Goal: Information Seeking & Learning: Stay updated

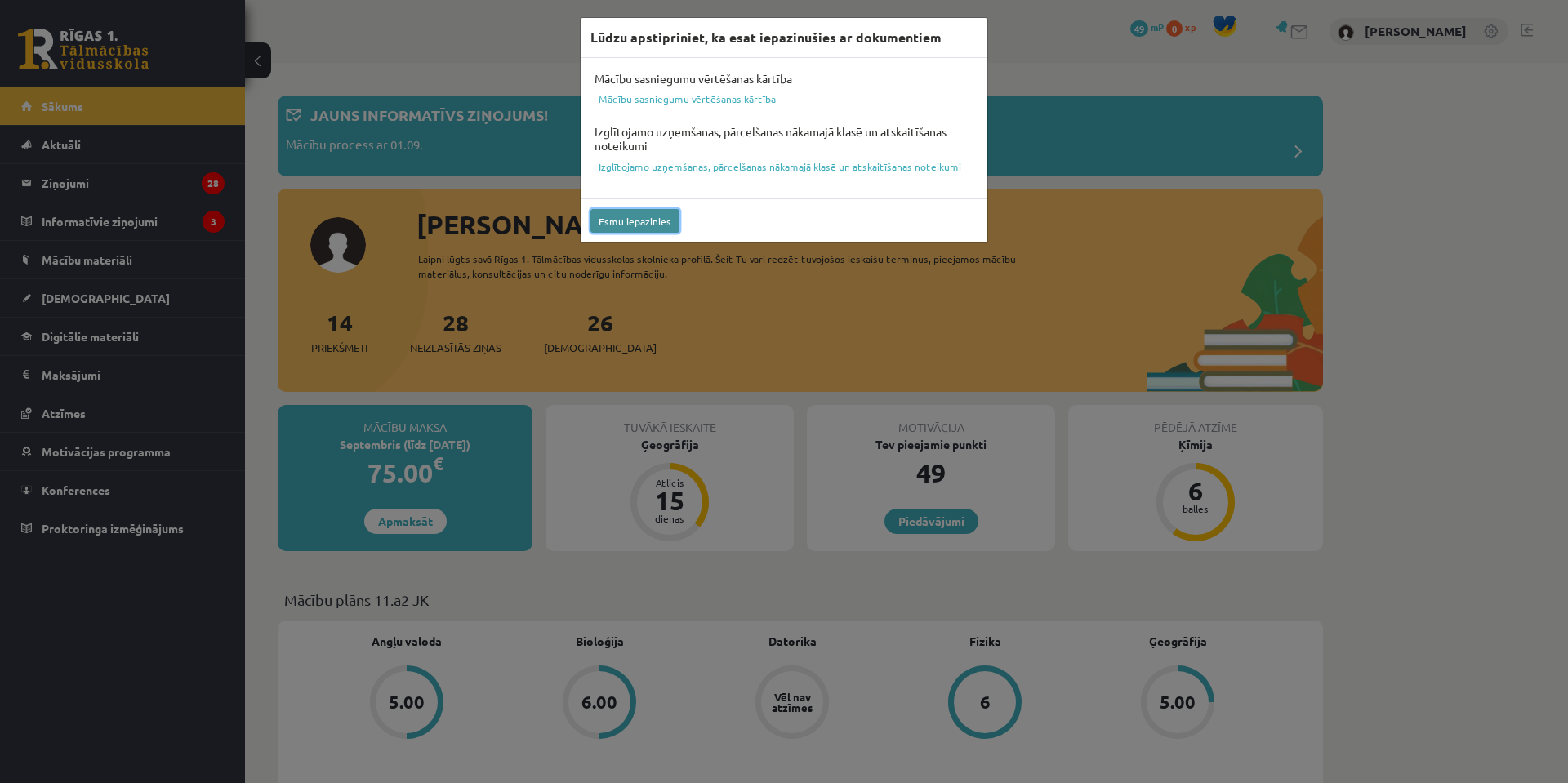
click at [634, 213] on button "Esmu iepazinies" at bounding box center [634, 220] width 89 height 23
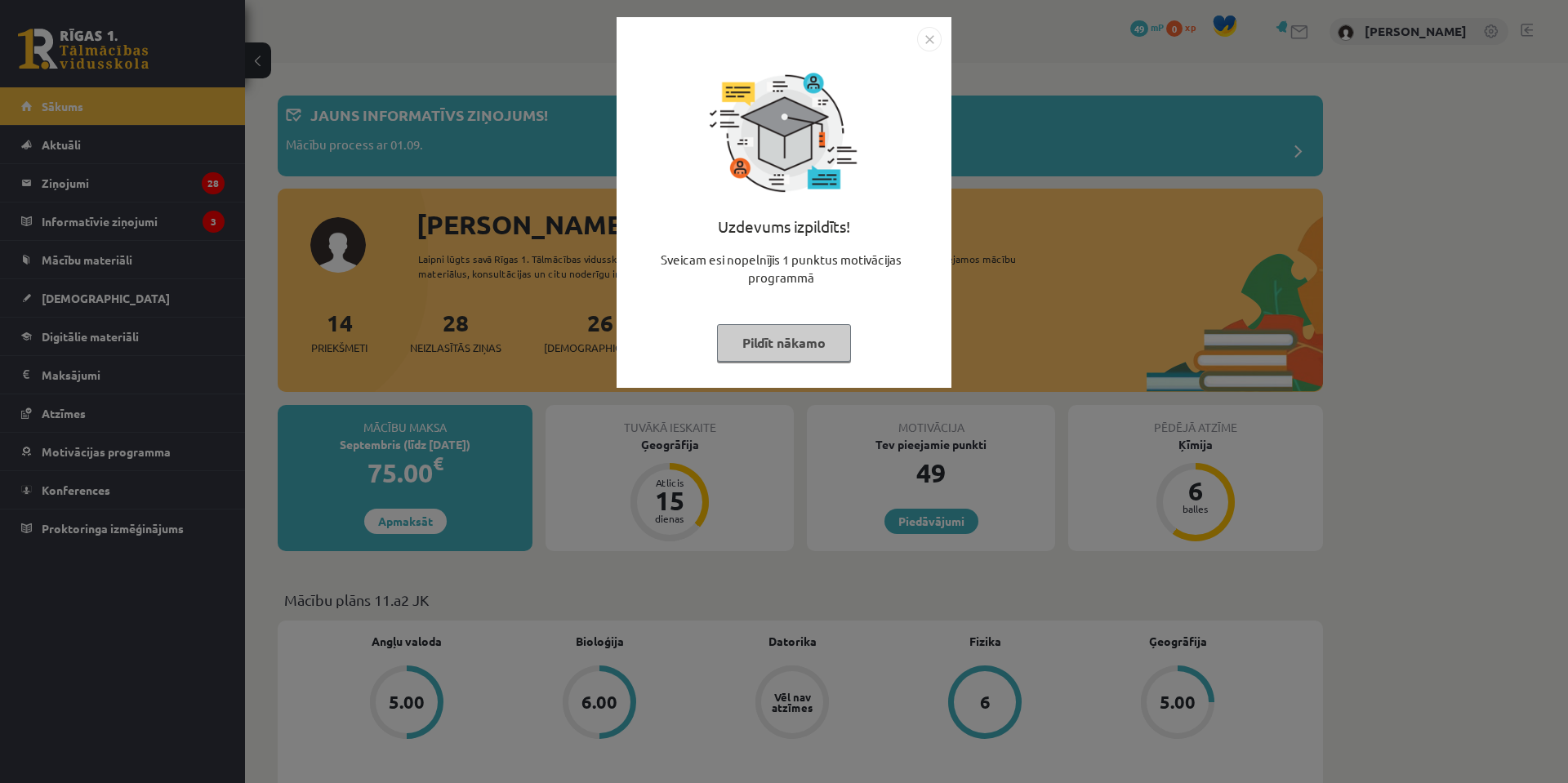
click at [807, 342] on button "Pildīt nākamo" at bounding box center [783, 342] width 134 height 37
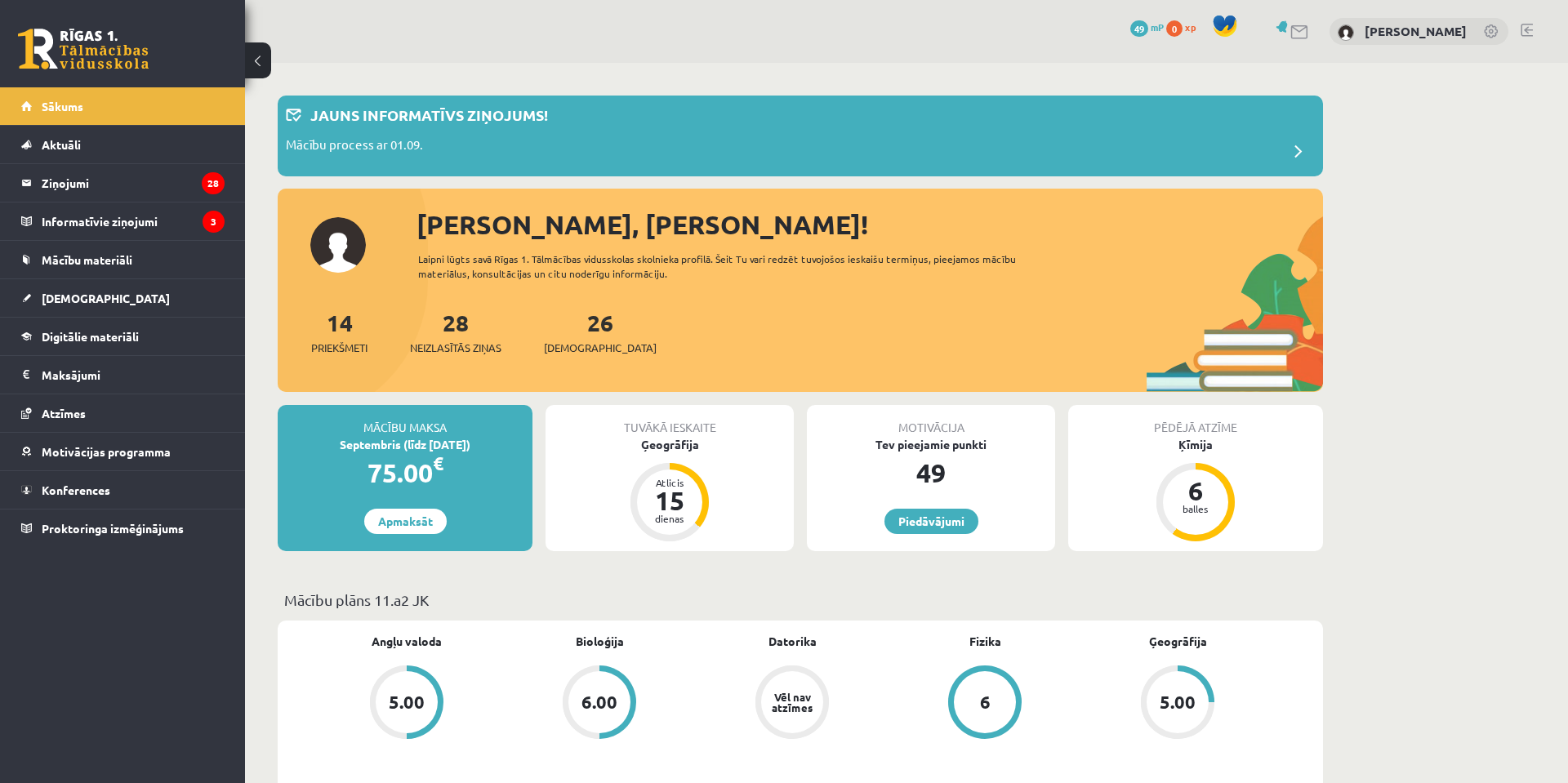
click at [1491, 32] on link at bounding box center [1492, 32] width 17 height 17
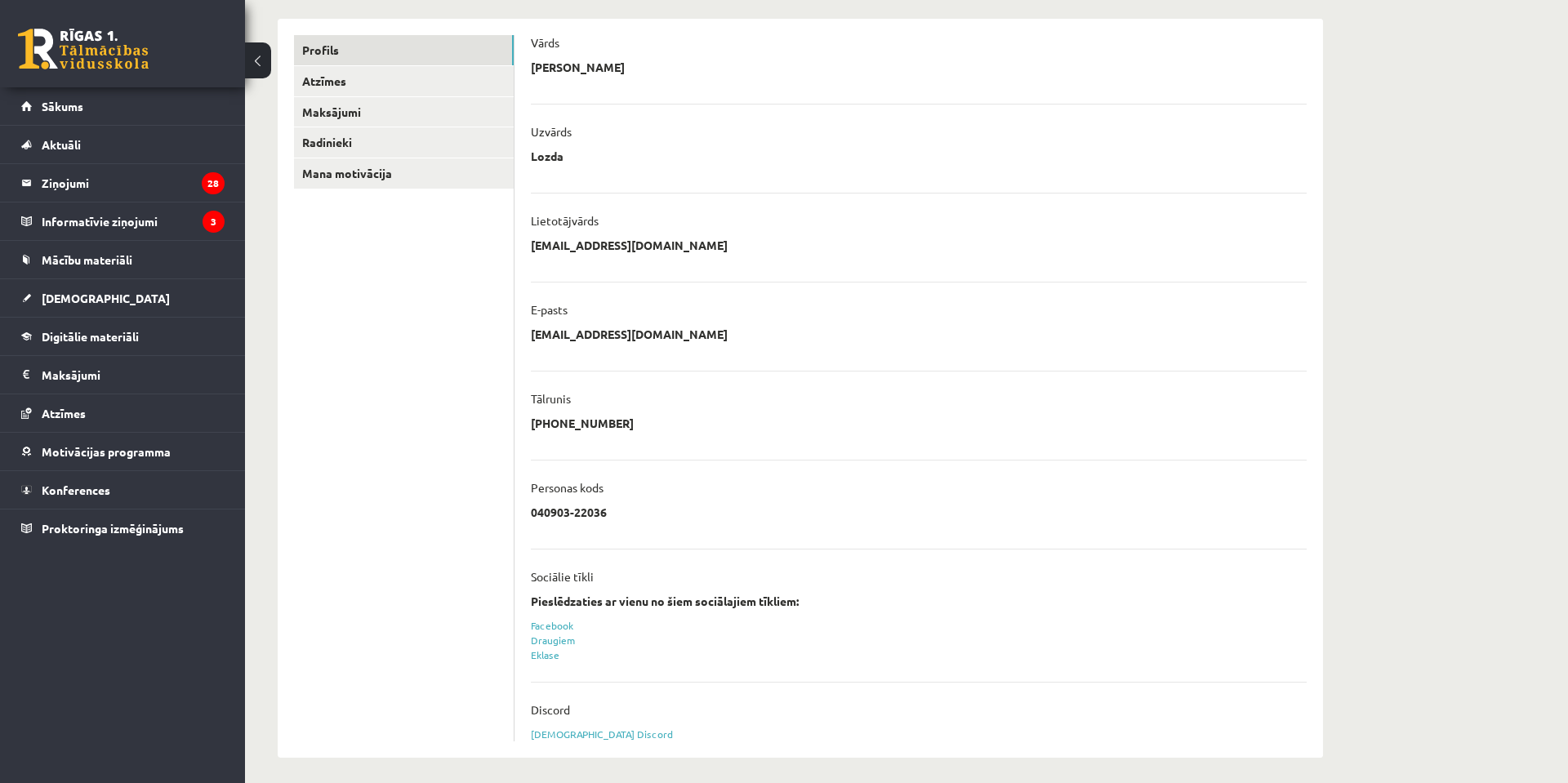
scroll to position [243, 0]
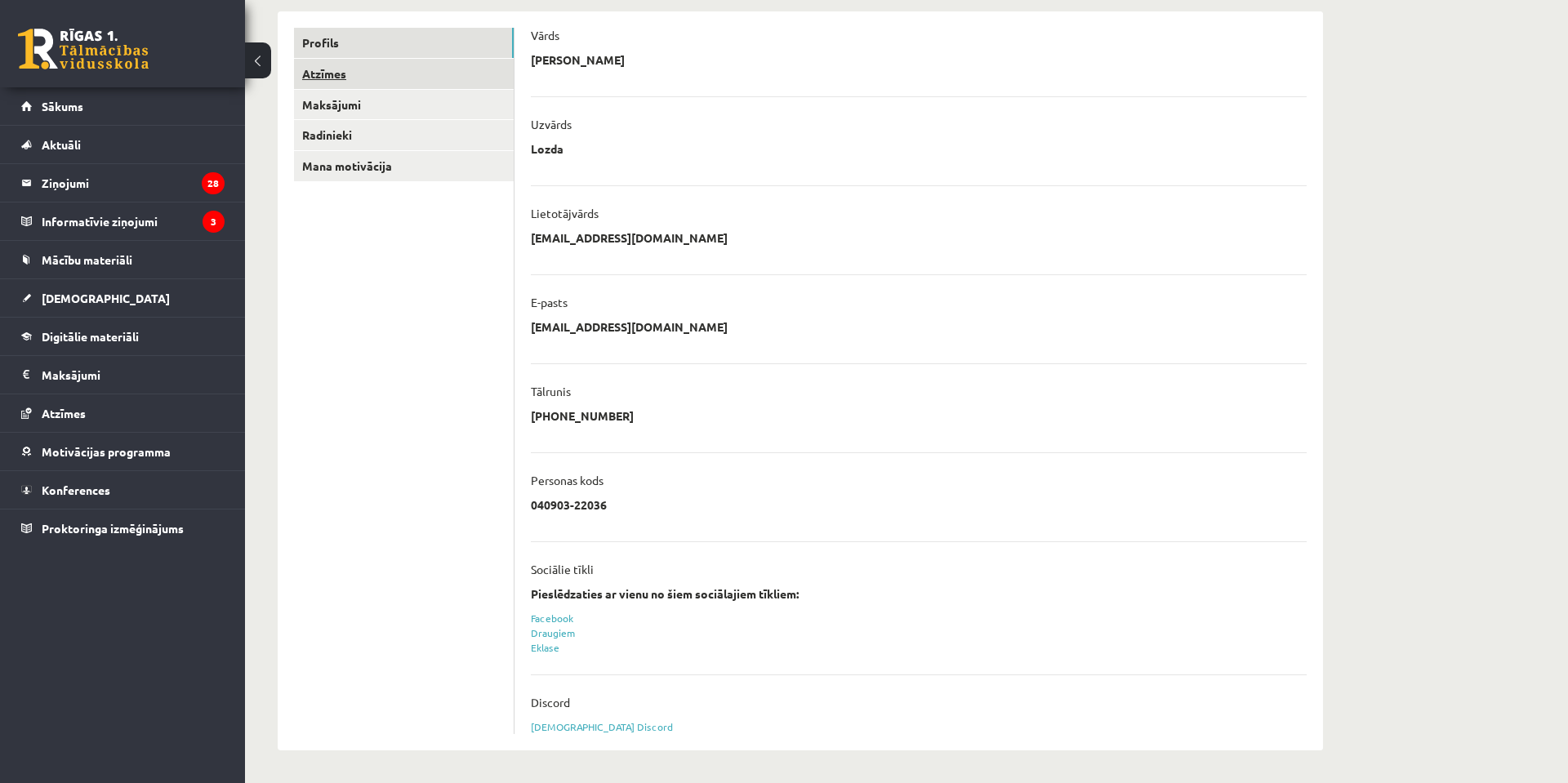
click at [353, 79] on link "Atzīmes" at bounding box center [404, 74] width 219 height 30
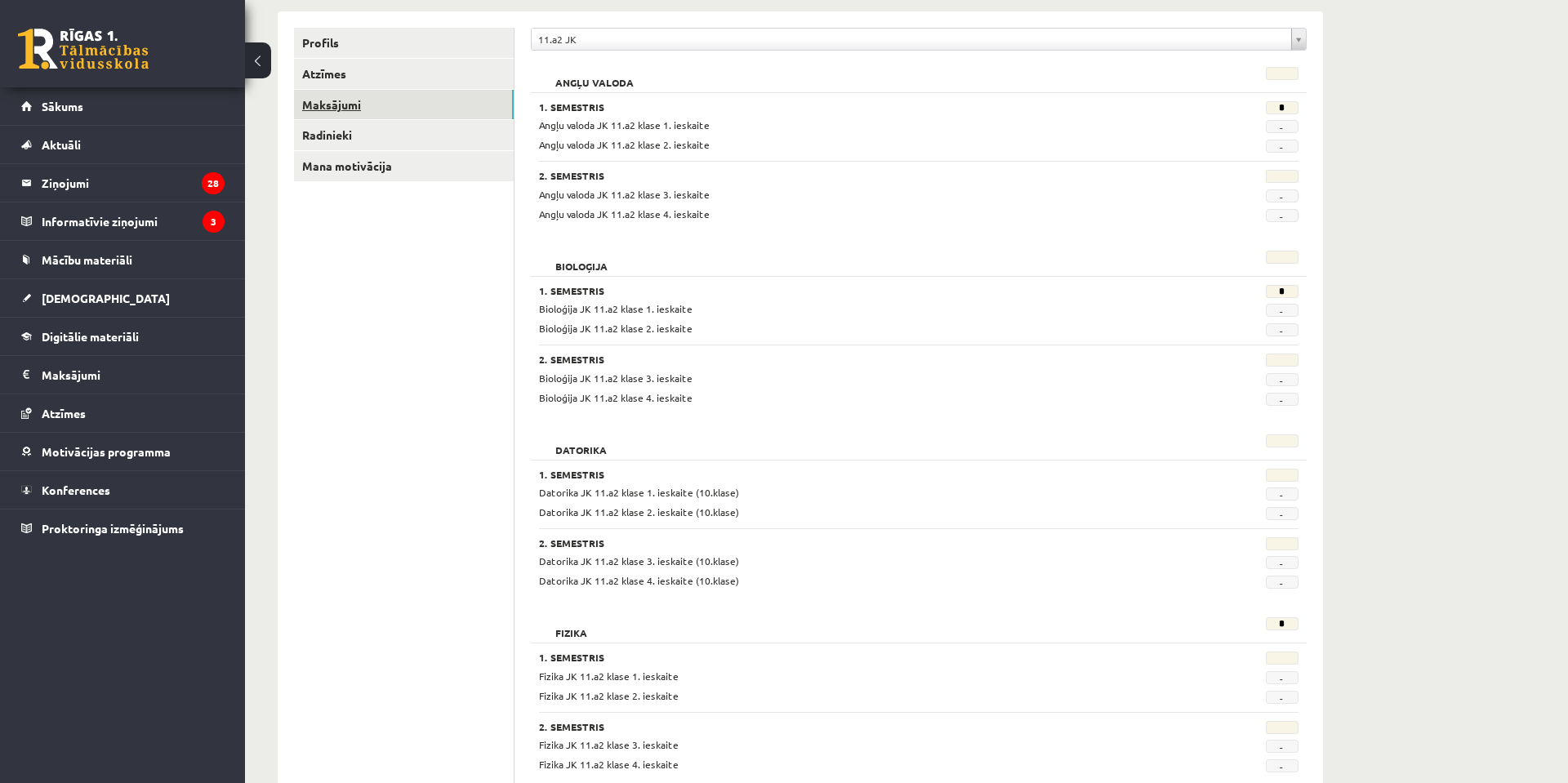
click at [391, 111] on link "Maksājumi" at bounding box center [404, 105] width 219 height 30
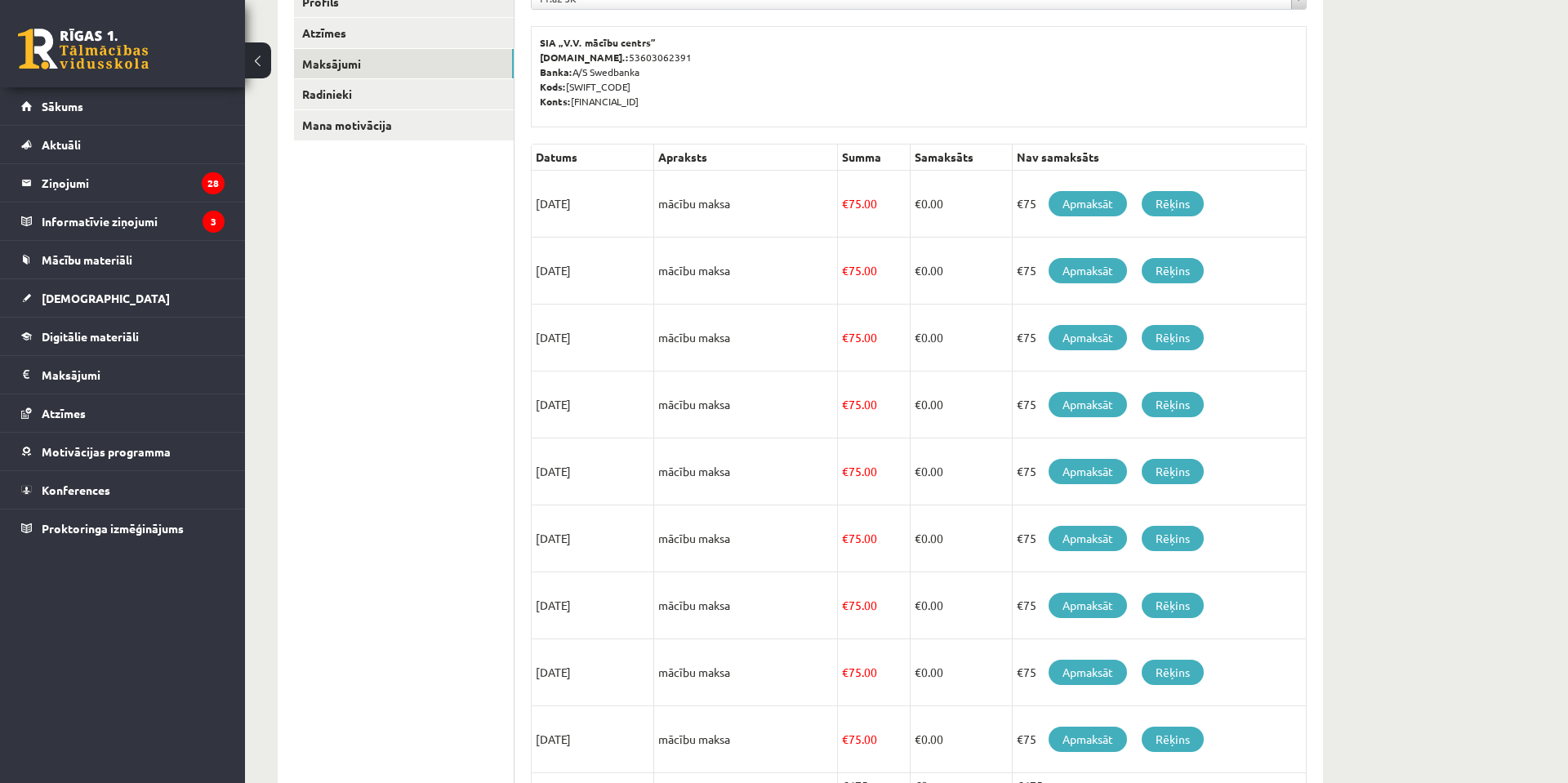
scroll to position [266, 0]
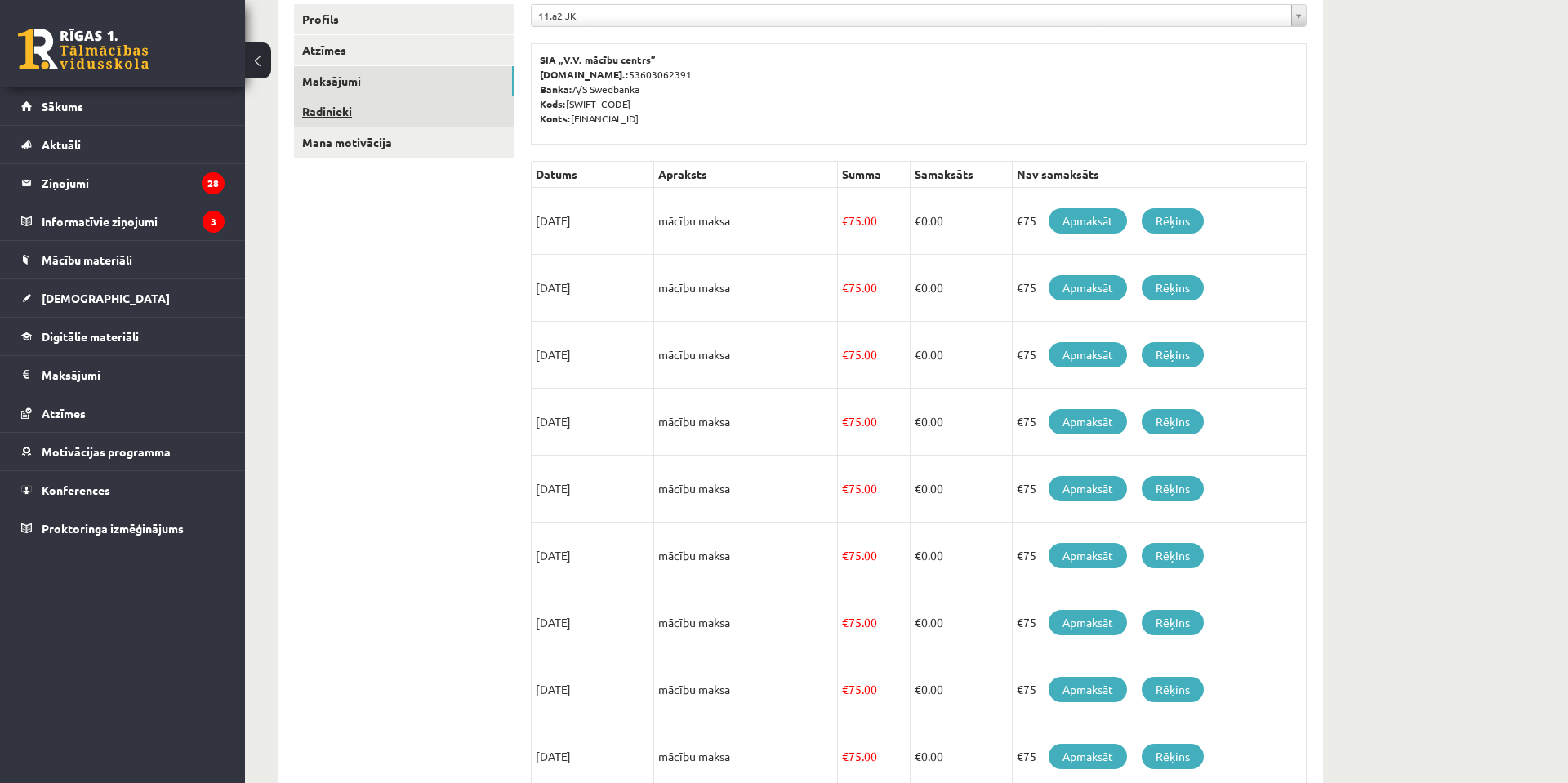
click at [427, 110] on link "Radinieki" at bounding box center [404, 111] width 219 height 30
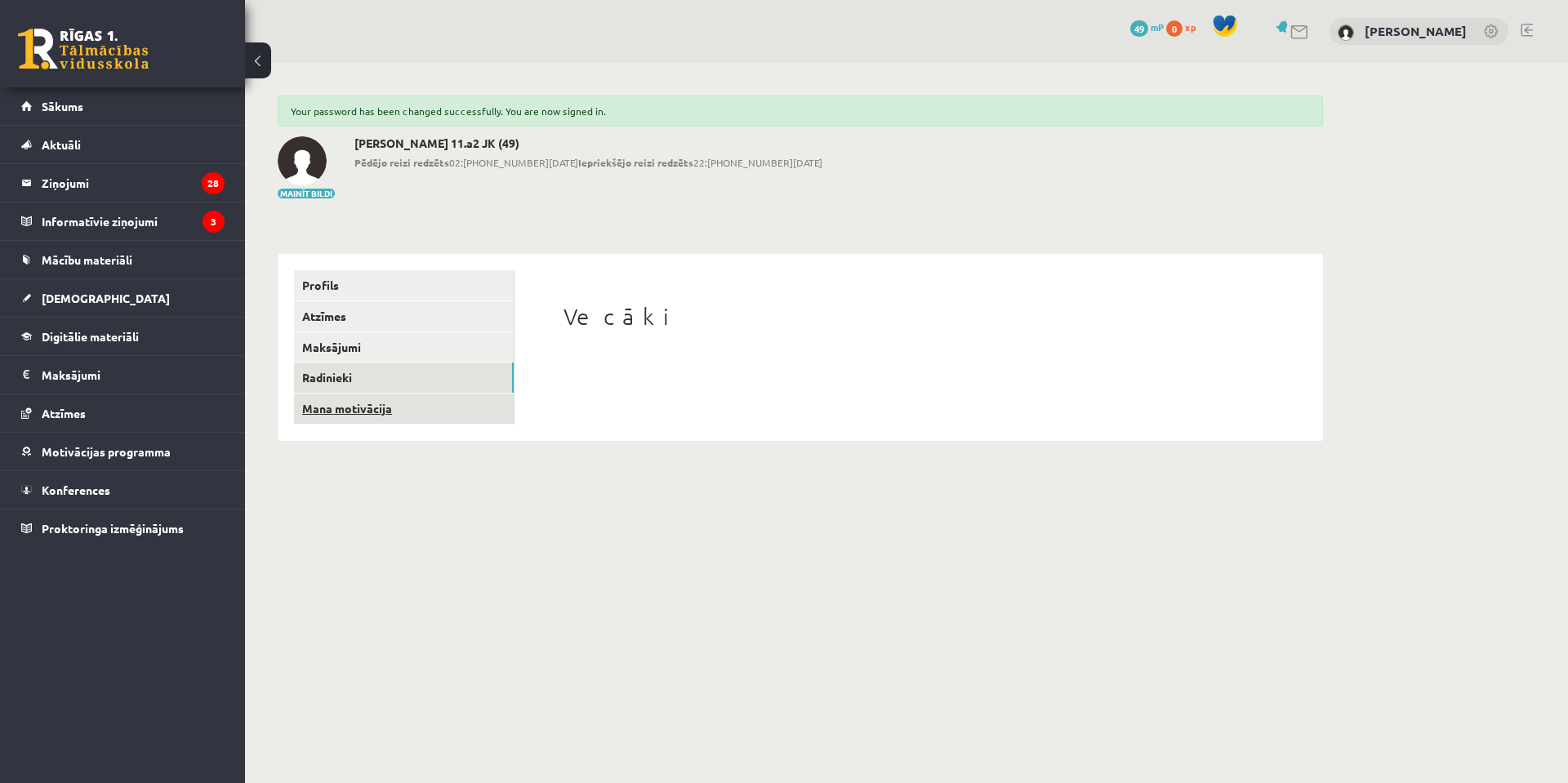
click at [398, 410] on link "Mana motivācija" at bounding box center [404, 408] width 219 height 30
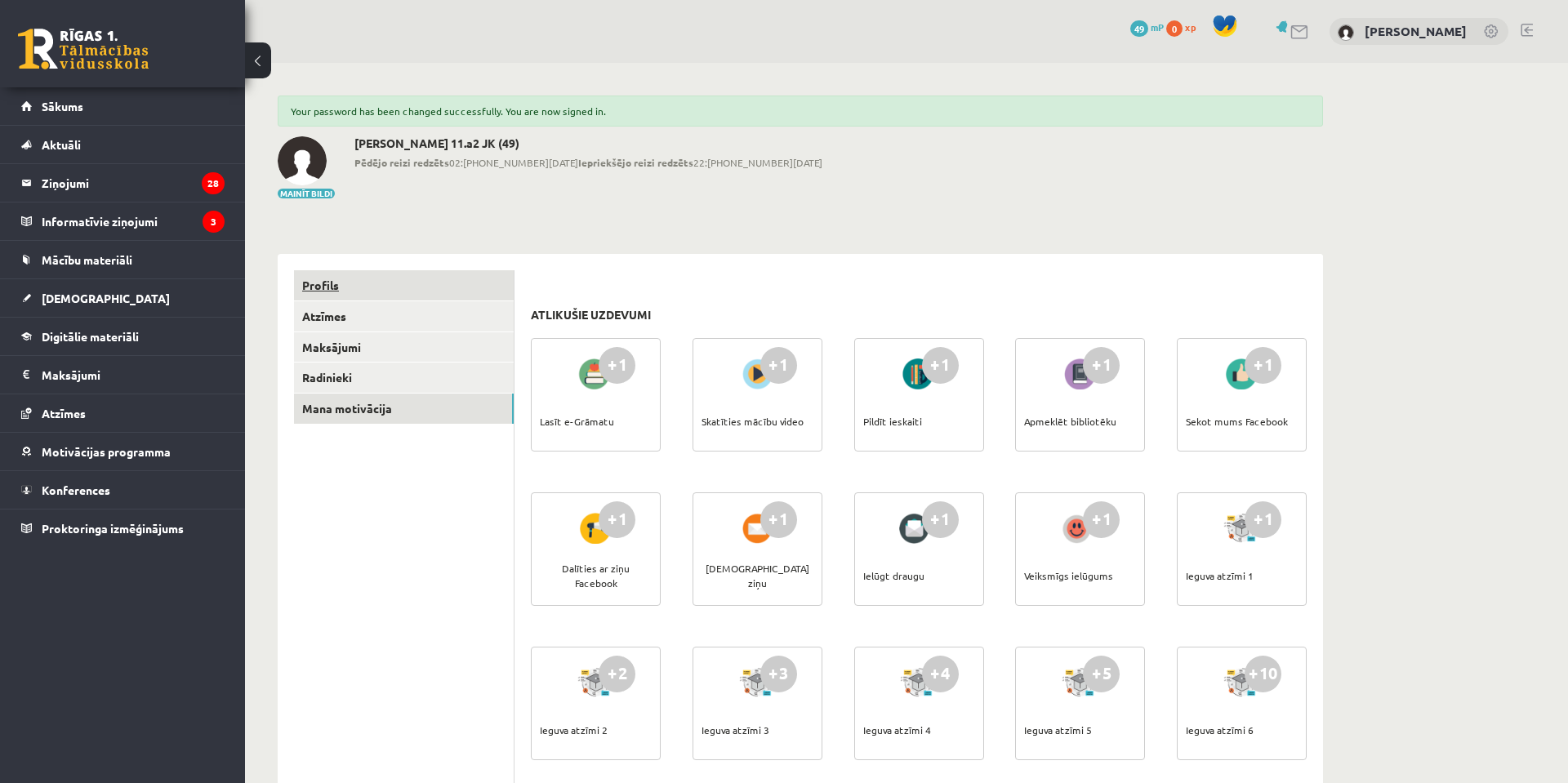
click at [376, 279] on link "Profils" at bounding box center [404, 285] width 219 height 30
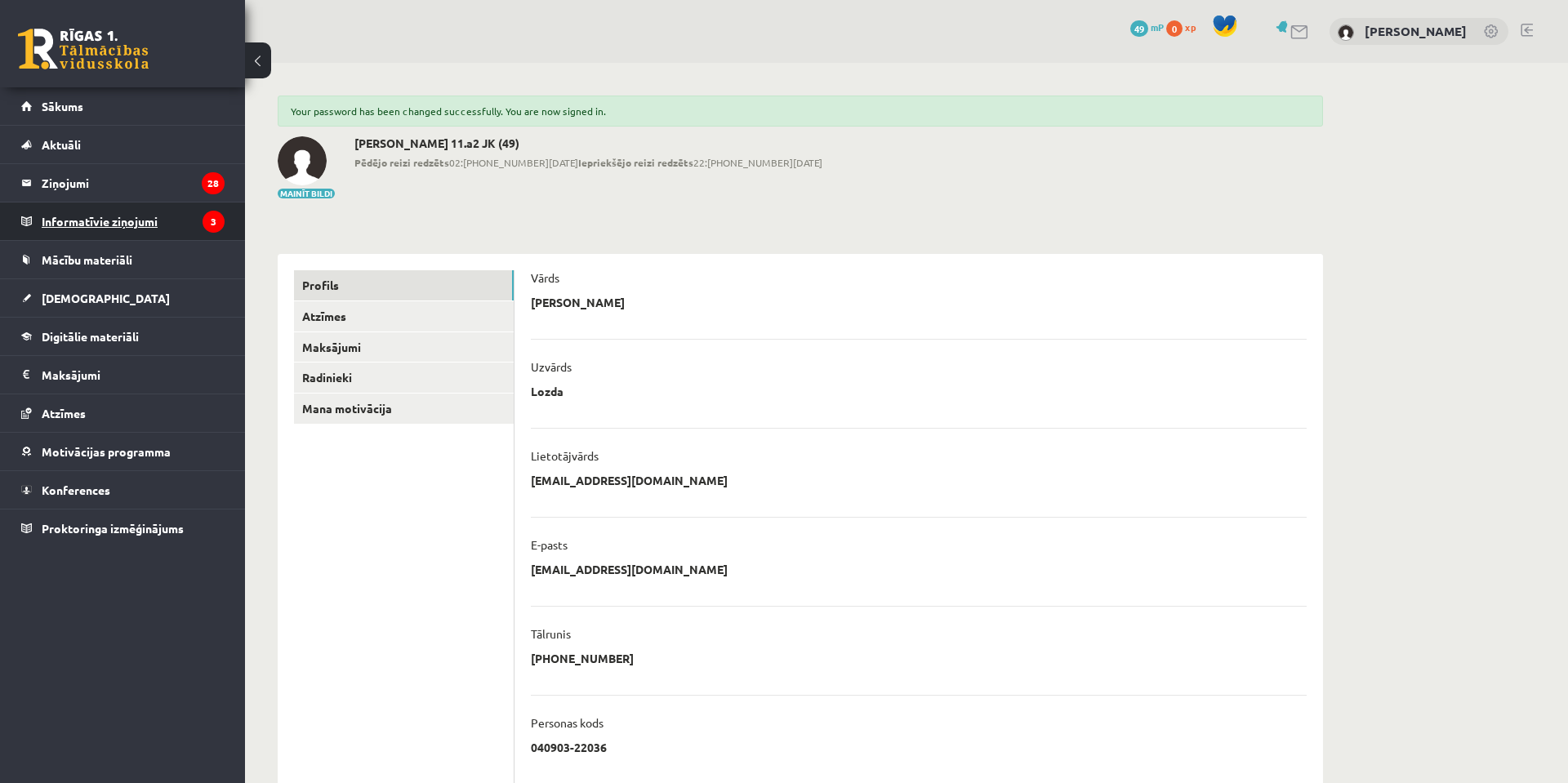
click at [136, 224] on legend "Informatīvie ziņojumi 3" at bounding box center [133, 221] width 183 height 37
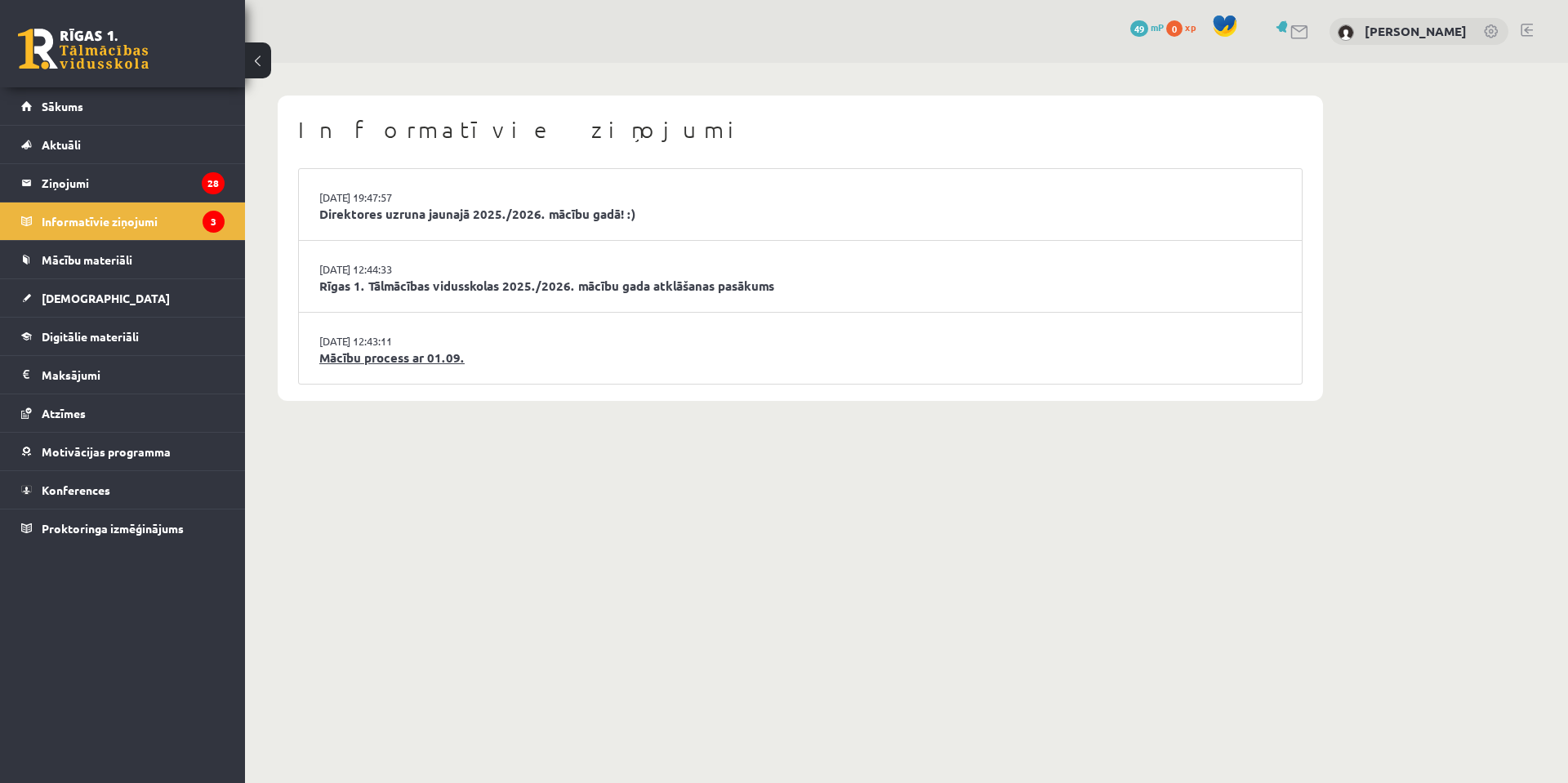
click at [415, 358] on link "Mācību process ar 01.09." at bounding box center [800, 357] width 962 height 19
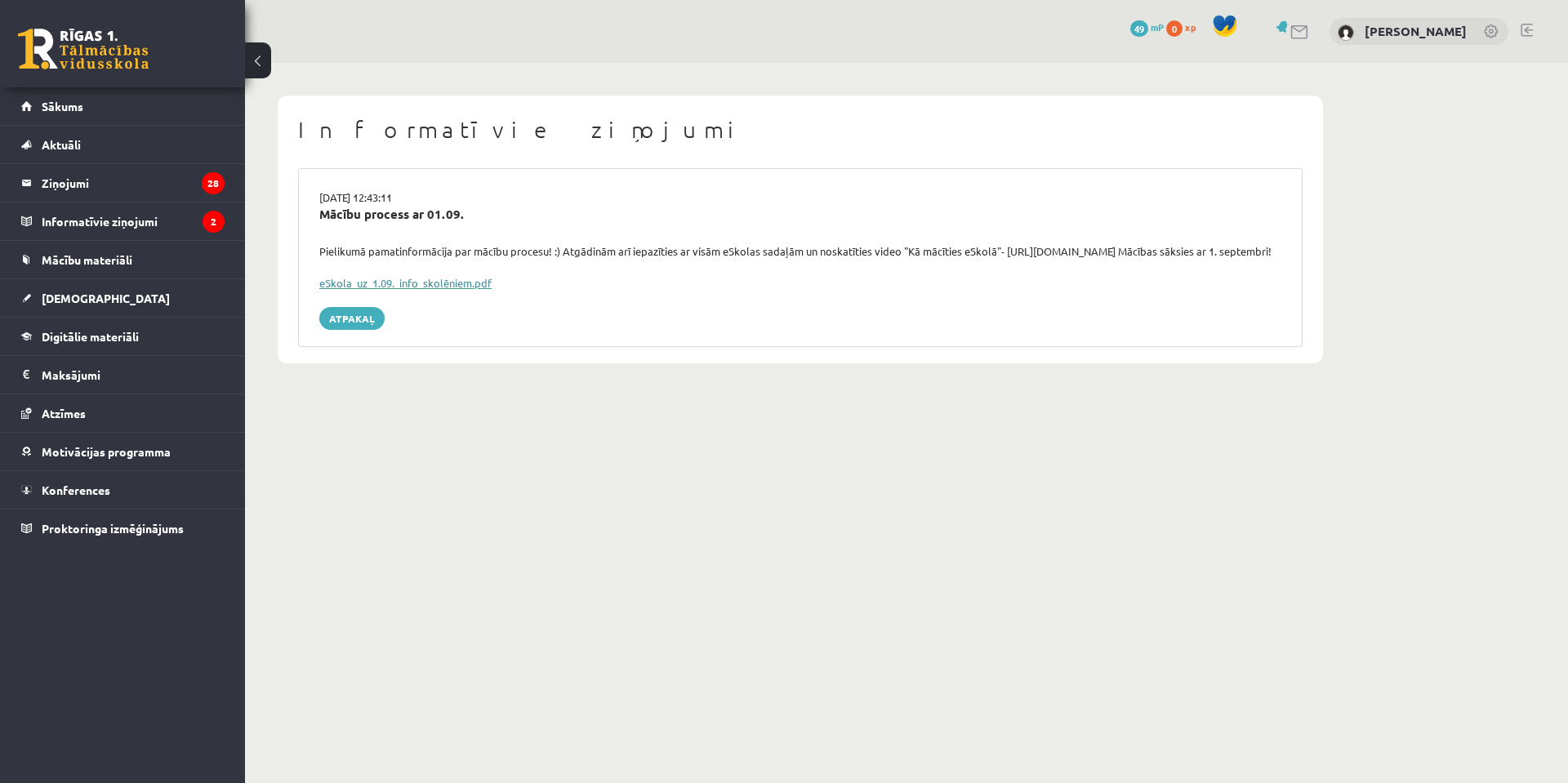
click at [457, 290] on link "eSkola_uz_1.09._info_skolēniem.pdf" at bounding box center [405, 283] width 172 height 14
click at [407, 290] on link "eSkola_uz_1.09._info_skolēniem.pdf" at bounding box center [405, 283] width 172 height 14
click at [366, 330] on link "Atpakaļ" at bounding box center [352, 318] width 66 height 23
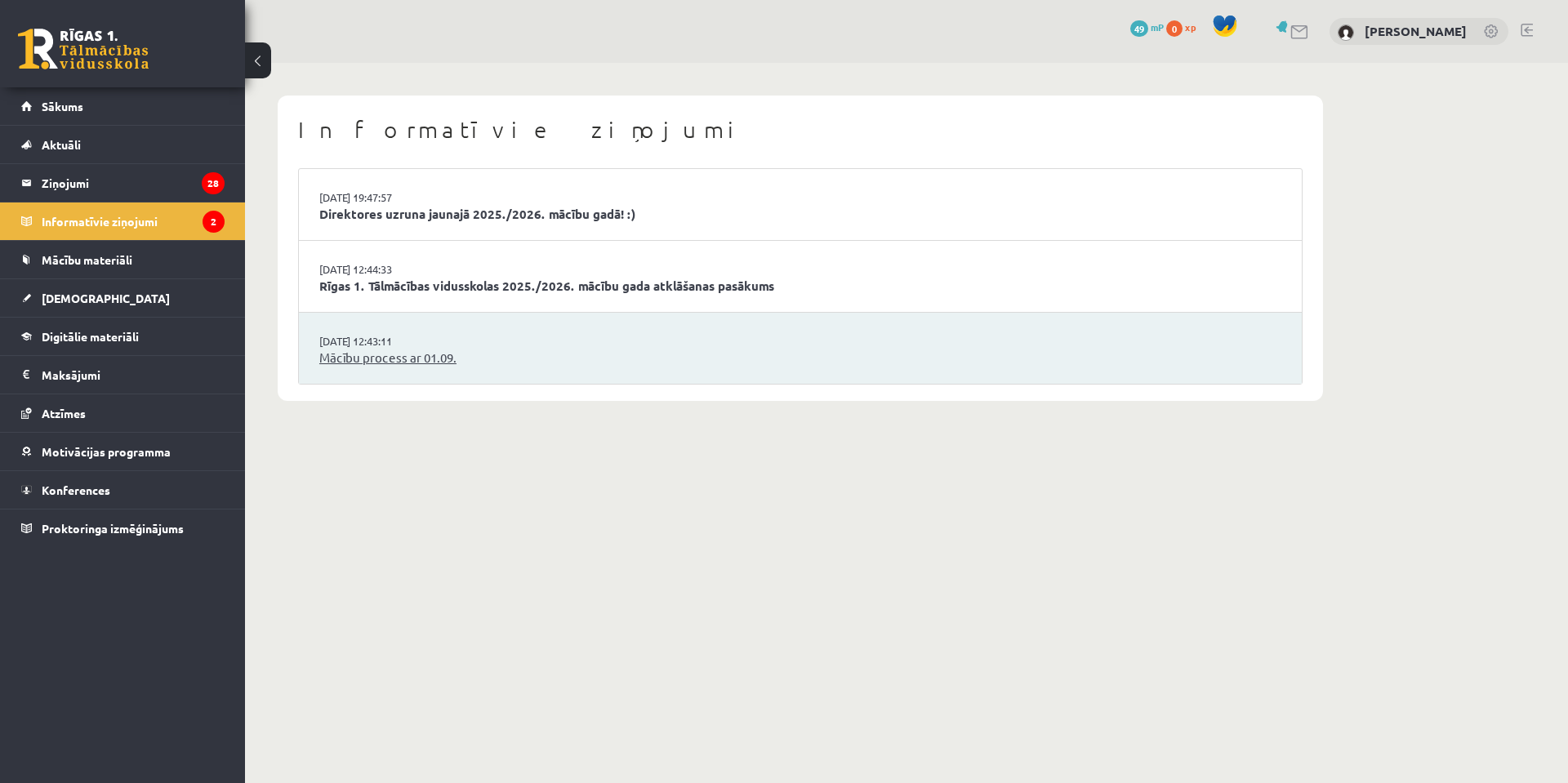
click at [387, 362] on link "Mācību process ar 01.09." at bounding box center [800, 357] width 962 height 19
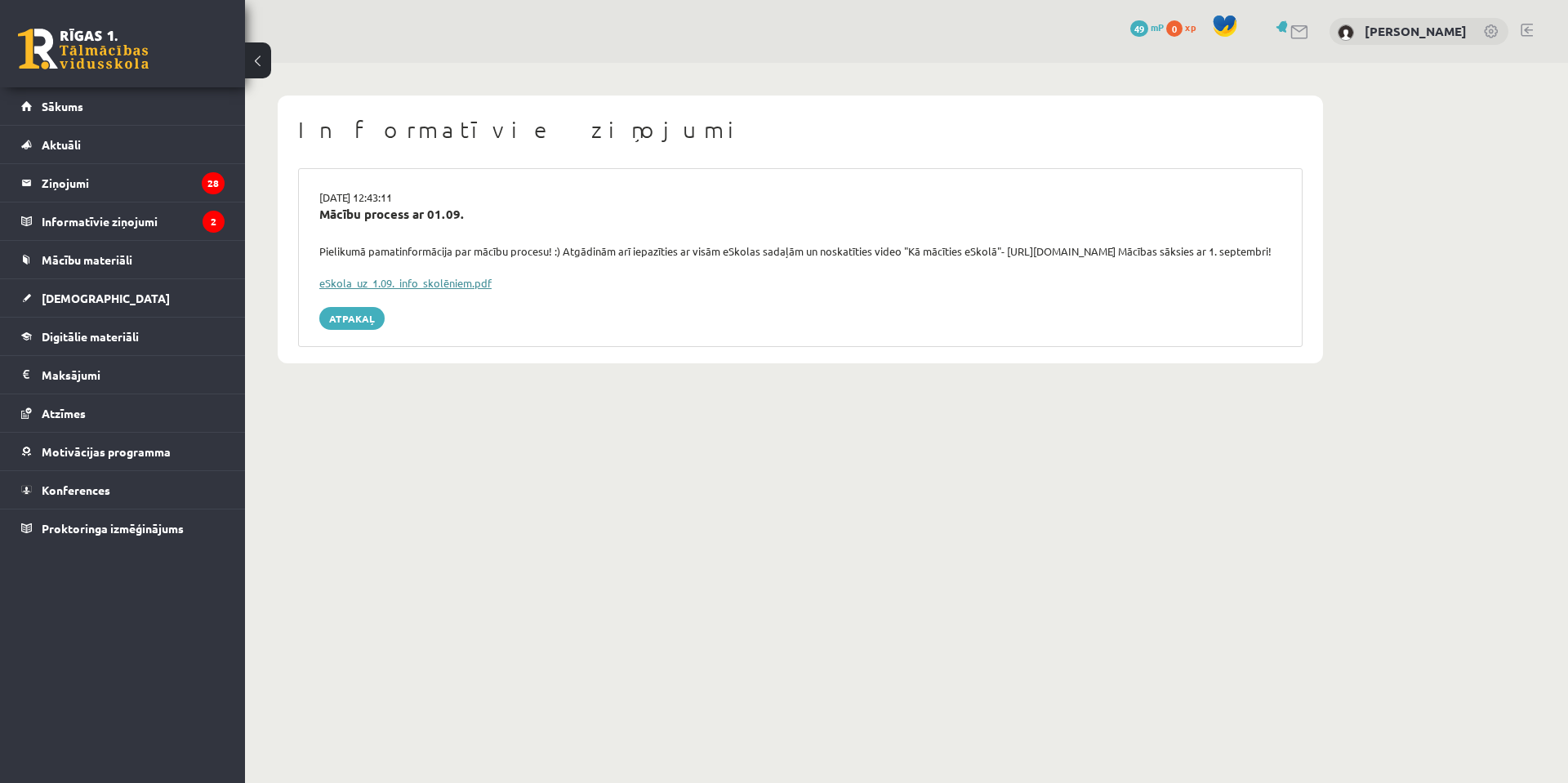
click at [365, 290] on link "eSkola_uz_1.09._info_skolēniem.pdf" at bounding box center [405, 283] width 172 height 14
drag, startPoint x: 372, startPoint y: 294, endPoint x: 533, endPoint y: 265, distance: 163.6
click at [533, 265] on div "29.08.2025 12:43:11 Mācību process ar 01.09. Pielikumā pamatinformācija par māc…" at bounding box center [801, 257] width 1004 height 179
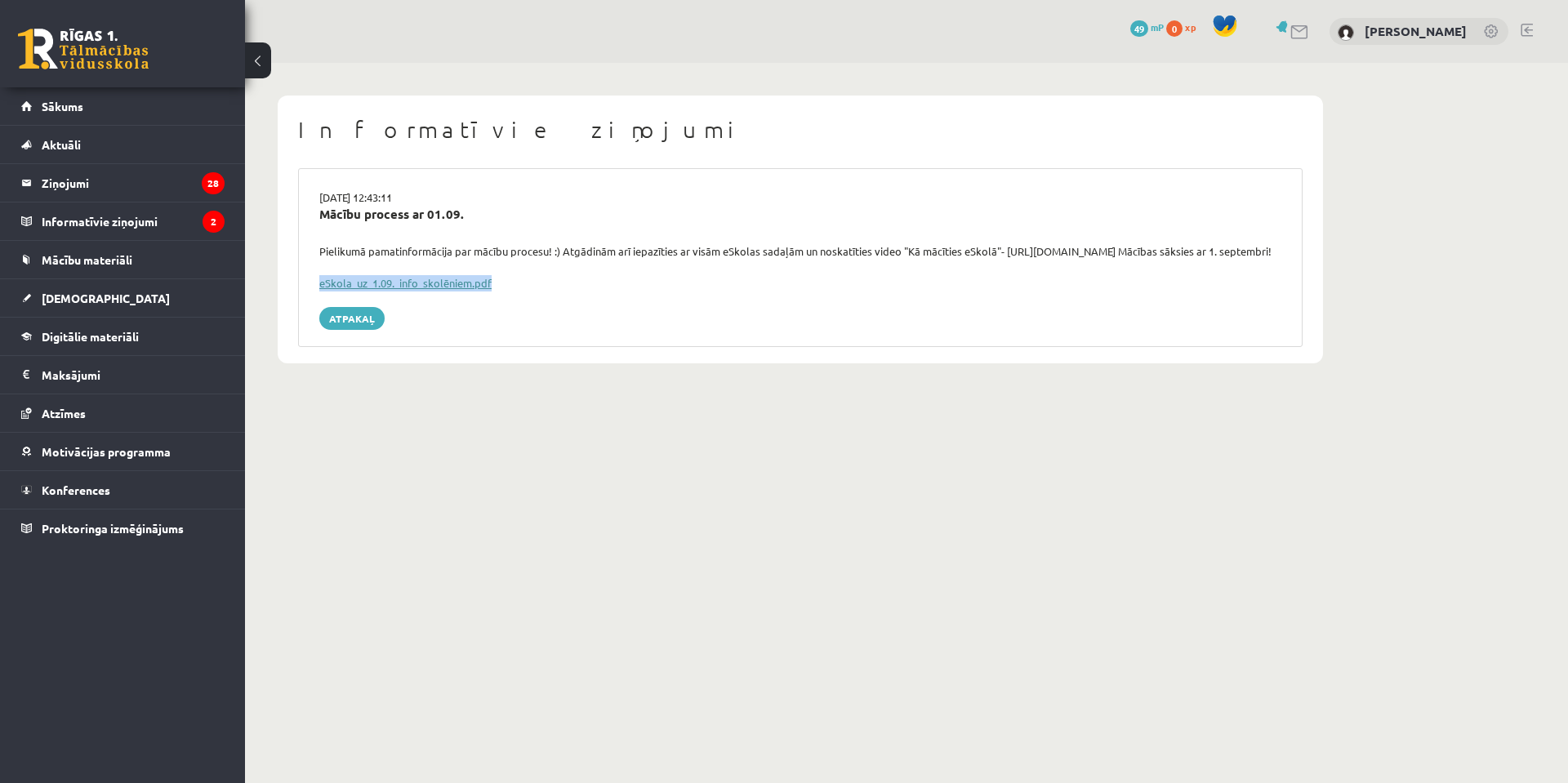
click at [445, 290] on link "eSkola_uz_1.09._info_skolēniem.pdf" at bounding box center [405, 283] width 172 height 14
click at [528, 330] on div "Atpakaļ" at bounding box center [800, 318] width 962 height 23
click at [424, 290] on link "eSkola_uz_1.09._info_skolēniem.pdf" at bounding box center [405, 283] width 172 height 14
click at [441, 290] on link "eSkola_uz_1.09._info_skolēniem.pdf" at bounding box center [405, 283] width 172 height 14
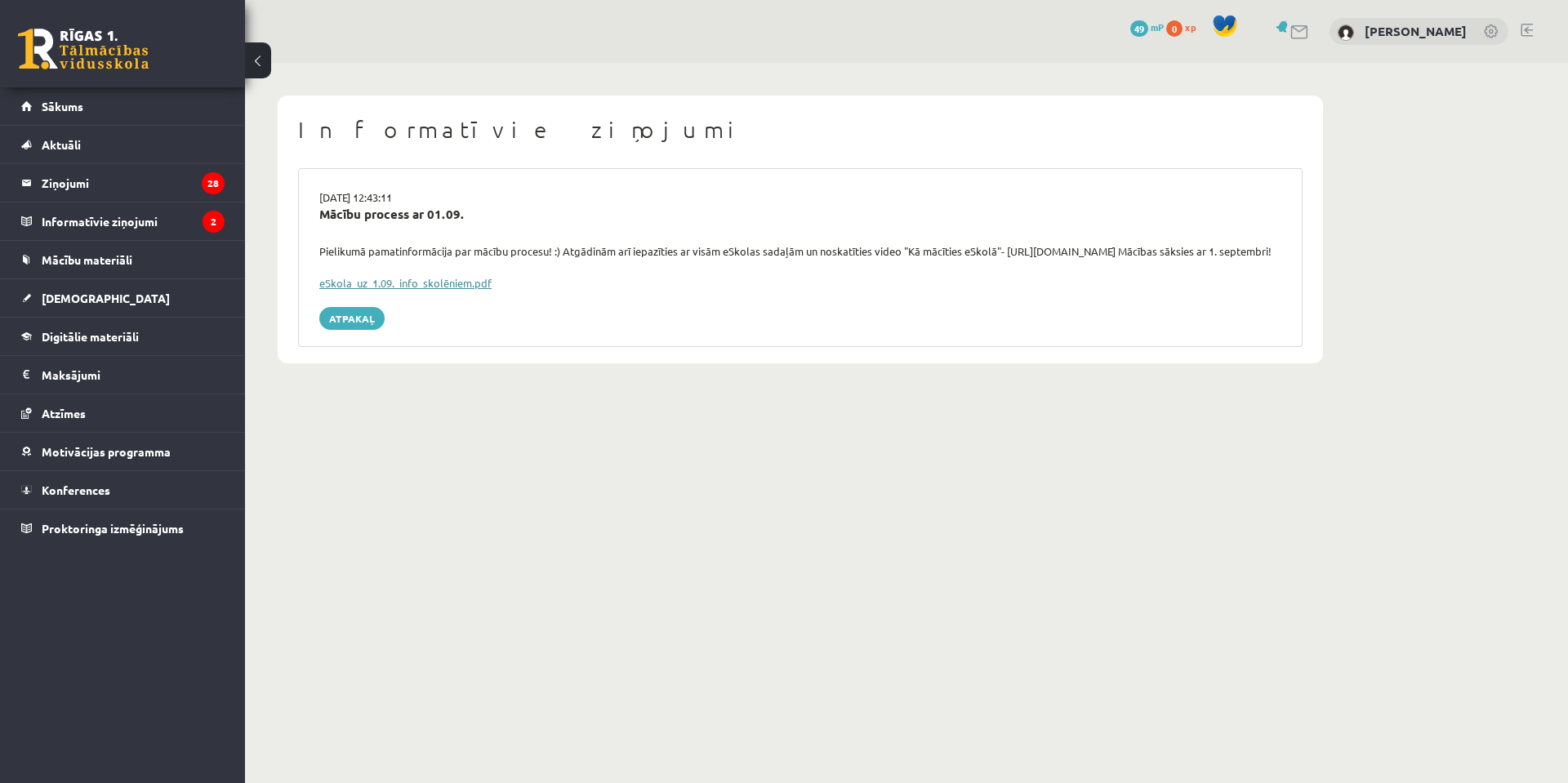
click at [357, 290] on link "eSkola_uz_1.09._info_skolēniem.pdf" at bounding box center [405, 283] width 172 height 14
click at [136, 222] on legend "Informatīvie ziņojumi 2" at bounding box center [133, 221] width 183 height 37
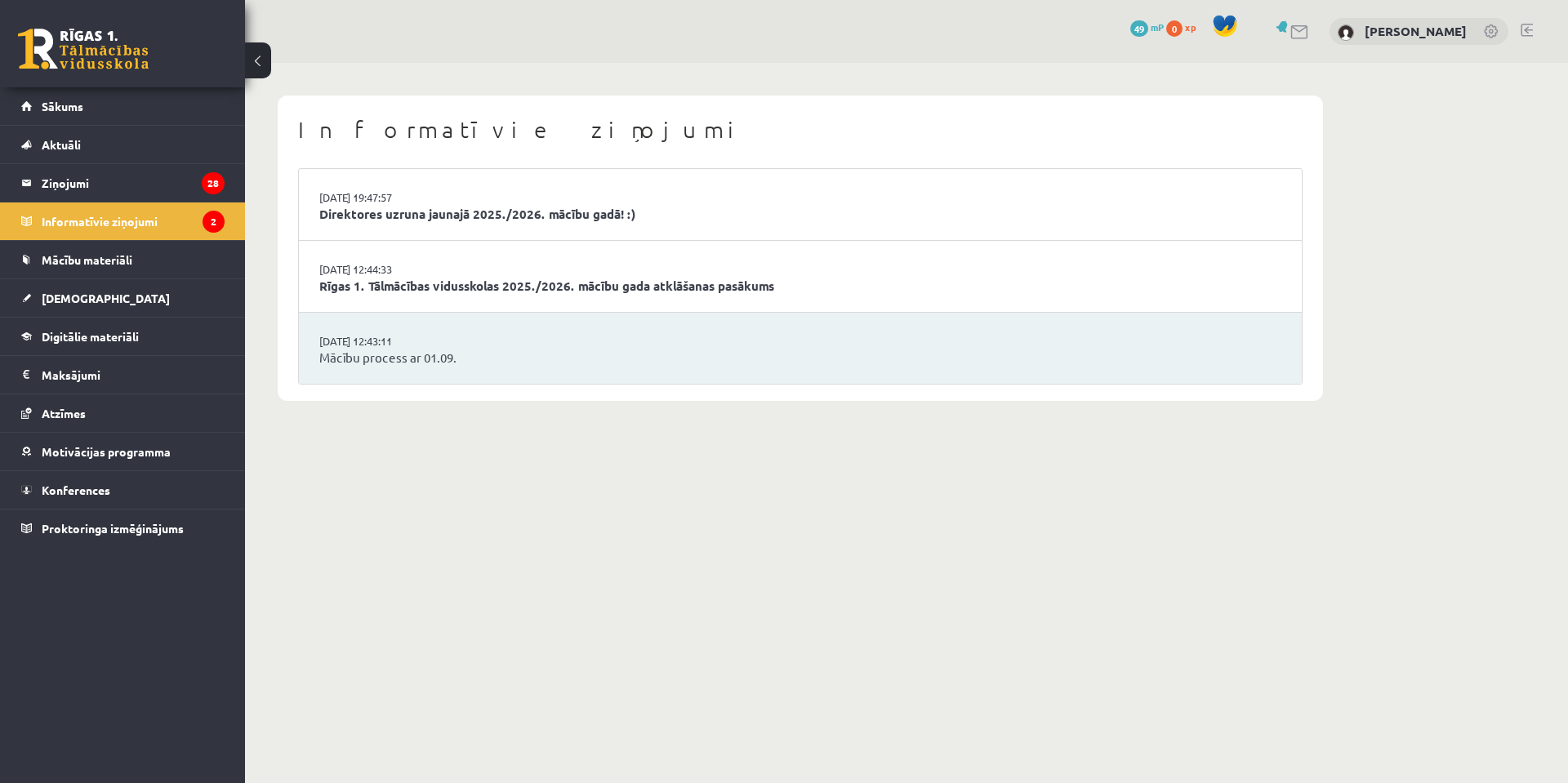
click at [472, 263] on li "29.08.2025 12:44:33 Rīgas 1. Tālmācības vidusskolas 2025./2026. mācību gada atk…" at bounding box center [800, 277] width 1003 height 71
click at [476, 287] on link "Rīgas 1. Tālmācības vidusskolas 2025./2026. mācību gada atklāšanas pasākums" at bounding box center [800, 286] width 962 height 19
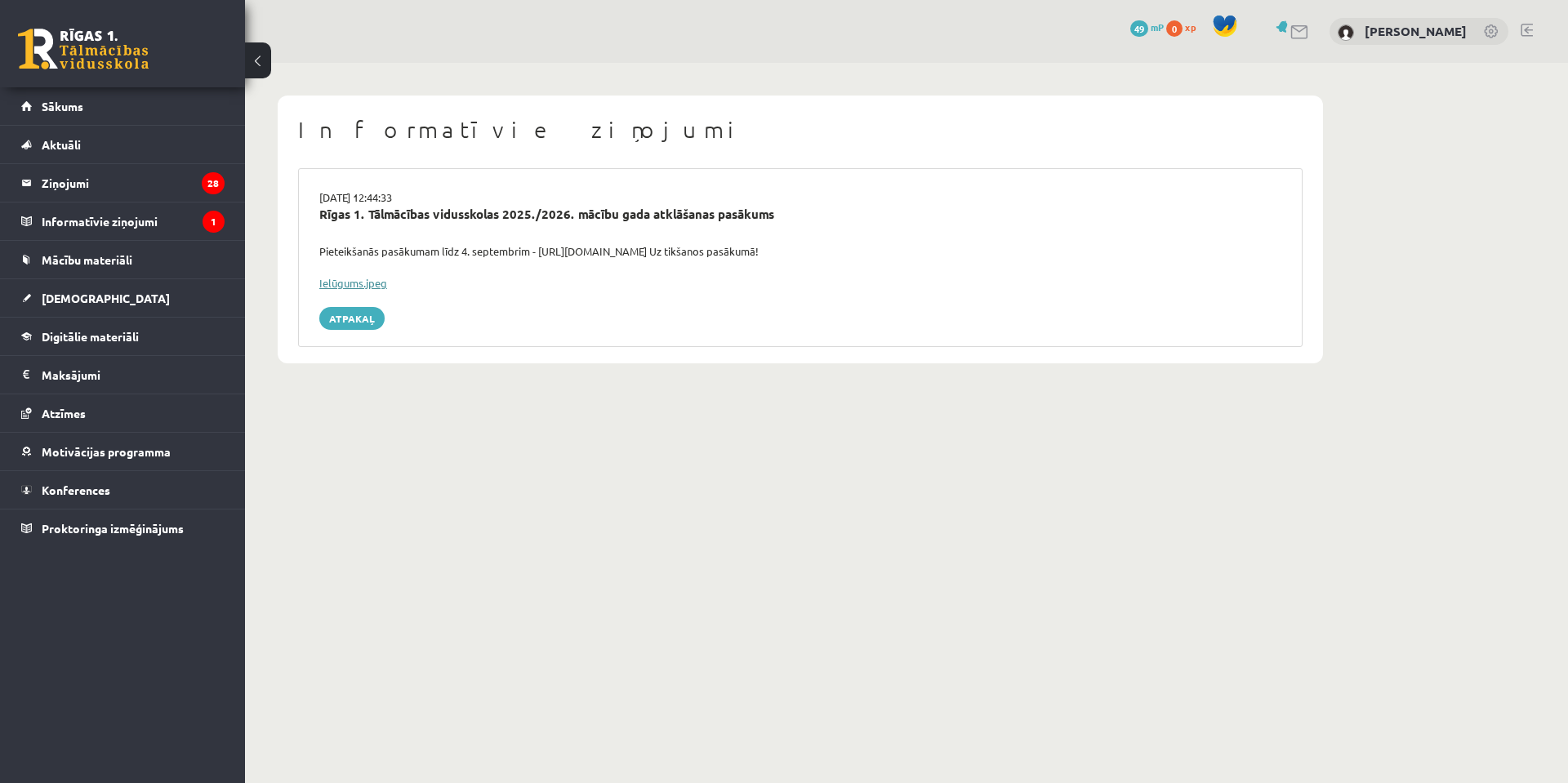
click at [356, 288] on link "Ielūgums.jpeg" at bounding box center [353, 283] width 68 height 14
click at [355, 282] on link "Ielūgums.jpeg" at bounding box center [353, 283] width 68 height 14
click at [359, 286] on link "Ielūgums.jpeg" at bounding box center [353, 283] width 68 height 14
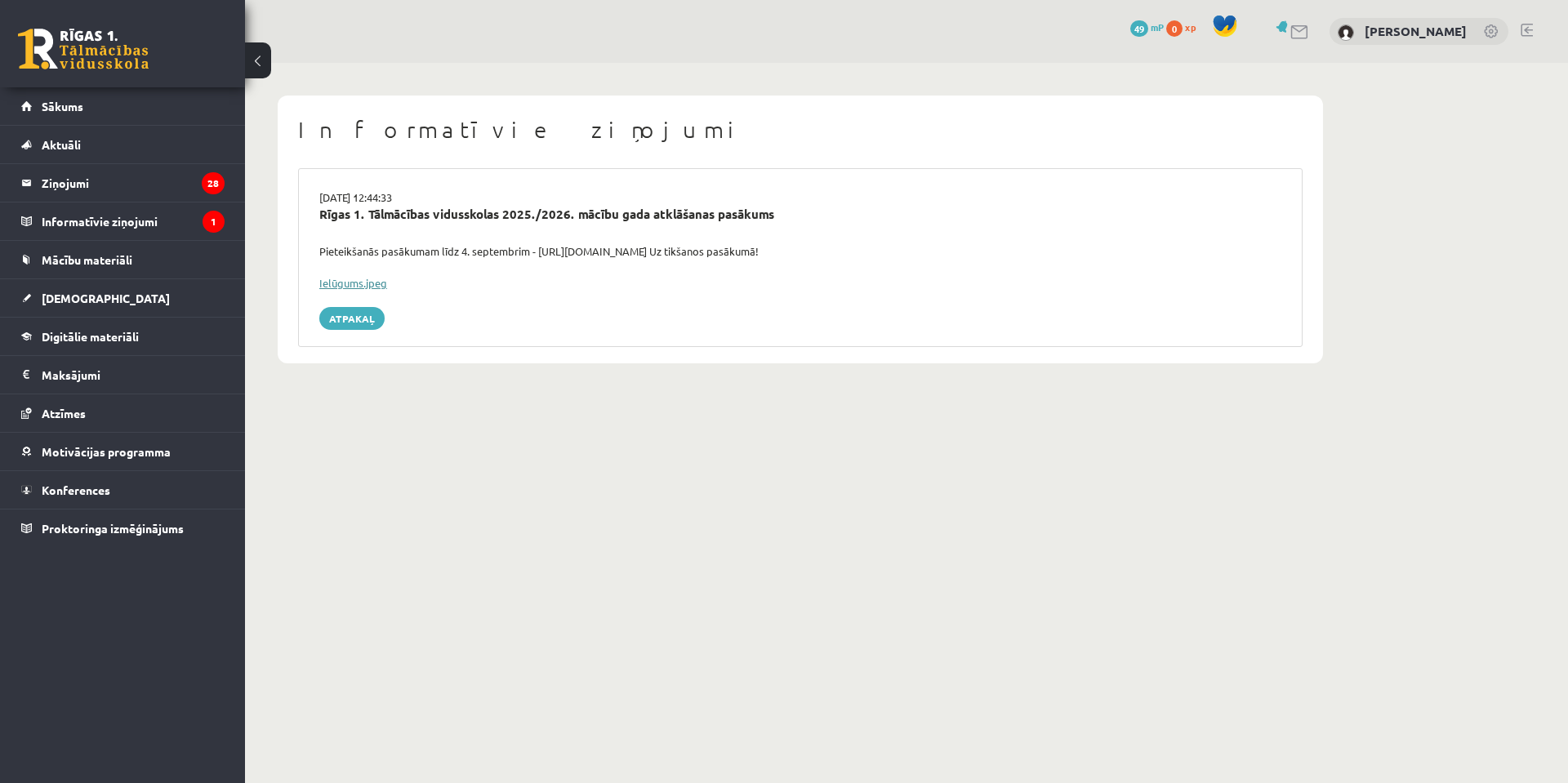
click at [359, 286] on link "Ielūgums.jpeg" at bounding box center [353, 283] width 68 height 14
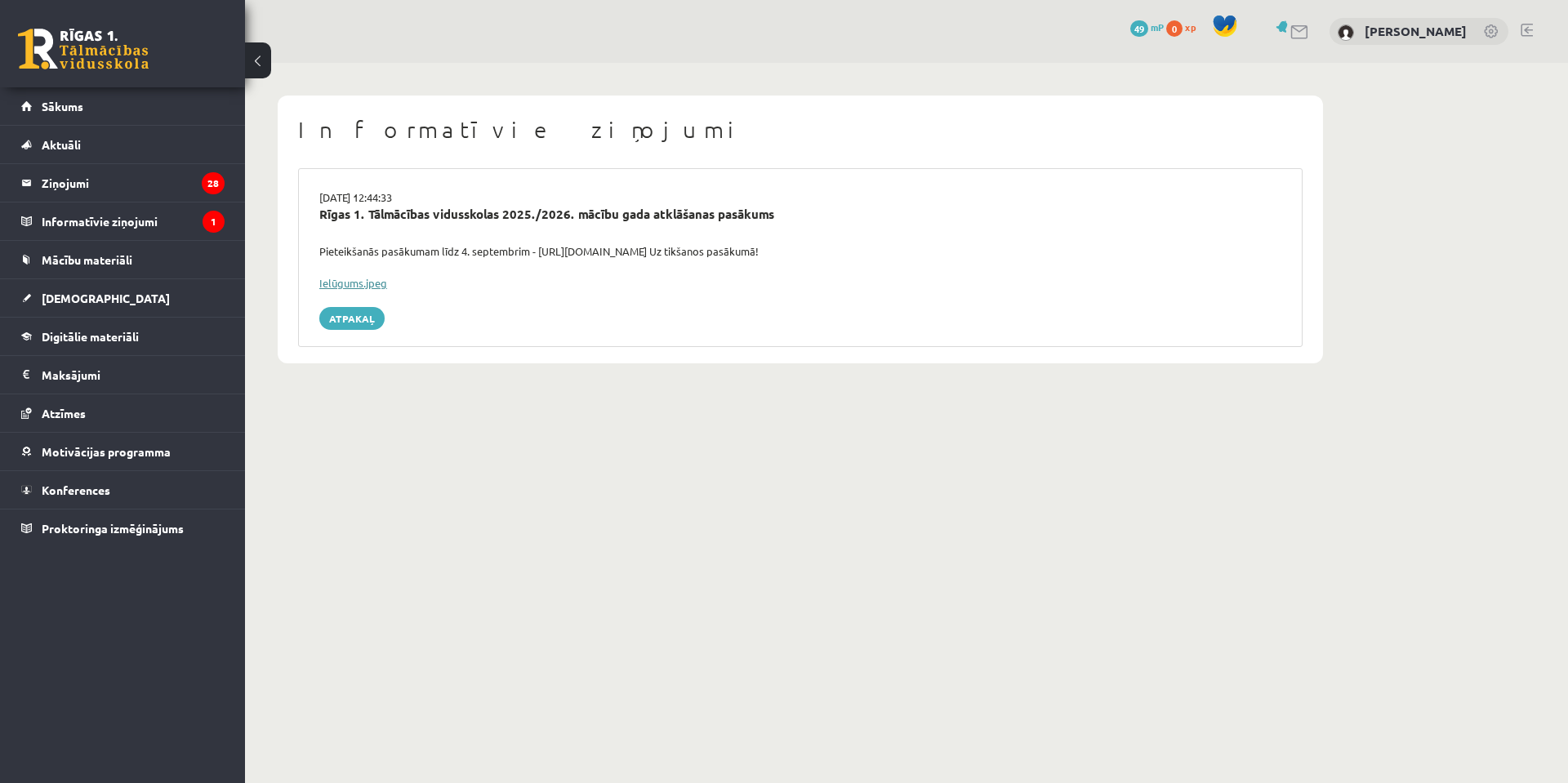
click at [359, 286] on link "Ielūgums.jpeg" at bounding box center [353, 283] width 68 height 14
click at [30, 42] on link at bounding box center [83, 48] width 131 height 41
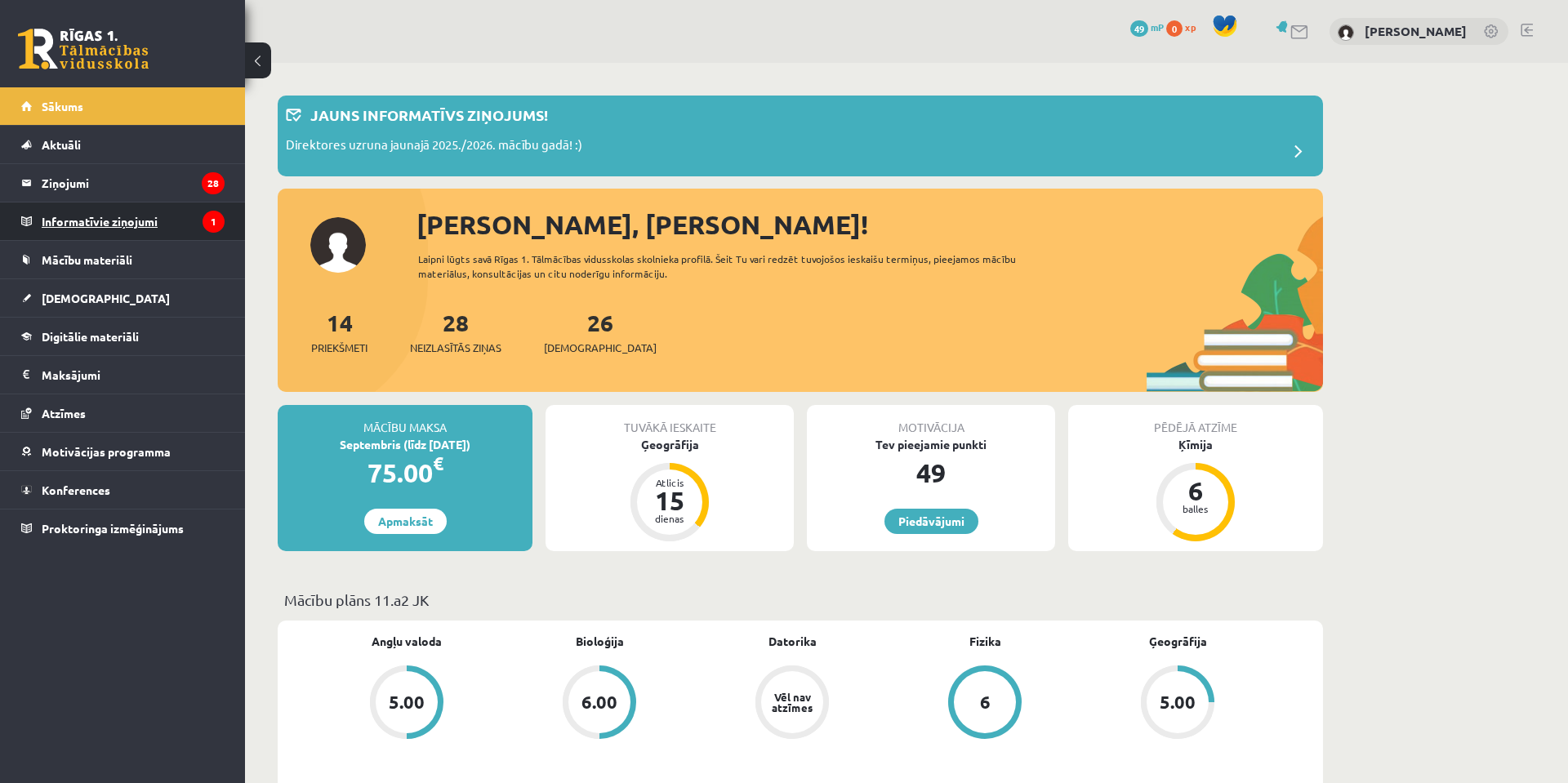
click at [126, 224] on legend "Informatīvie ziņojumi 1" at bounding box center [133, 221] width 183 height 37
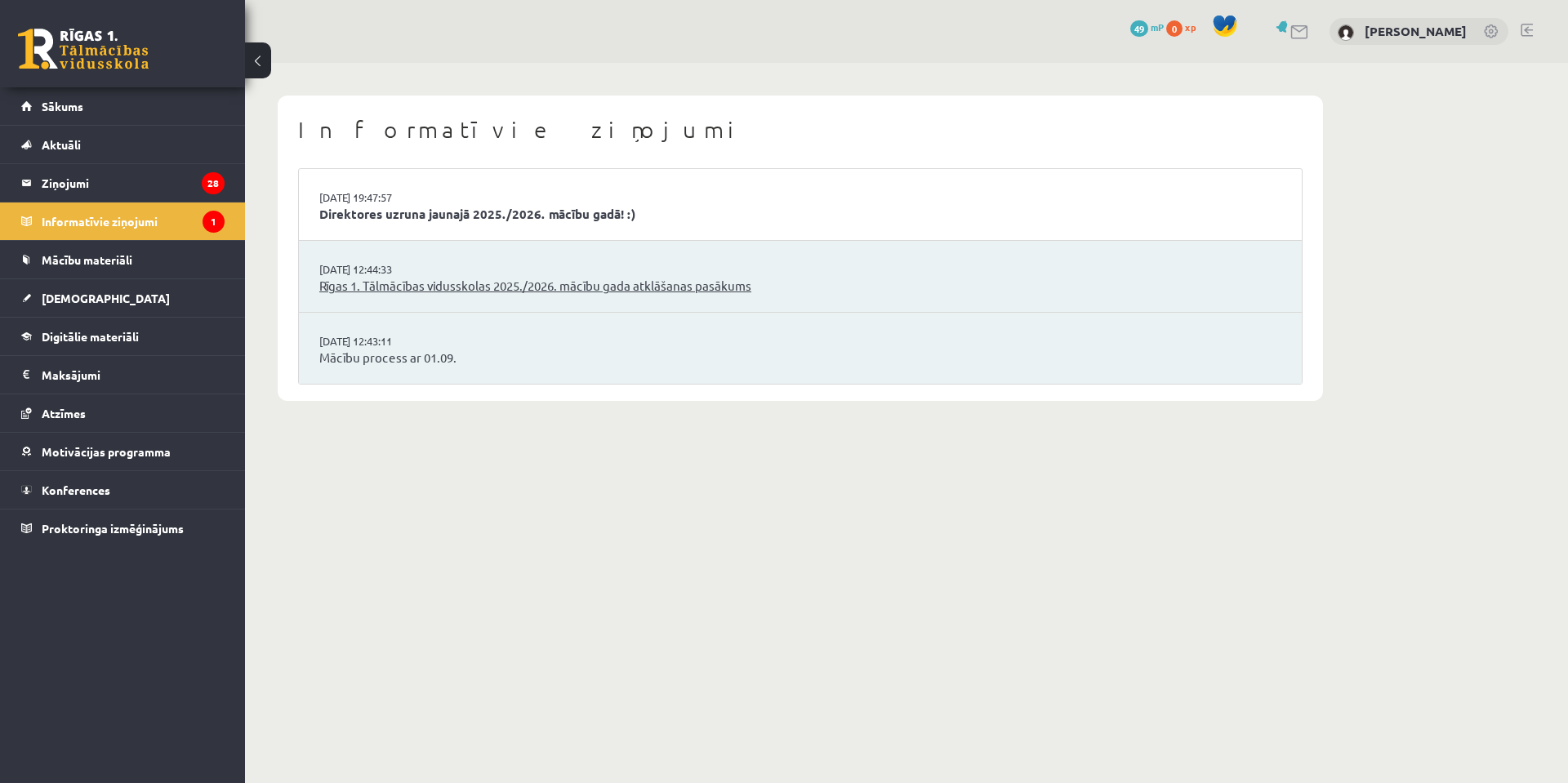
click at [376, 288] on link "Rīgas 1. Tālmācības vidusskolas 2025./2026. mācību gada atklāšanas pasākums" at bounding box center [800, 286] width 962 height 19
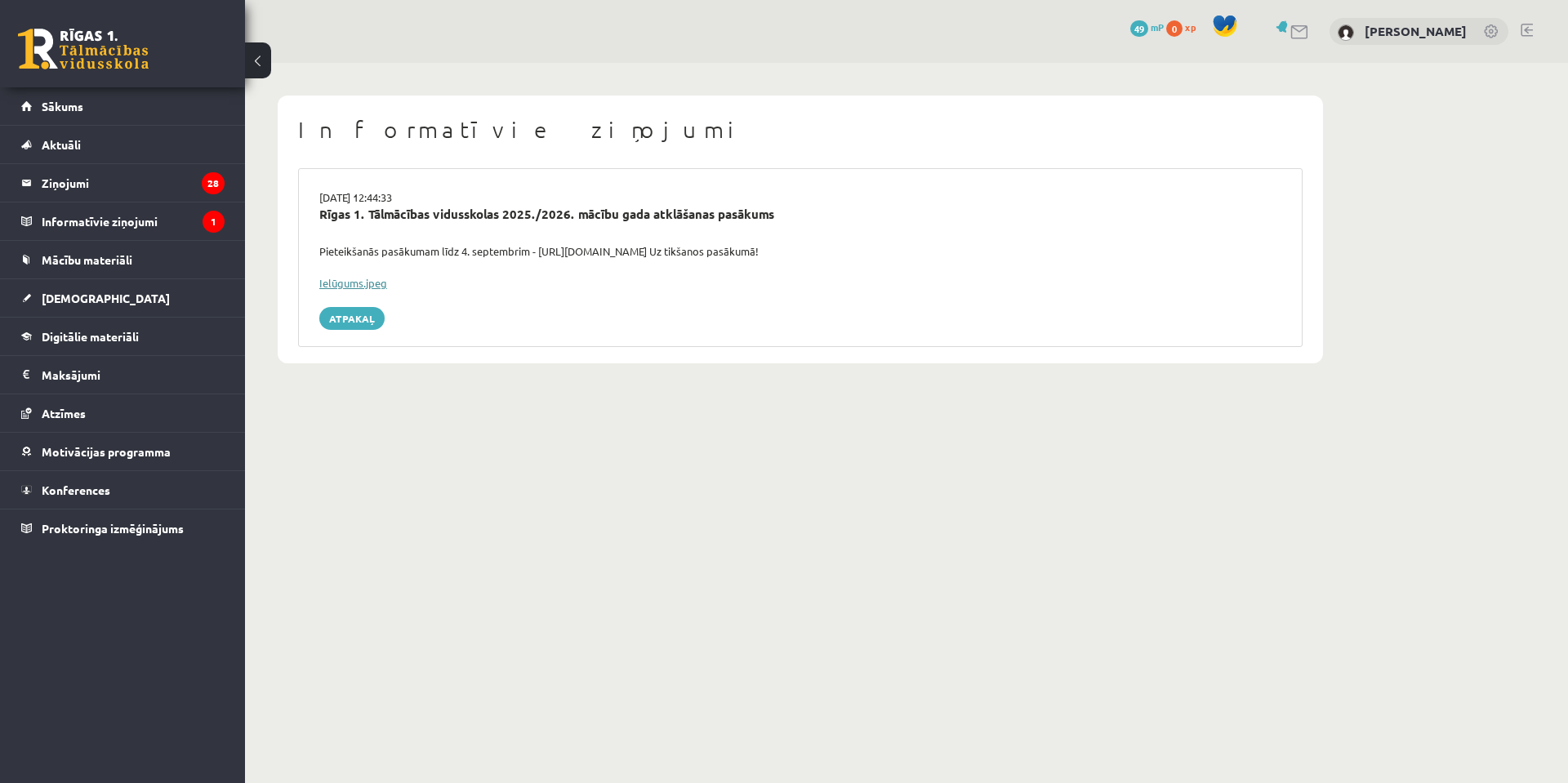
click at [366, 283] on link "Ielūgums.jpeg" at bounding box center [353, 283] width 68 height 14
click at [107, 185] on legend "Ziņojumi 28" at bounding box center [133, 182] width 183 height 37
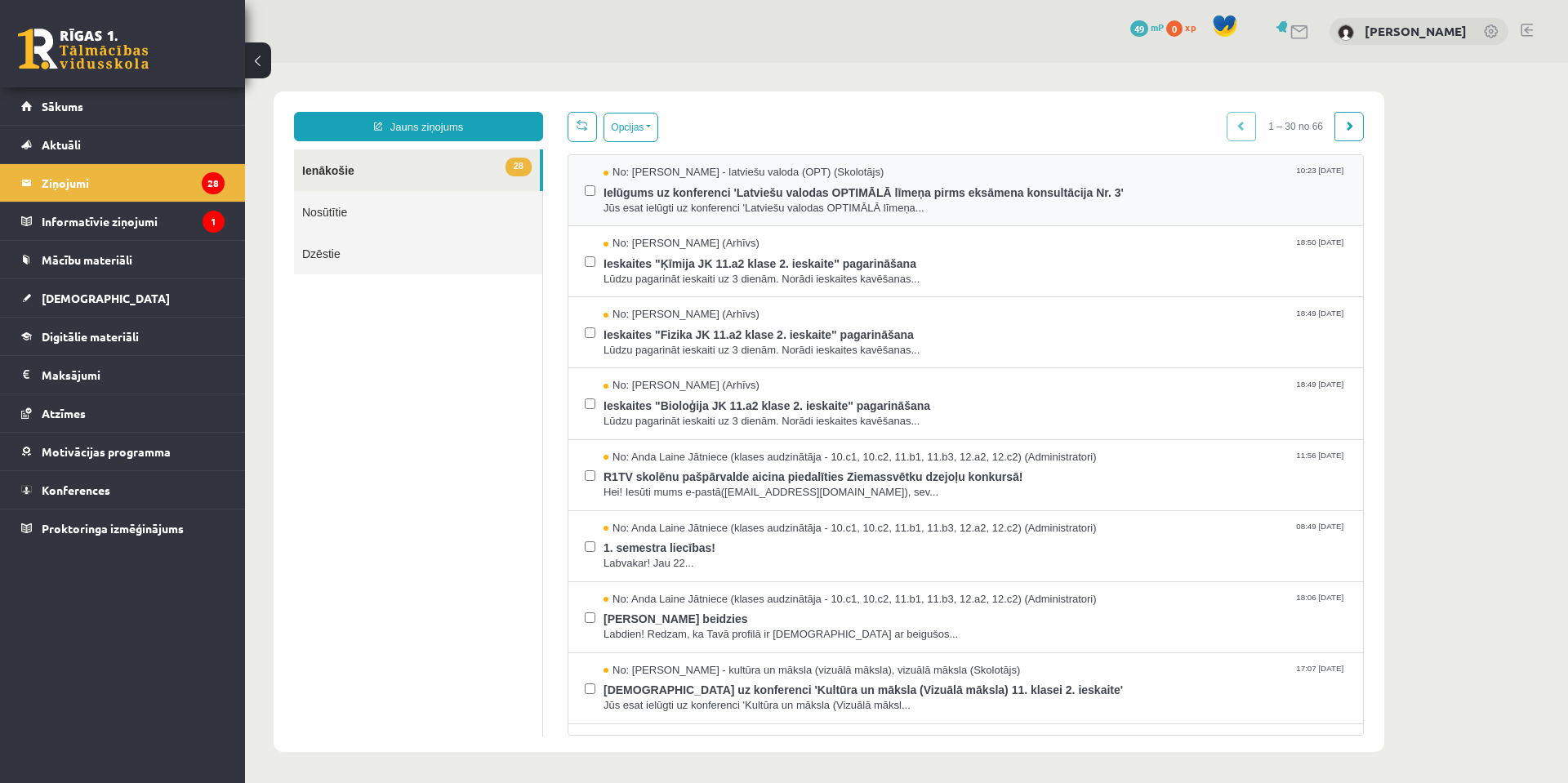
click at [590, 198] on label at bounding box center [589, 182] width 11 height 36
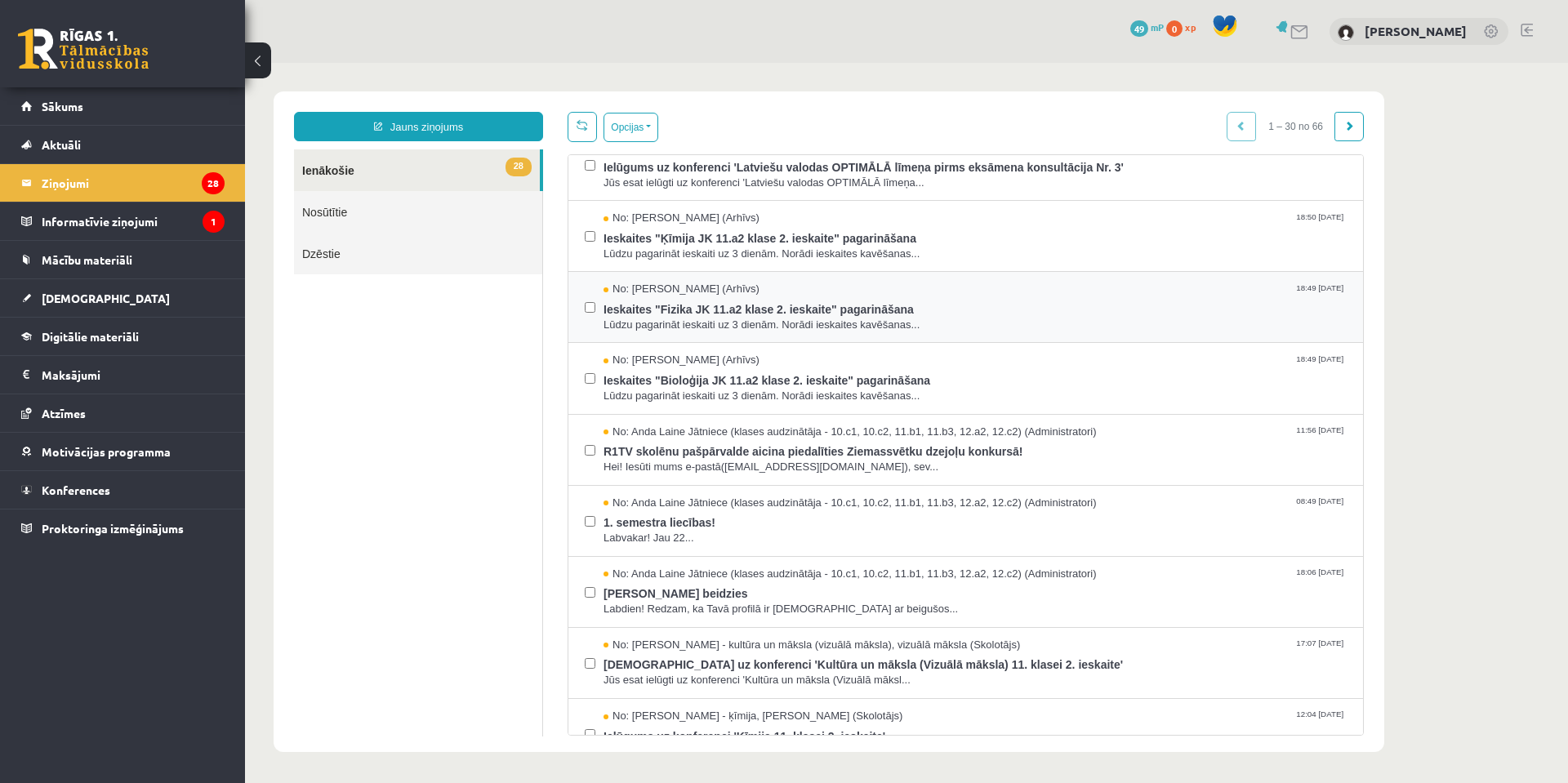
click at [594, 301] on label at bounding box center [589, 299] width 11 height 36
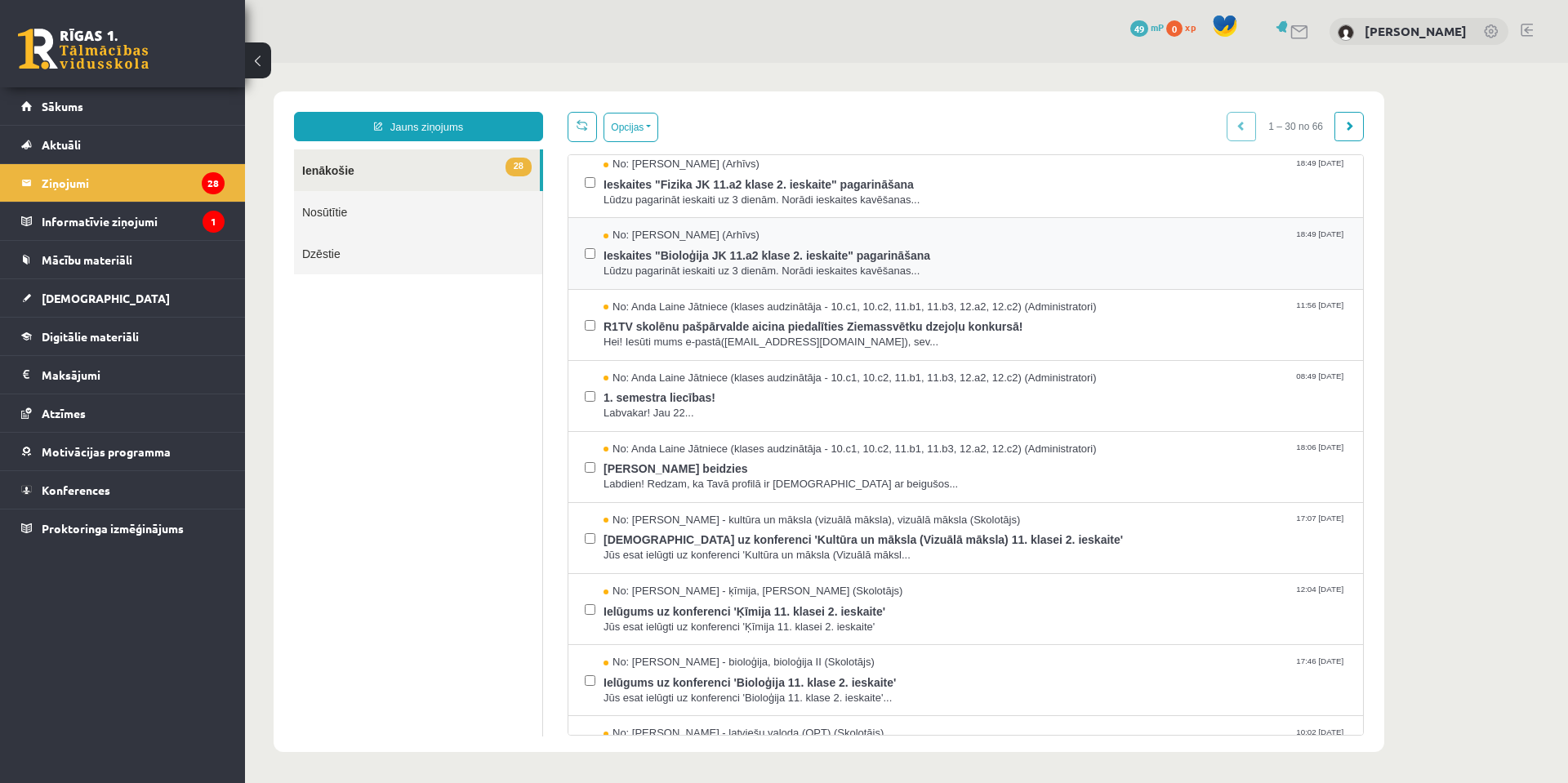
scroll to position [149, 0]
click at [589, 262] on label at bounding box center [589, 247] width 11 height 36
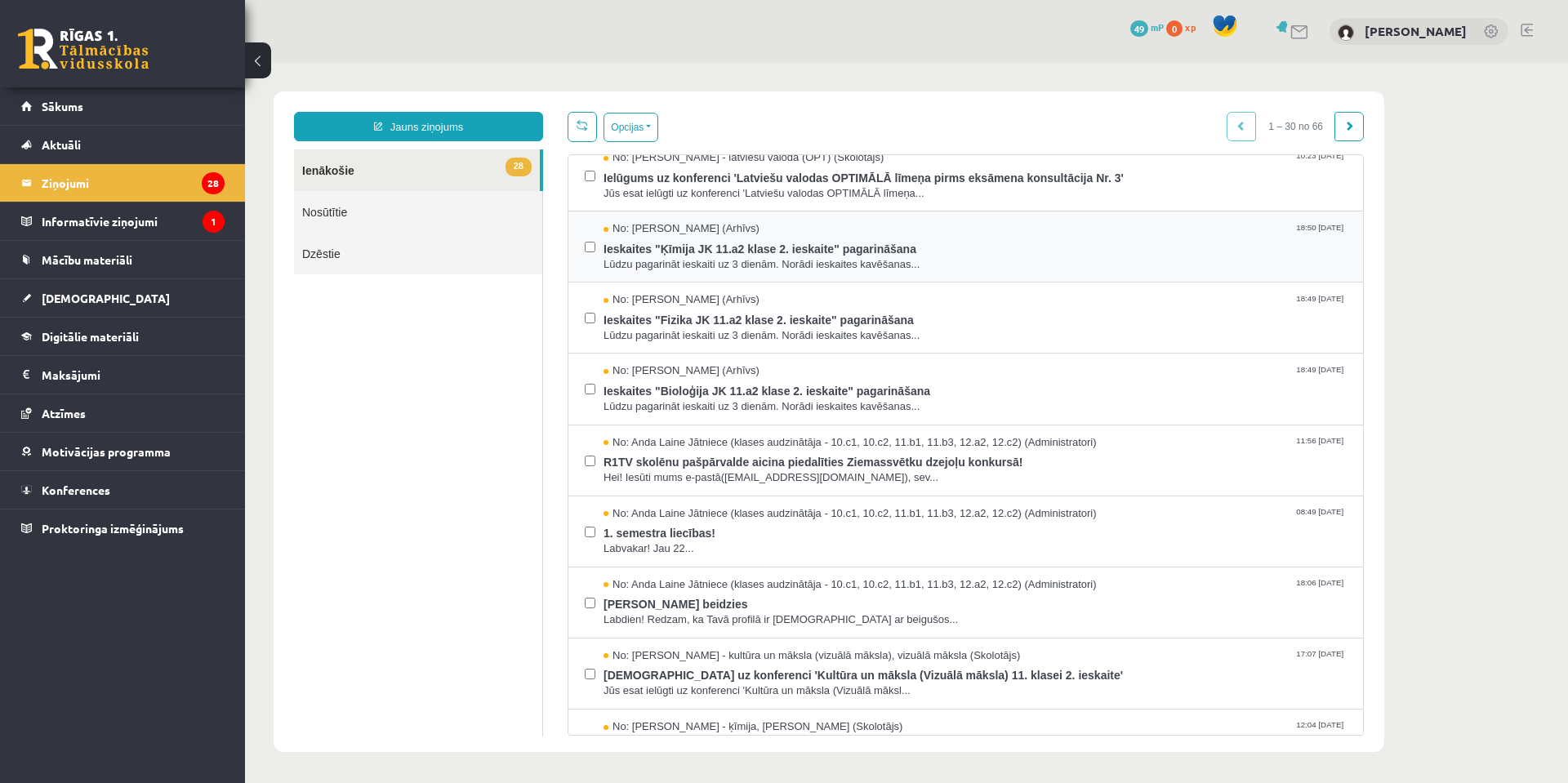
scroll to position [12, 0]
click at [596, 247] on div "No: Lelde Martinsone (Arhīvs) 18:50 27/12/2023 Ieskaites "Ķīmija JK 11.a2 klase…" at bounding box center [965, 249] width 762 height 51
click at [589, 185] on label at bounding box center [589, 170] width 11 height 36
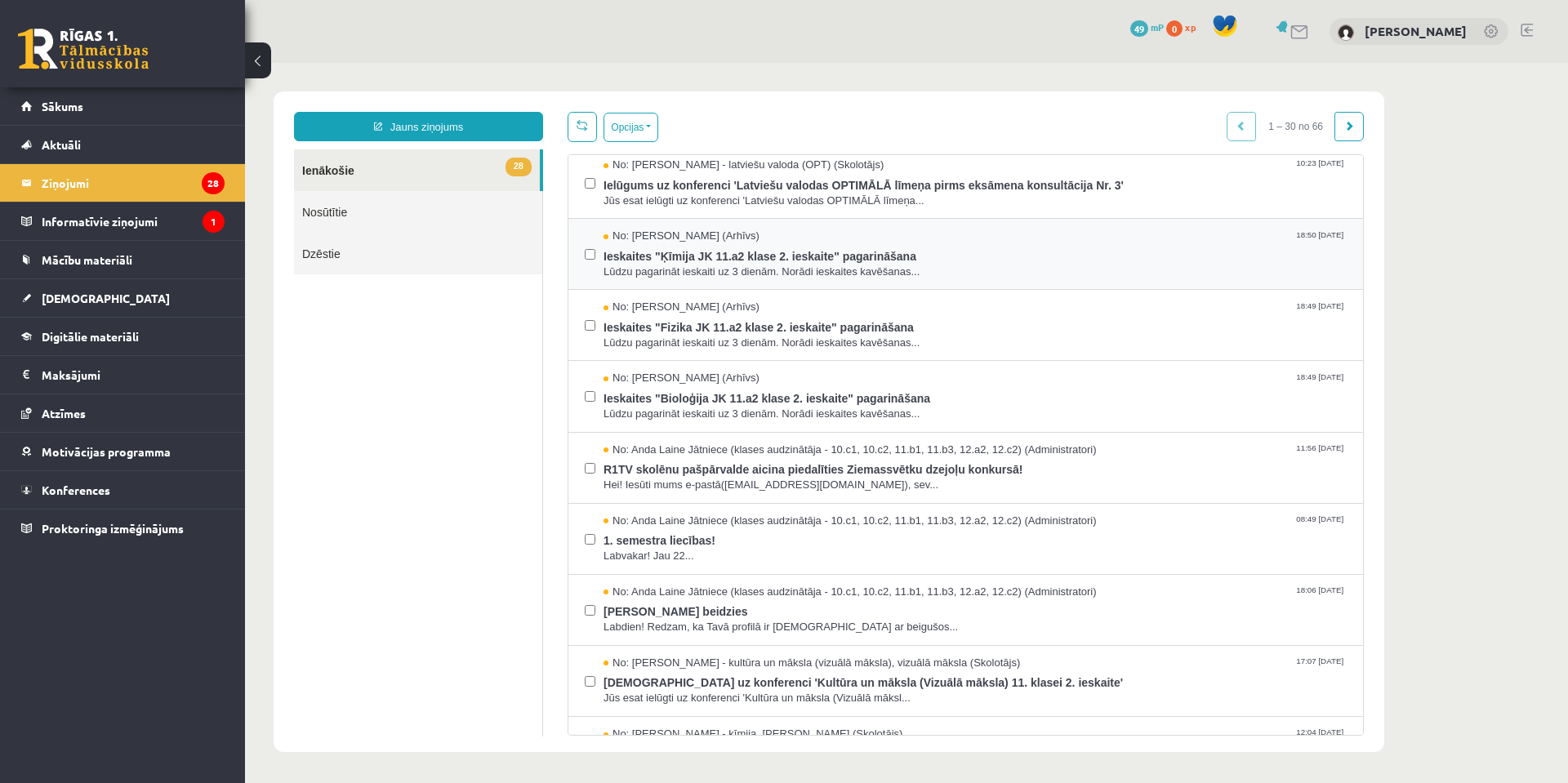
scroll to position [0, 0]
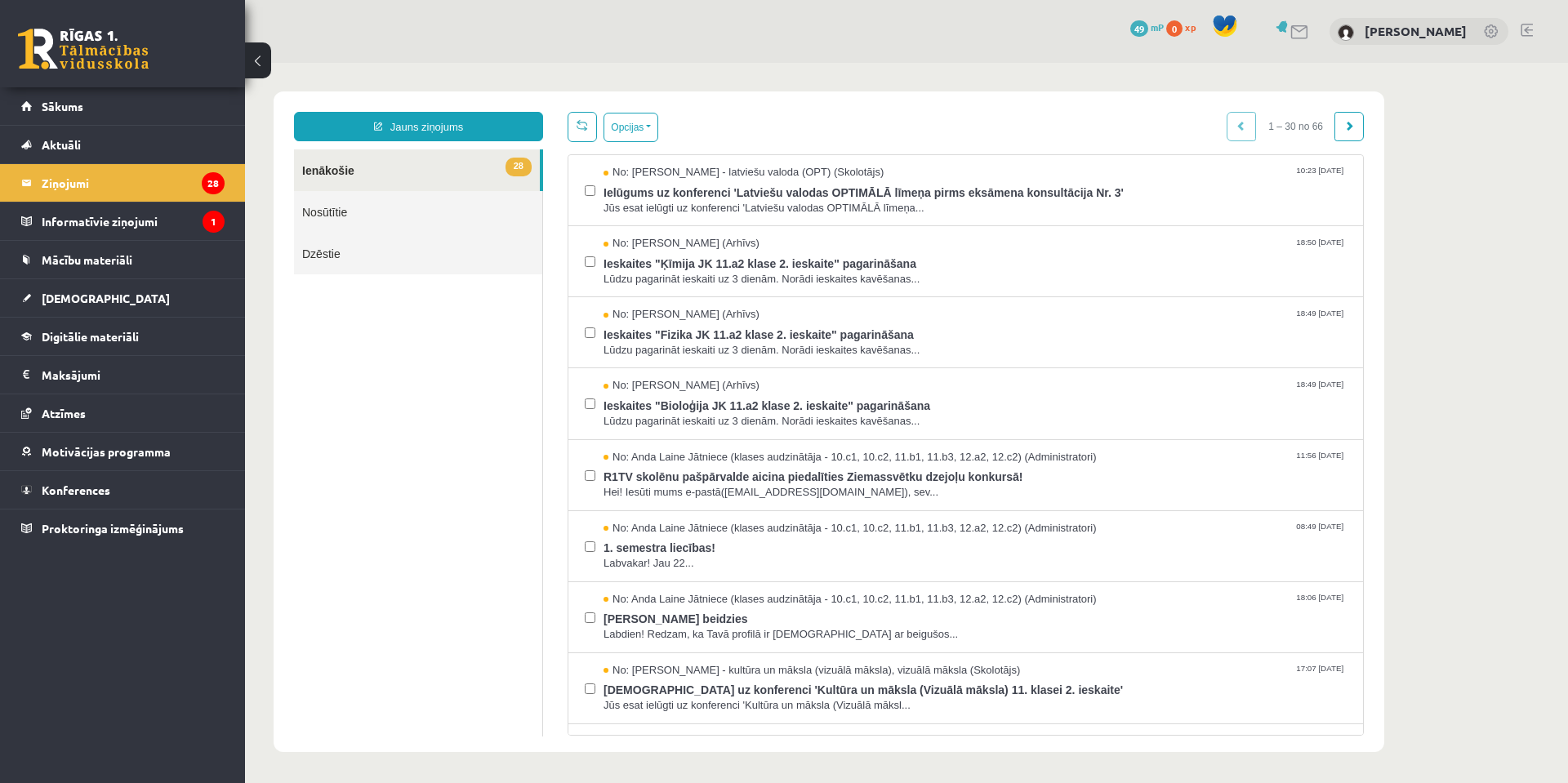
click at [342, 357] on ul "28 Ienākošie Nosūtītie Dzēstie" at bounding box center [419, 443] width 249 height 587
click at [73, 145] on span "Aktuāli" at bounding box center [61, 145] width 39 height 15
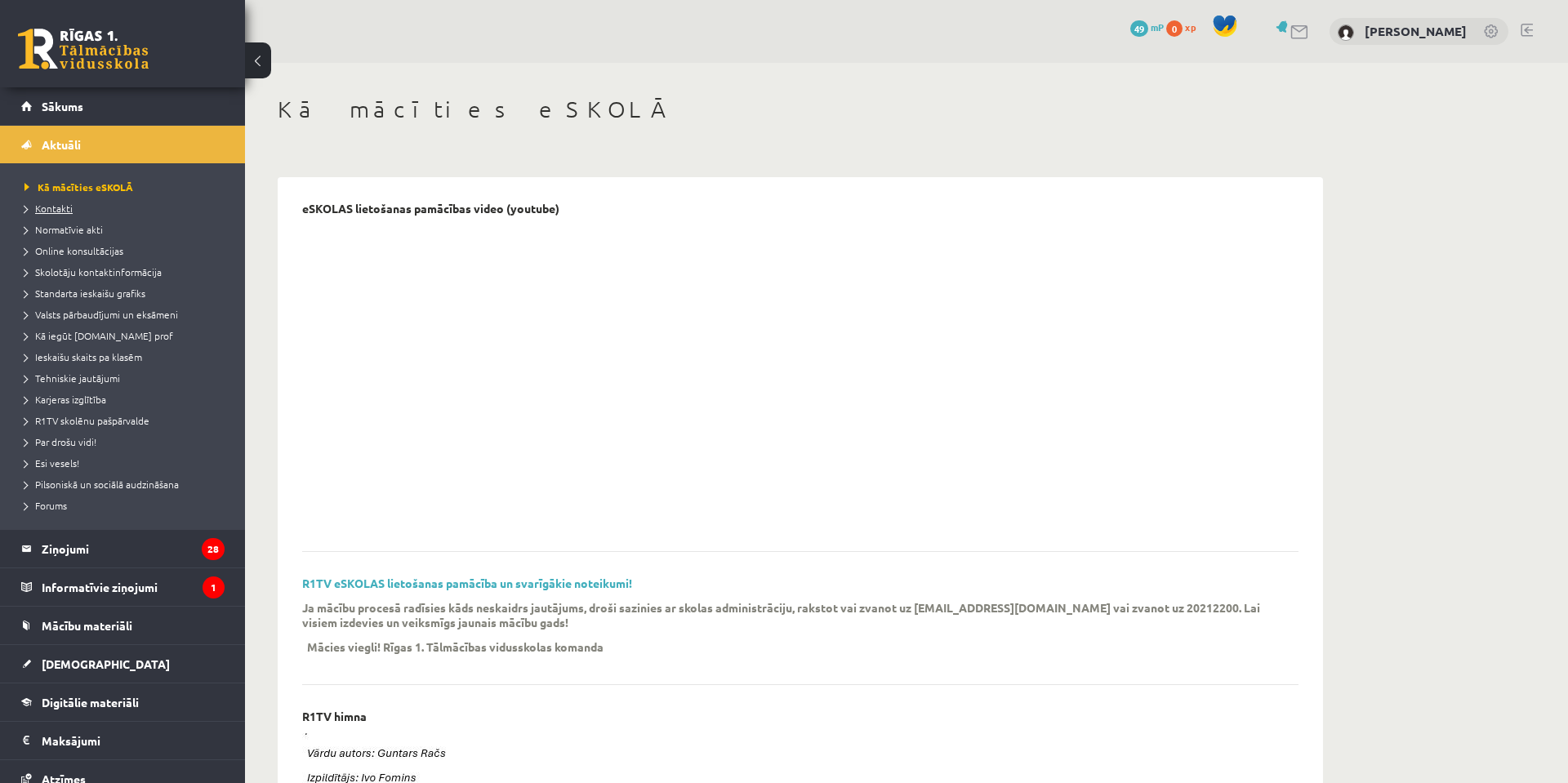
click at [69, 209] on span "Kontakti" at bounding box center [48, 209] width 48 height 13
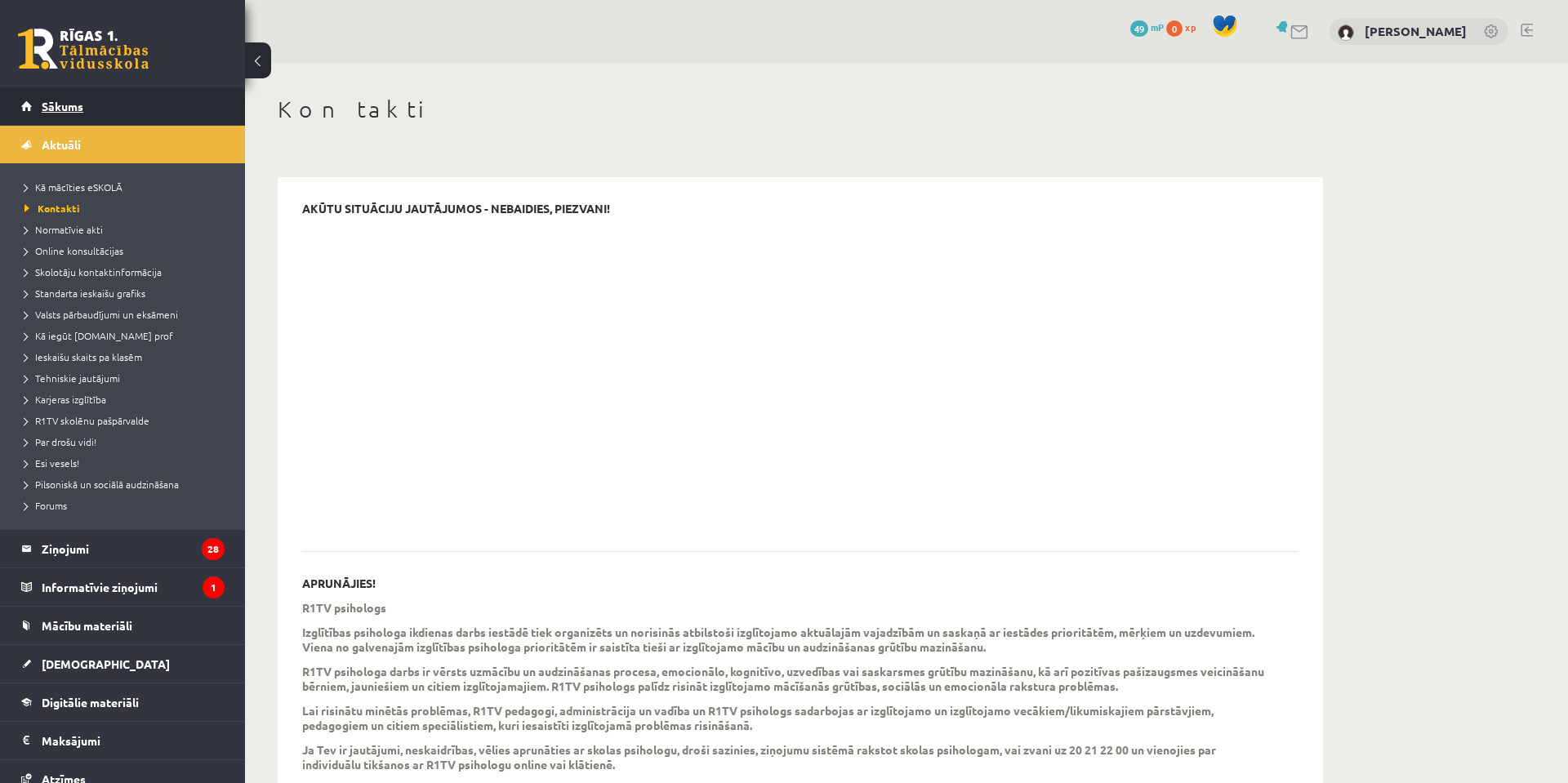
click at [78, 108] on span "Sākums" at bounding box center [62, 106] width 42 height 15
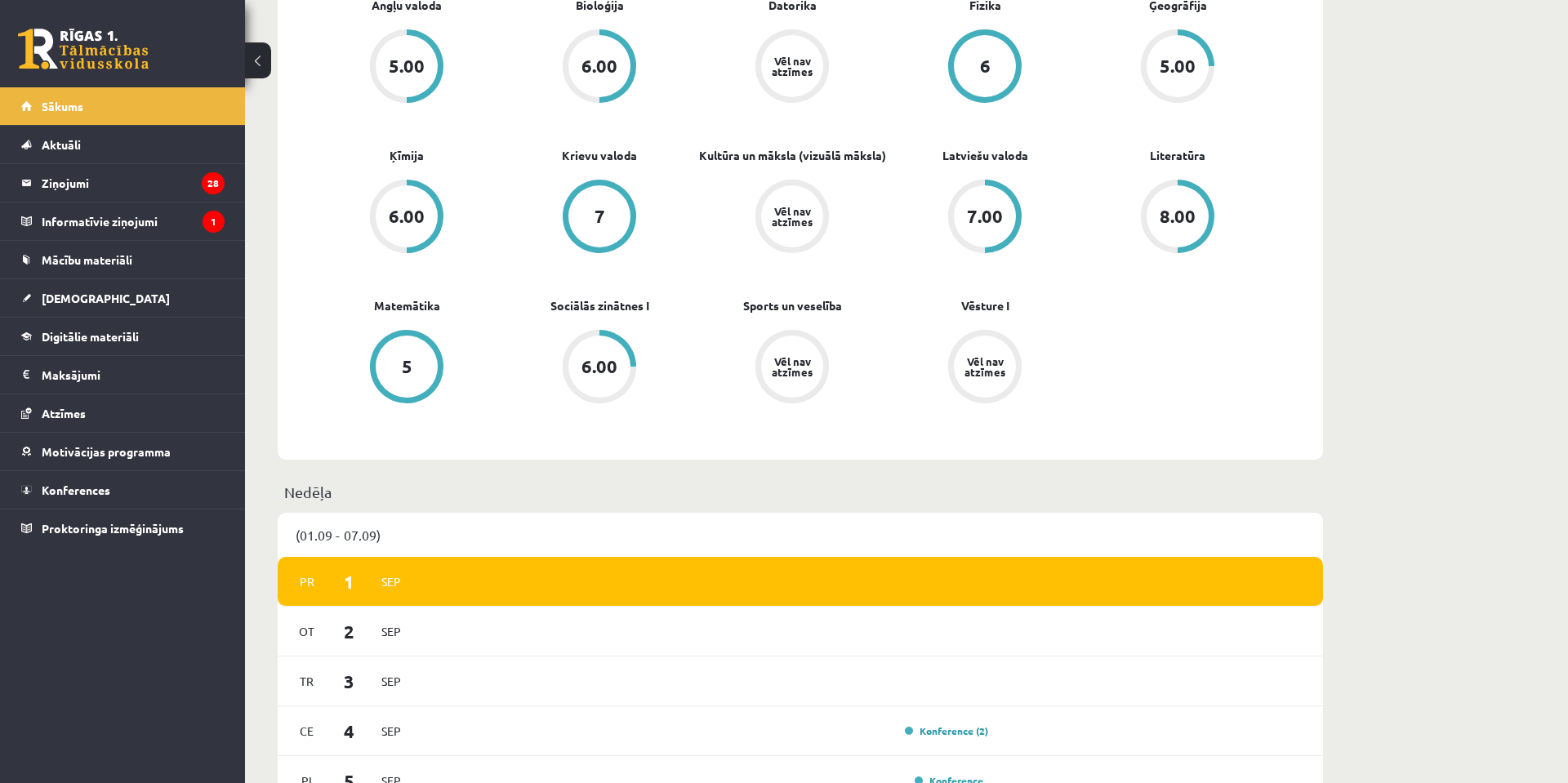
scroll to position [859, 0]
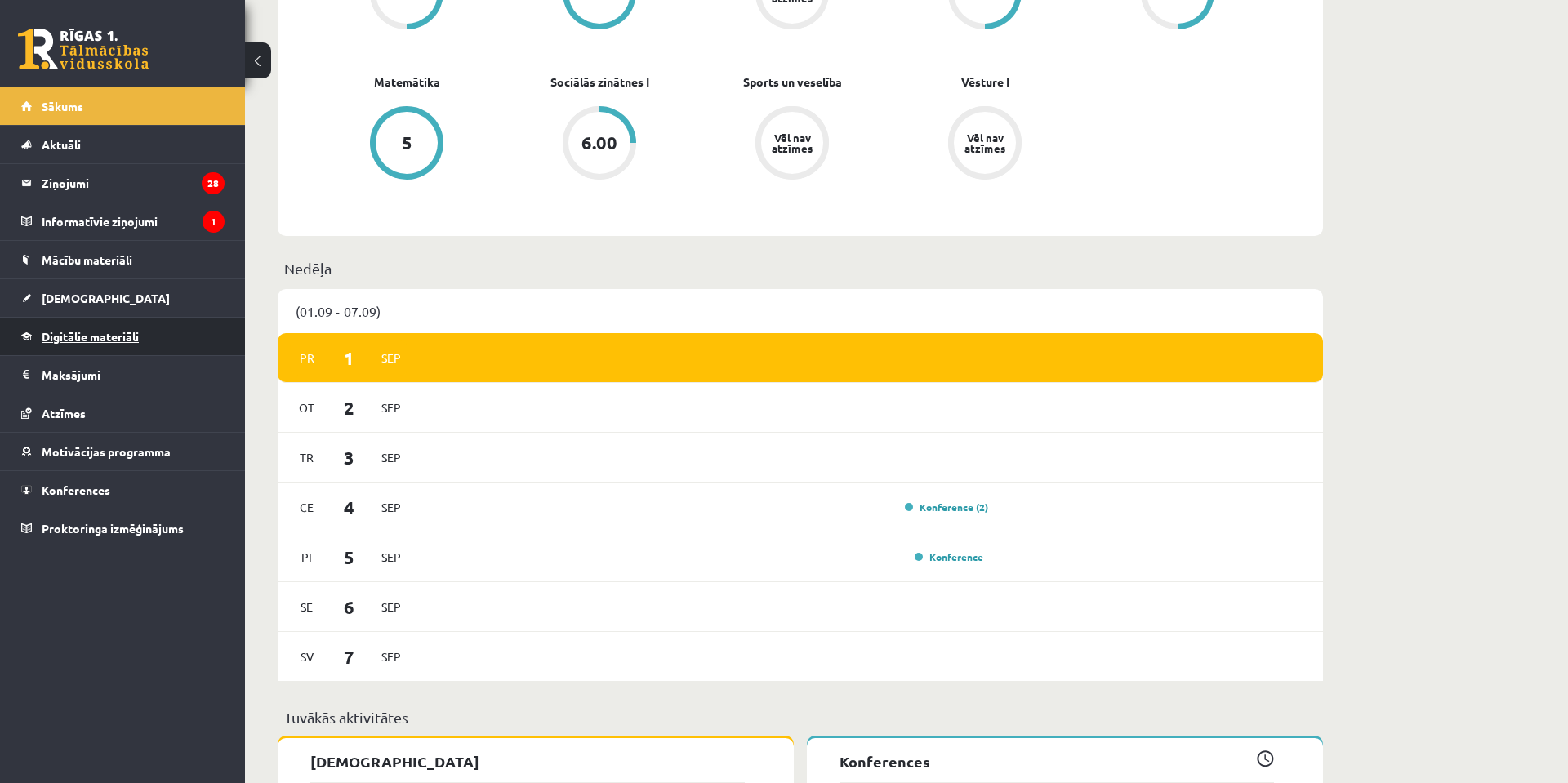
click at [59, 330] on span "Digitālie materiāli" at bounding box center [90, 337] width 97 height 15
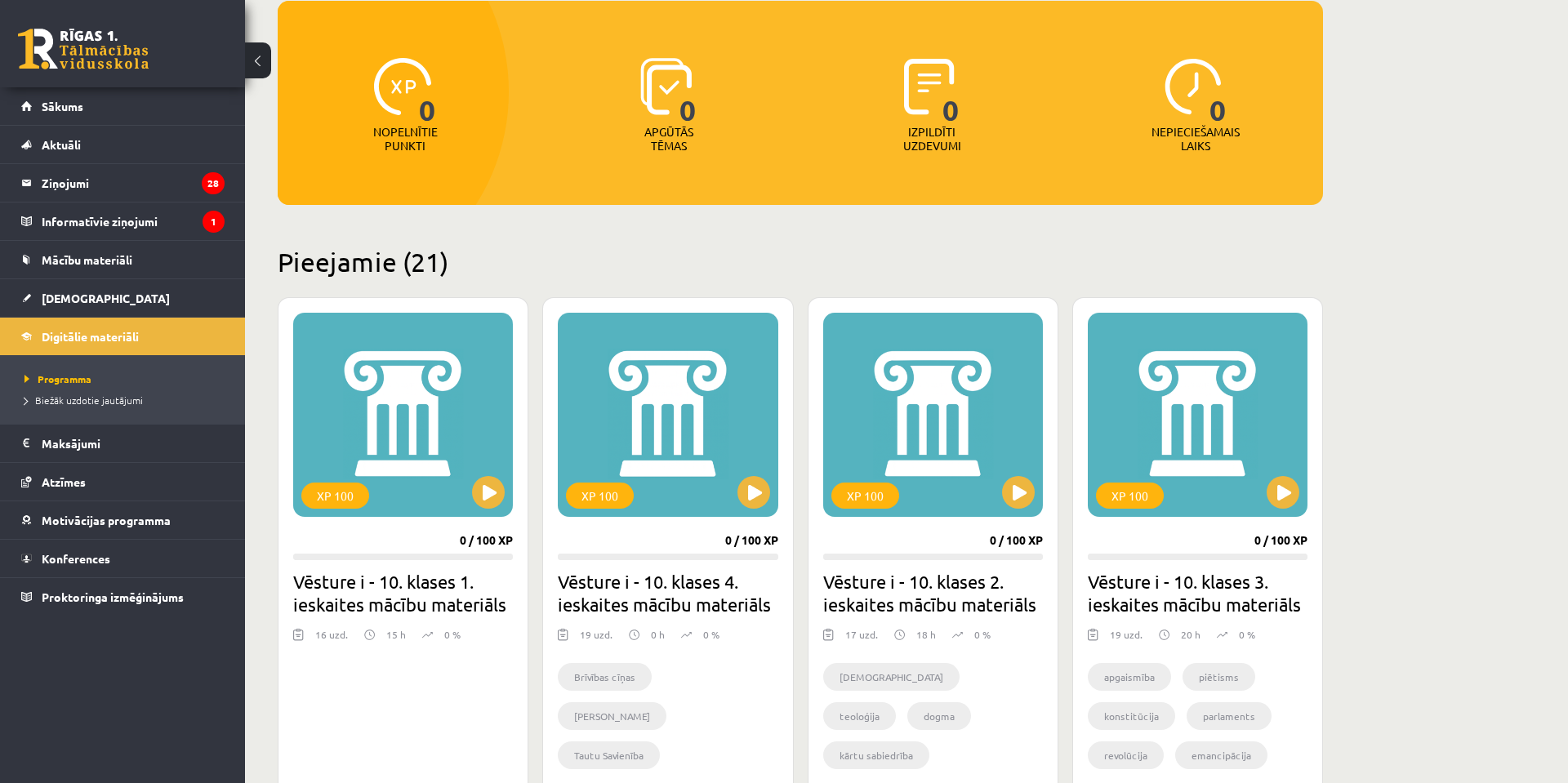
scroll to position [43, 0]
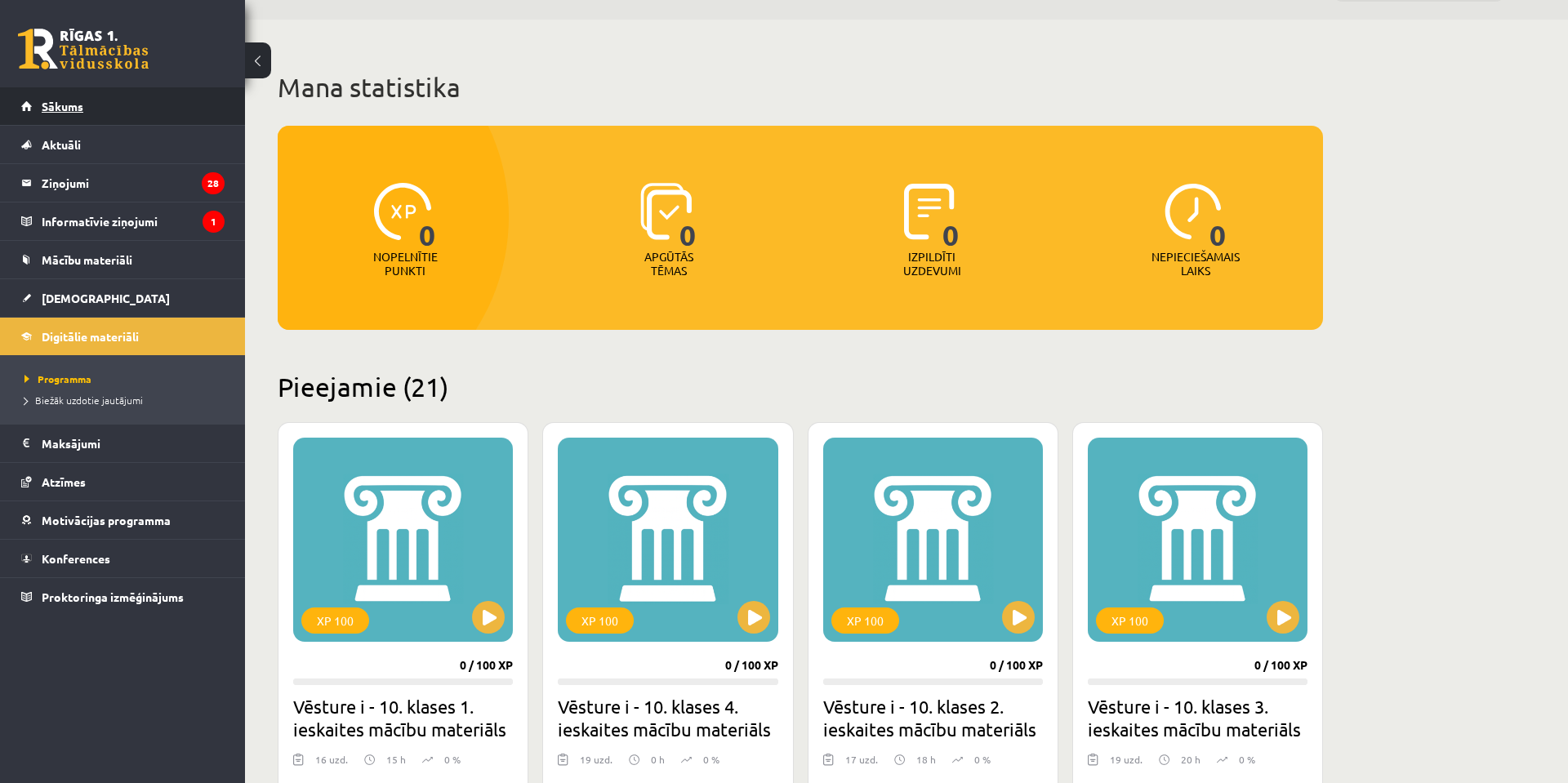
click at [70, 115] on link "Sākums" at bounding box center [123, 106] width 204 height 37
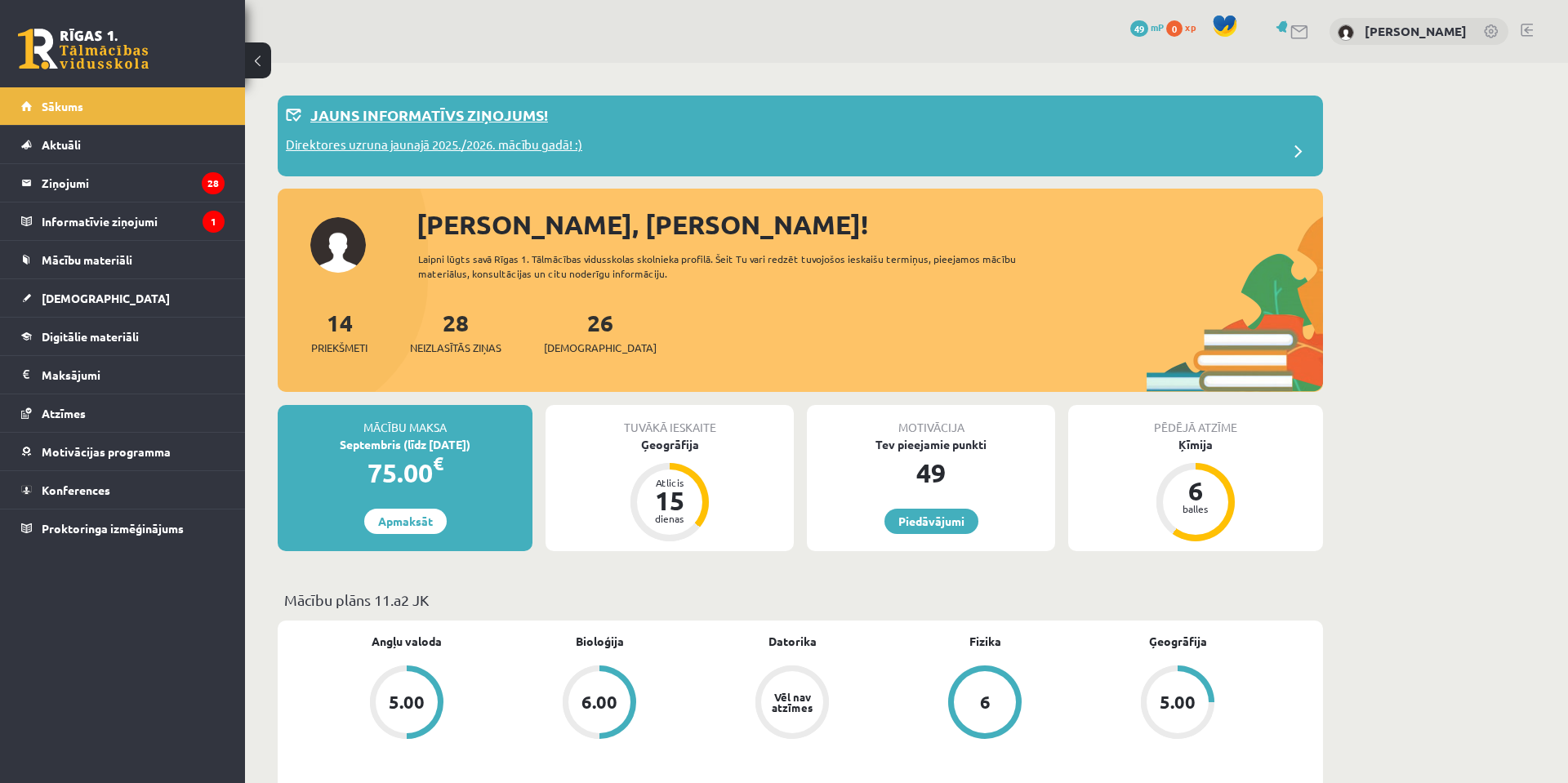
click at [400, 143] on p "Direktores uzruna jaunajā 2025./2026. mācību gadā! :)" at bounding box center [434, 147] width 297 height 23
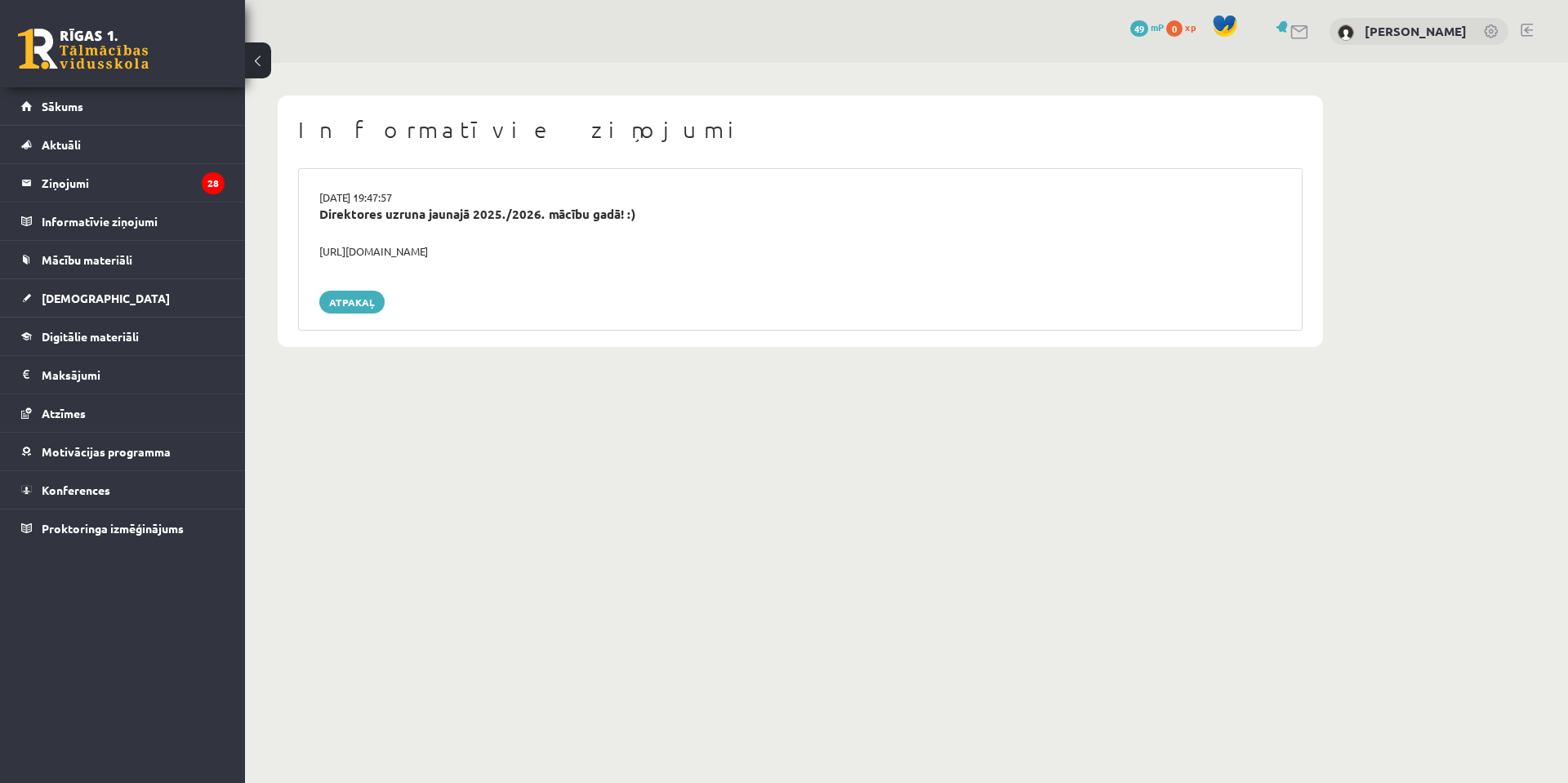
drag, startPoint x: 525, startPoint y: 253, endPoint x: 322, endPoint y: 254, distance: 203.0
click at [322, 254] on div "https://youtube.com/shorts/lM8RsWyzCn4" at bounding box center [800, 252] width 987 height 17
click at [699, 223] on div "29.08.2025 19:47:57 Direktores uzruna jaunajā 2025./2026. mācību gadā! :) https…" at bounding box center [801, 249] width 1004 height 162
click at [360, 299] on link "Atpakaļ" at bounding box center [352, 303] width 66 height 23
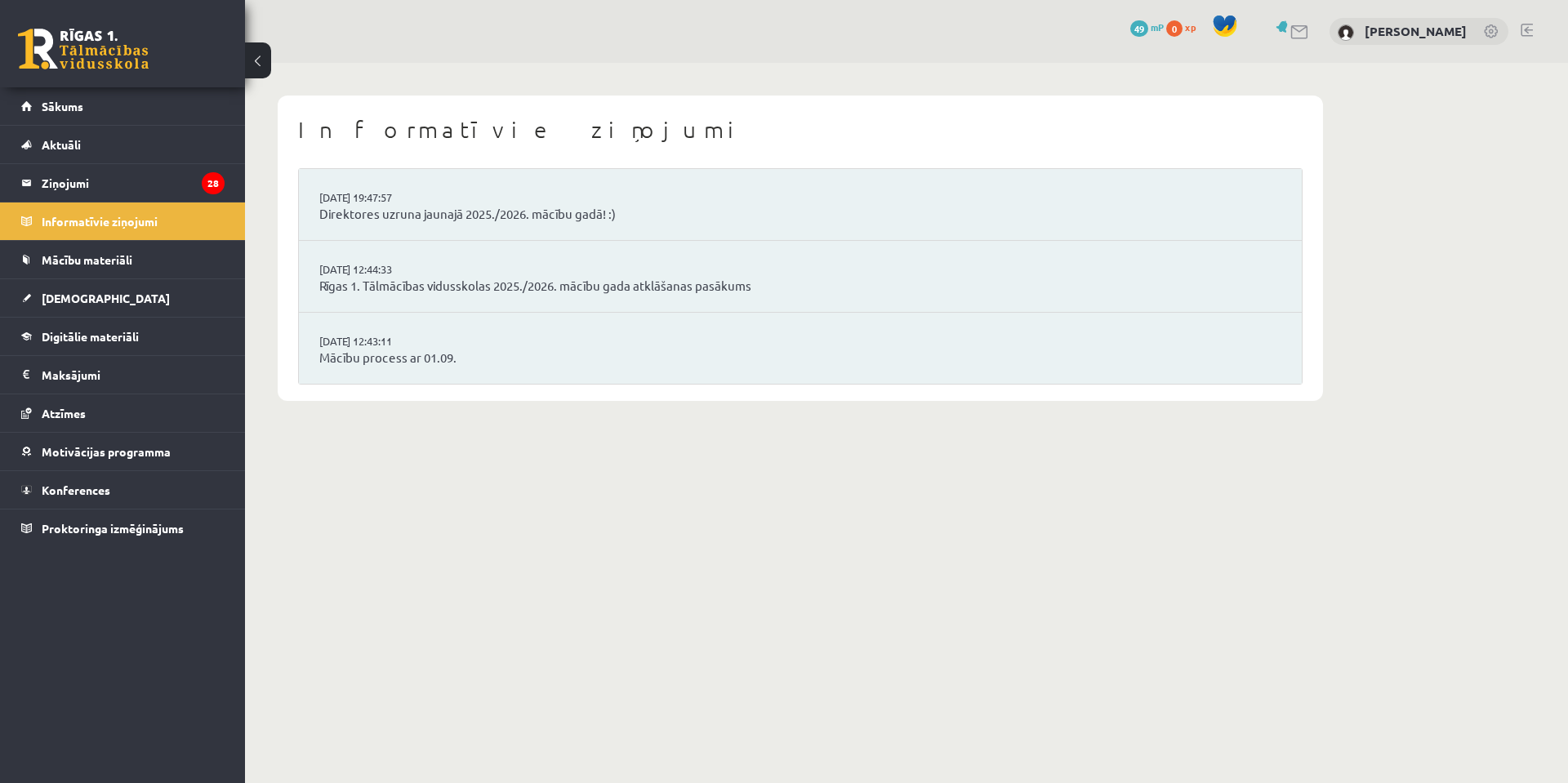
click at [410, 329] on li "[DATE] 12:43:11 Mācību process ar 01.09." at bounding box center [800, 347] width 1003 height 71
click at [417, 362] on link "Mācību process ar 01.09." at bounding box center [800, 357] width 962 height 19
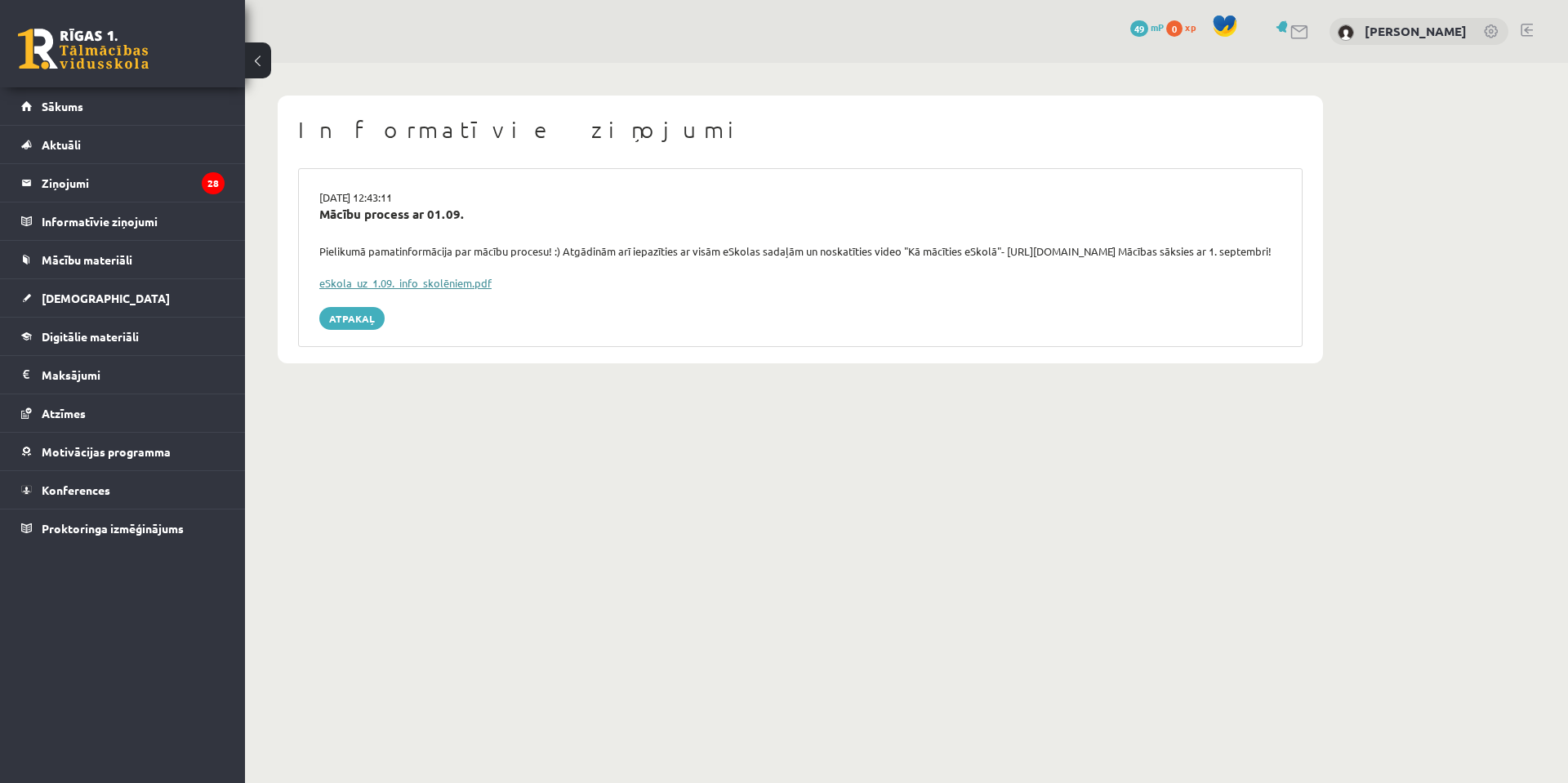
click at [362, 290] on link "eSkola_uz_1.09._info_skolēniem.pdf" at bounding box center [405, 283] width 172 height 14
click at [357, 330] on link "Atpakaļ" at bounding box center [352, 318] width 66 height 23
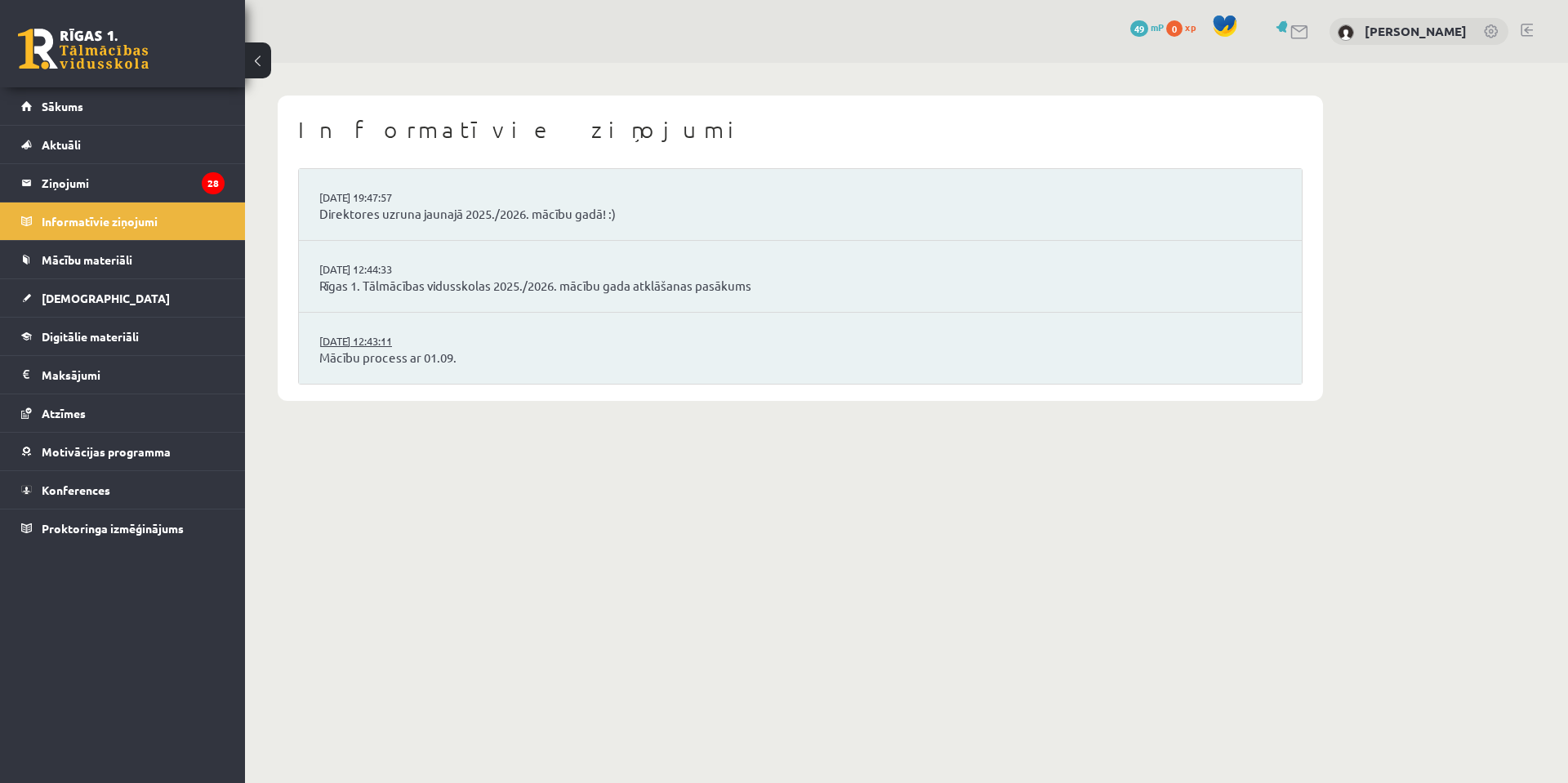
click at [363, 334] on link "[DATE] 12:43:11" at bounding box center [380, 342] width 122 height 17
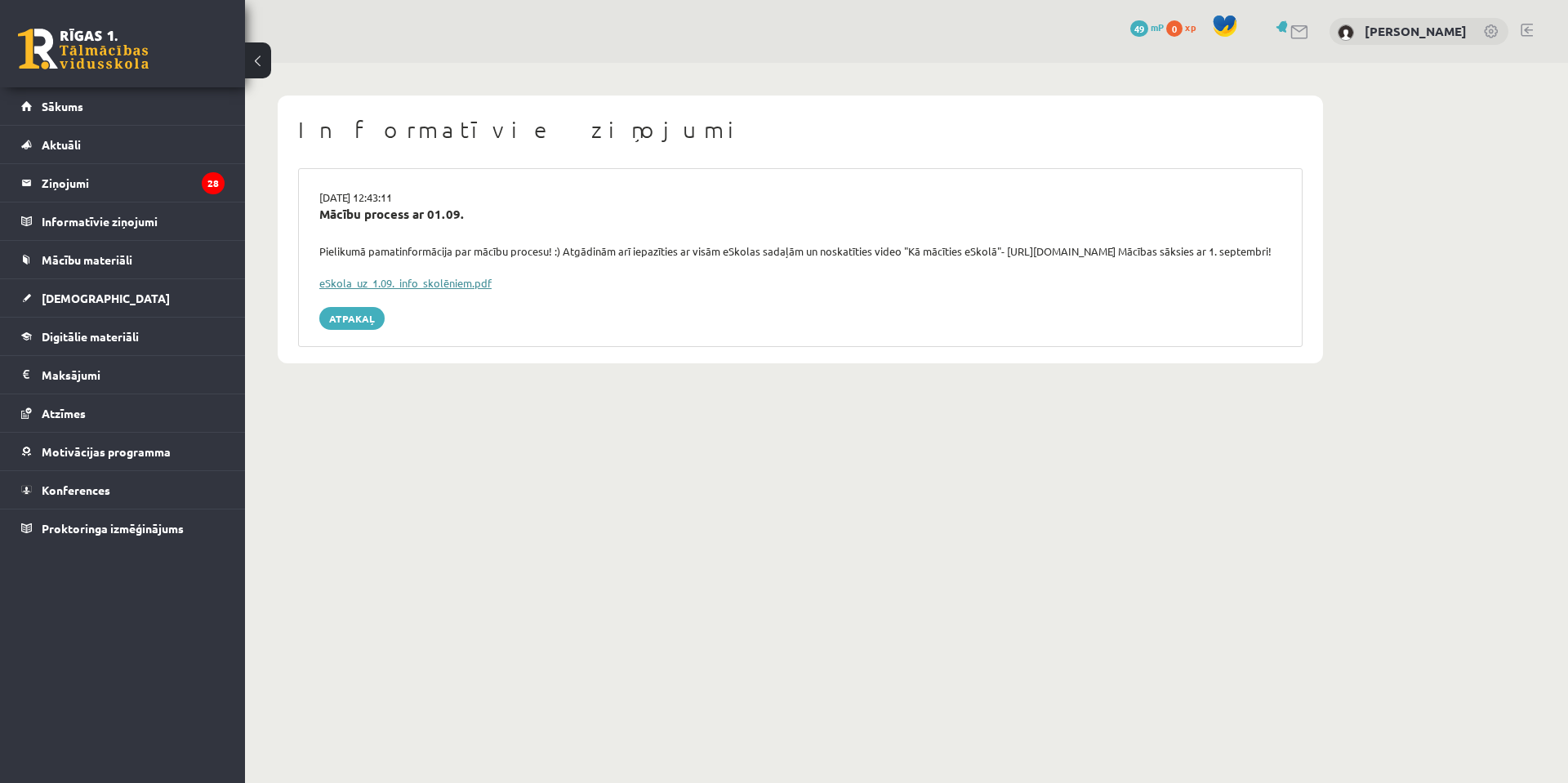
click at [368, 290] on link "eSkola_uz_1.09._info_skolēniem.pdf" at bounding box center [405, 283] width 172 height 14
click at [256, 64] on button at bounding box center [258, 60] width 26 height 36
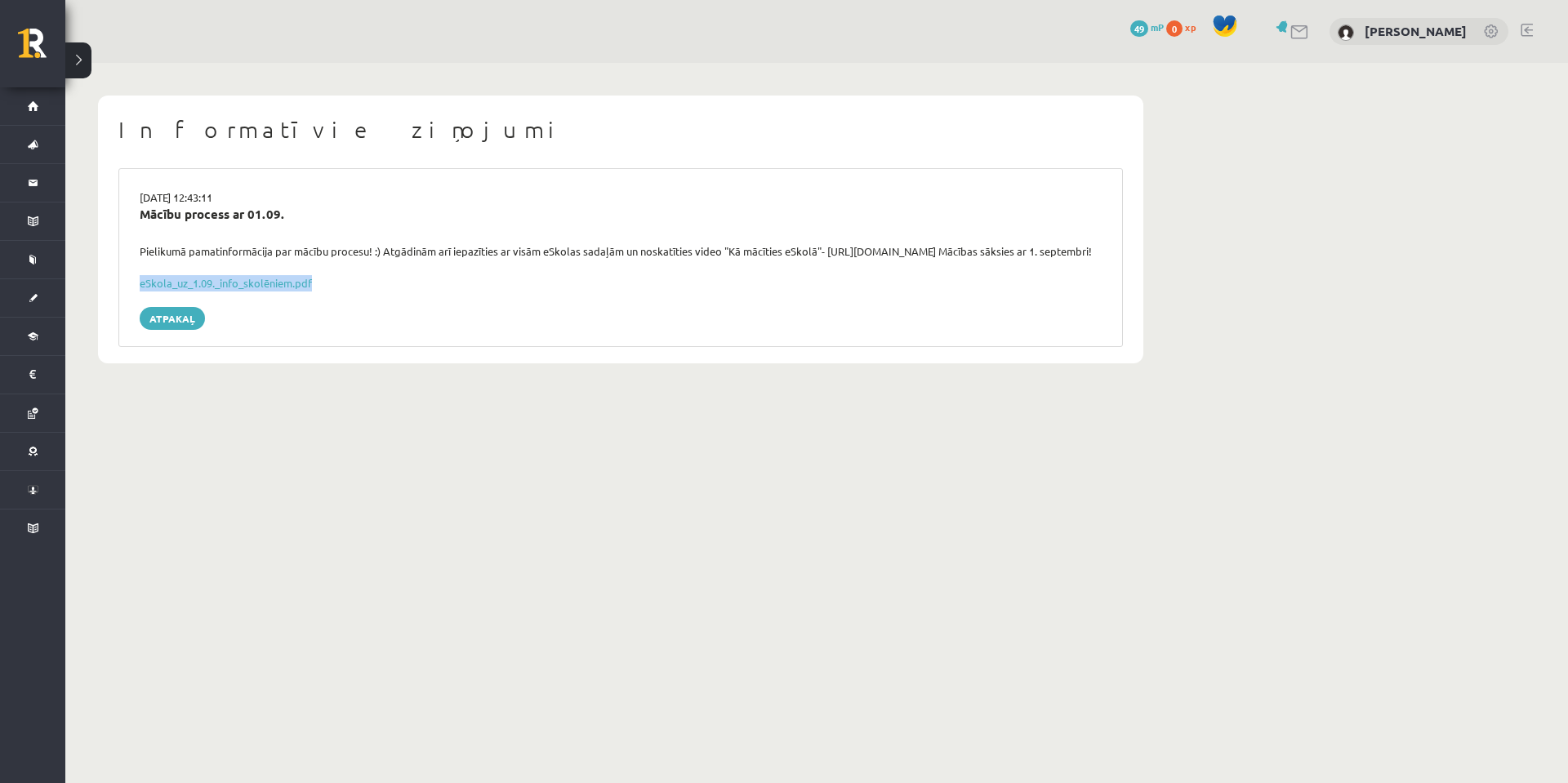
click at [71, 68] on button at bounding box center [78, 60] width 26 height 36
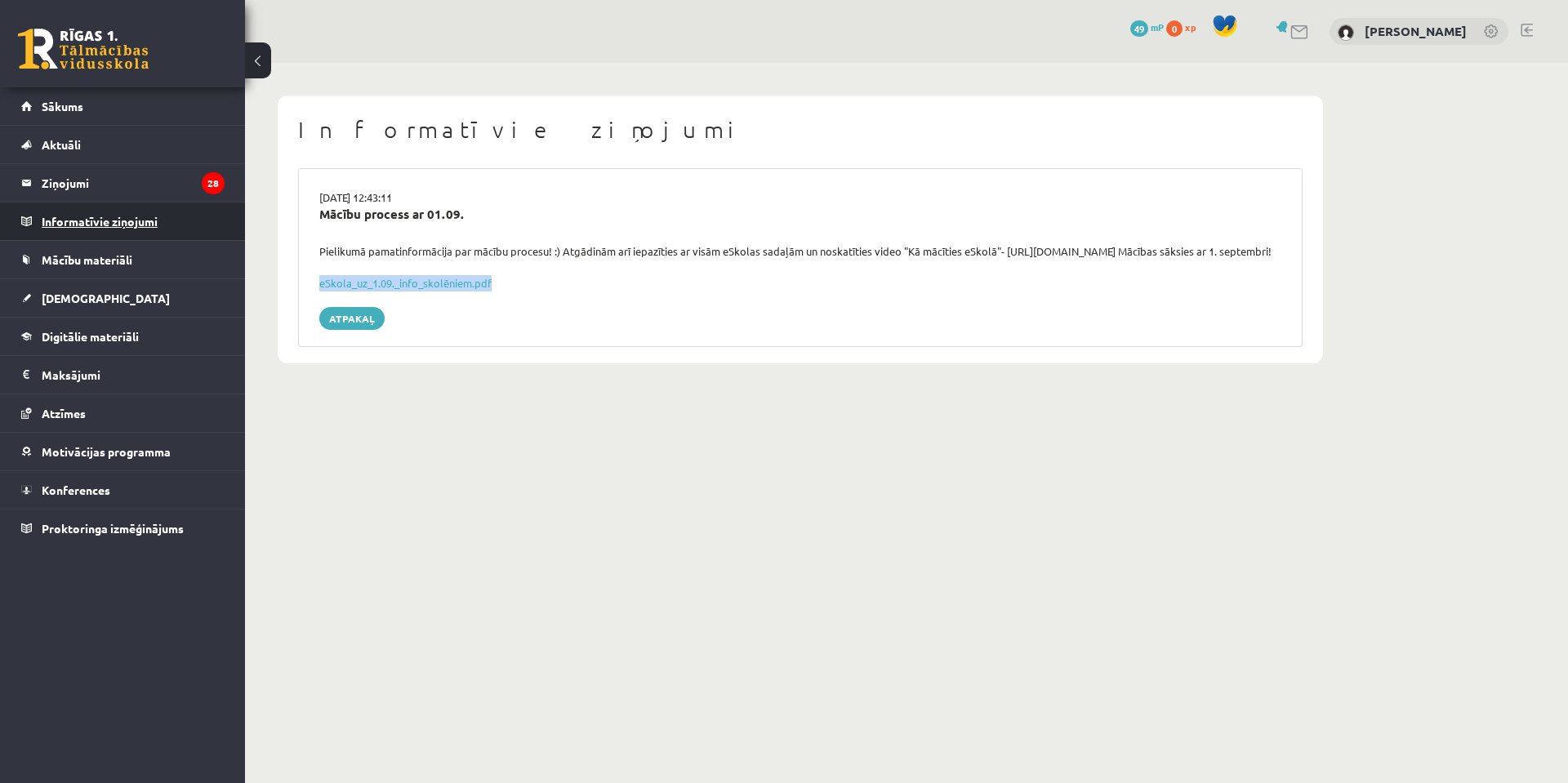
click at [104, 209] on legend "Informatīvie ziņojumi 0" at bounding box center [133, 221] width 183 height 37
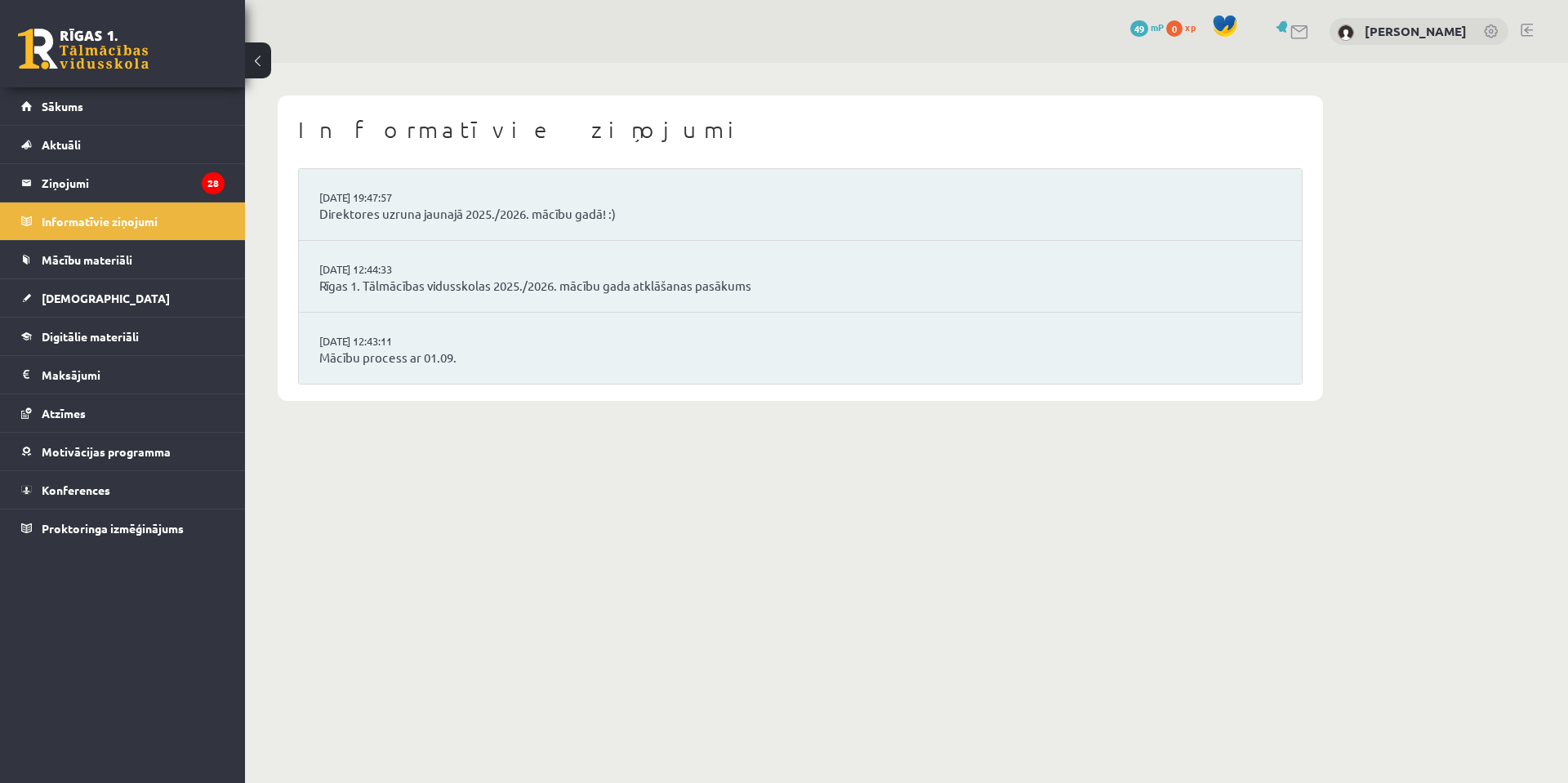
click at [475, 260] on li "29.08.2025 12:44:33 Rīgas 1. Tālmācības vidusskolas 2025./2026. mācību gada atk…" at bounding box center [800, 277] width 1003 height 71
click at [483, 284] on link "Rīgas 1. Tālmācības vidusskolas 2025./2026. mācību gada atklāšanas pasākums" at bounding box center [800, 286] width 962 height 19
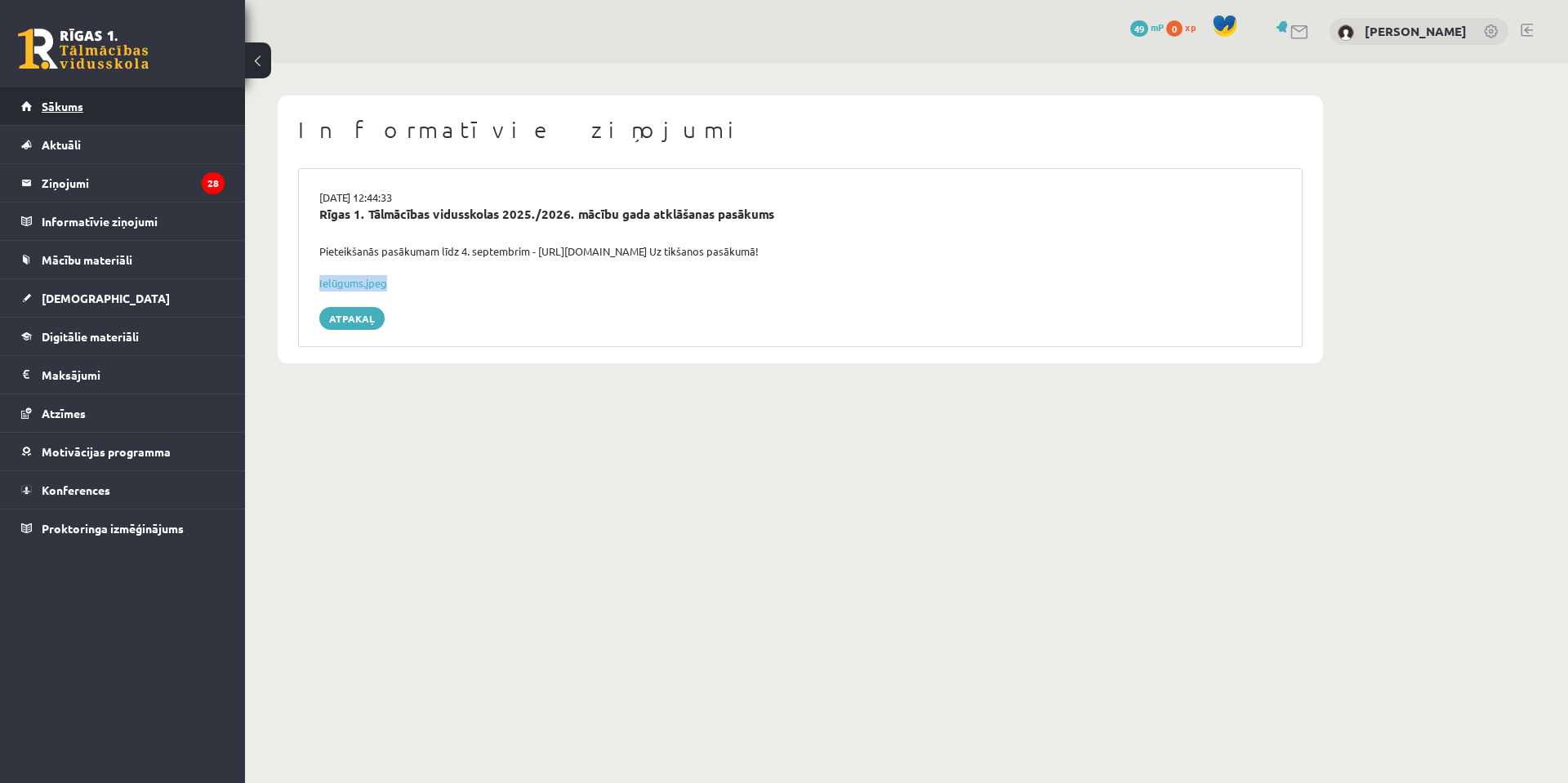
click at [95, 110] on link "Sākums" at bounding box center [123, 106] width 204 height 37
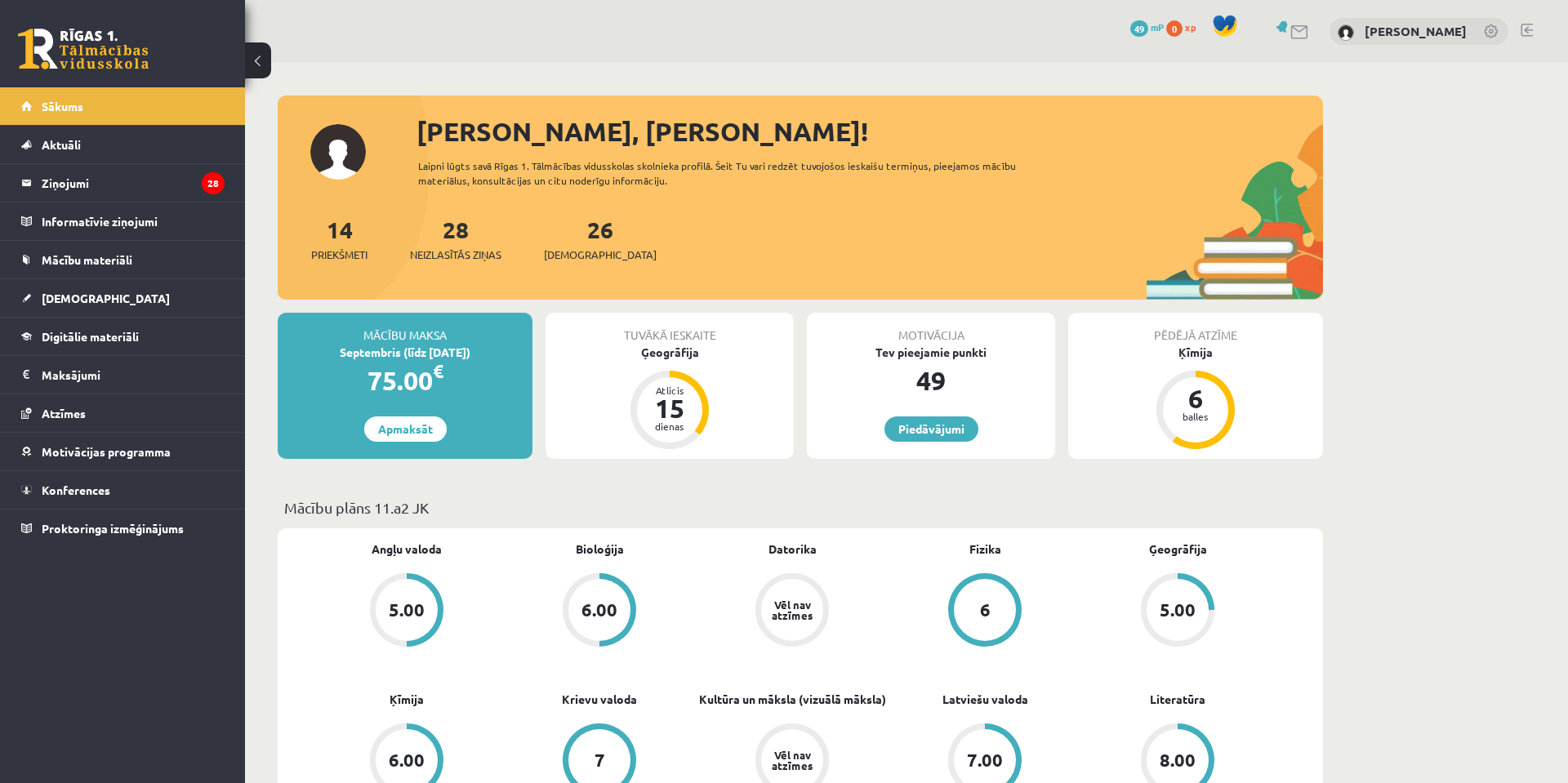
click at [348, 150] on div "Sveiks, Arvis Adrians! Laipni lūgts savā Rīgas 1. Tālmācības vidusskolas skolni…" at bounding box center [800, 206] width 1045 height 188
click at [495, 126] on div "Sveiks, Arvis Adrians!" at bounding box center [870, 131] width 906 height 39
click at [1416, 30] on link "[PERSON_NAME]" at bounding box center [1415, 32] width 102 height 17
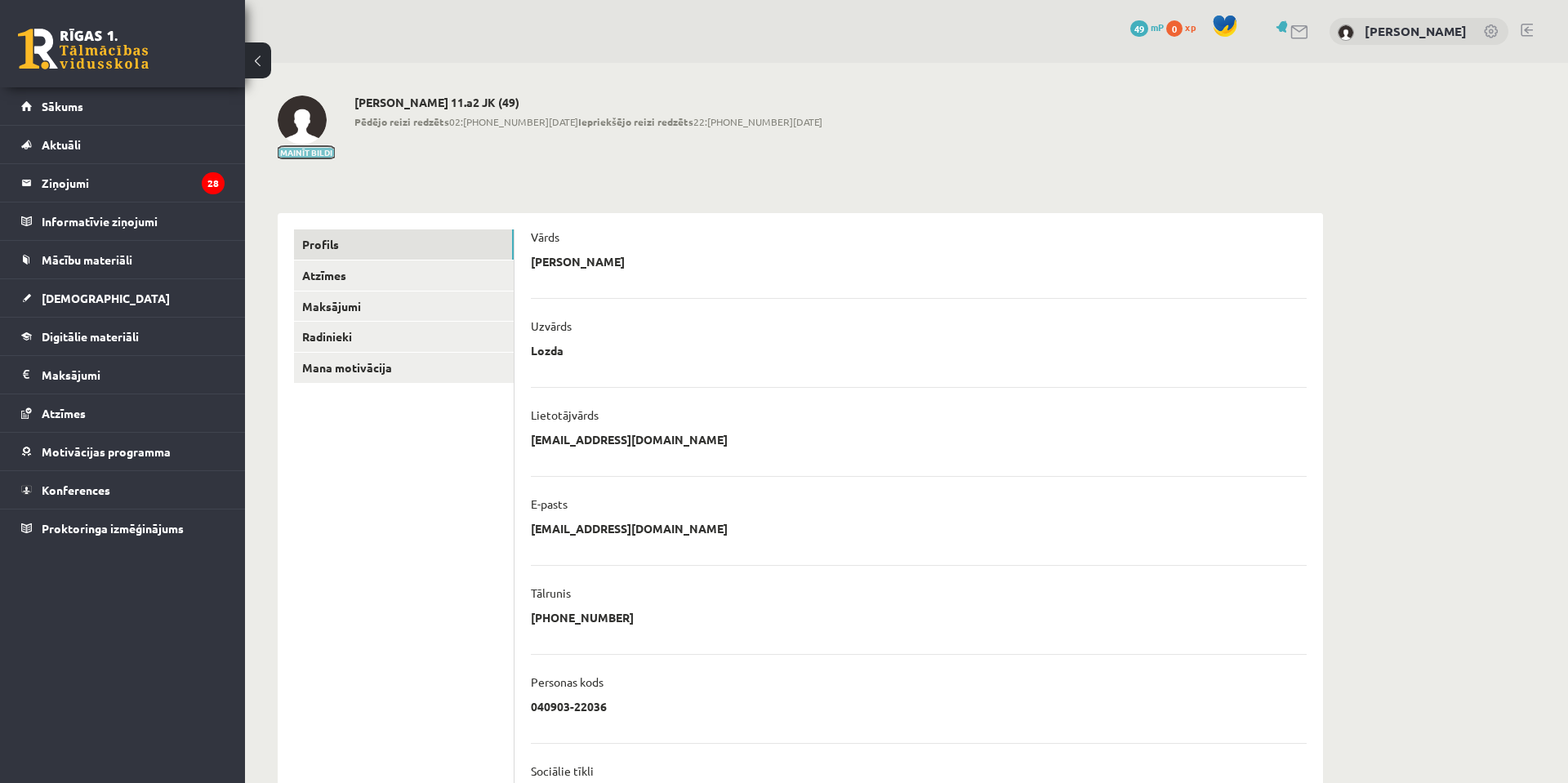
click at [313, 150] on button "Mainīt bildi" at bounding box center [306, 153] width 57 height 10
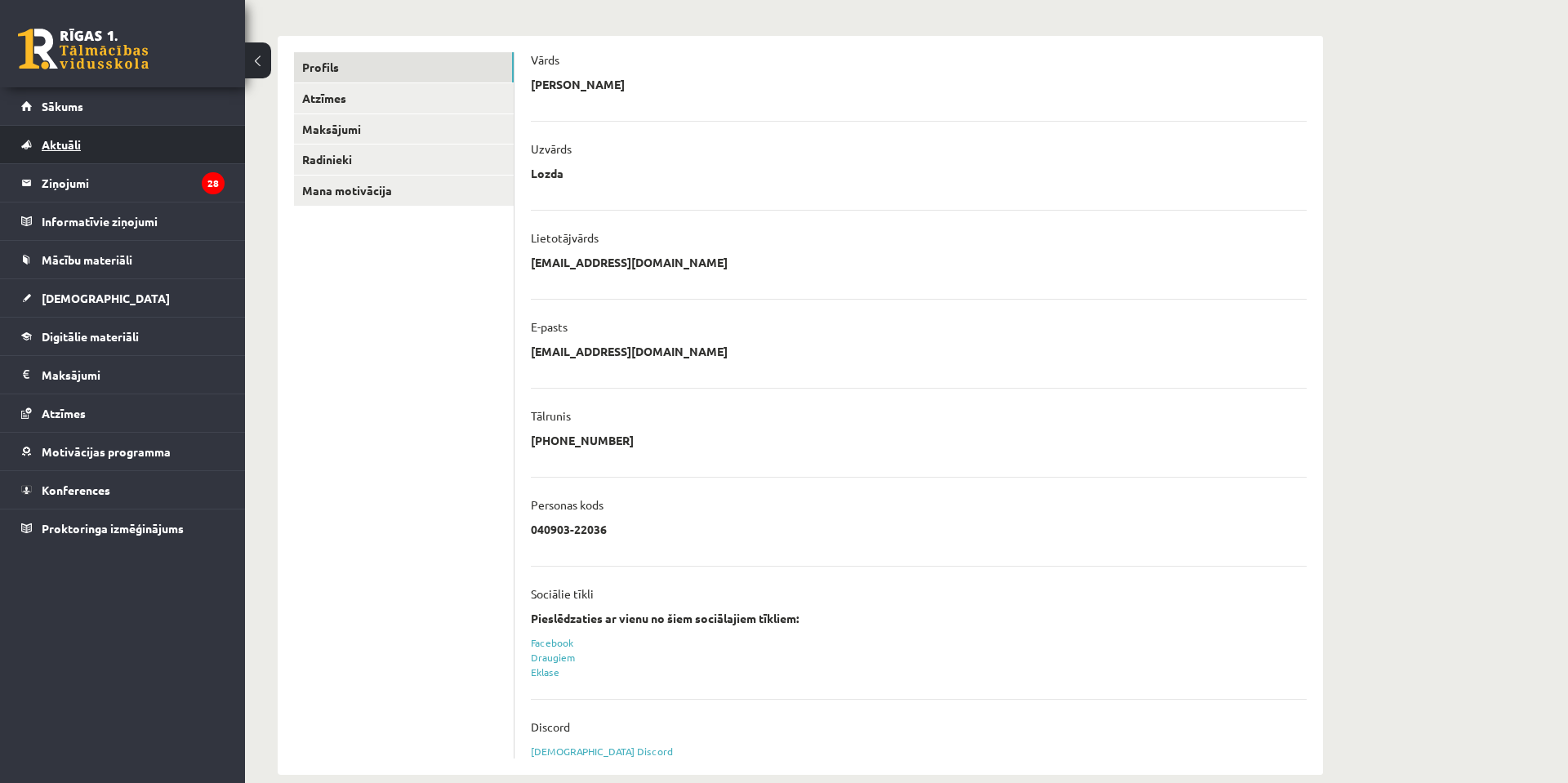
scroll to position [176, 0]
click at [112, 67] on link at bounding box center [83, 48] width 131 height 41
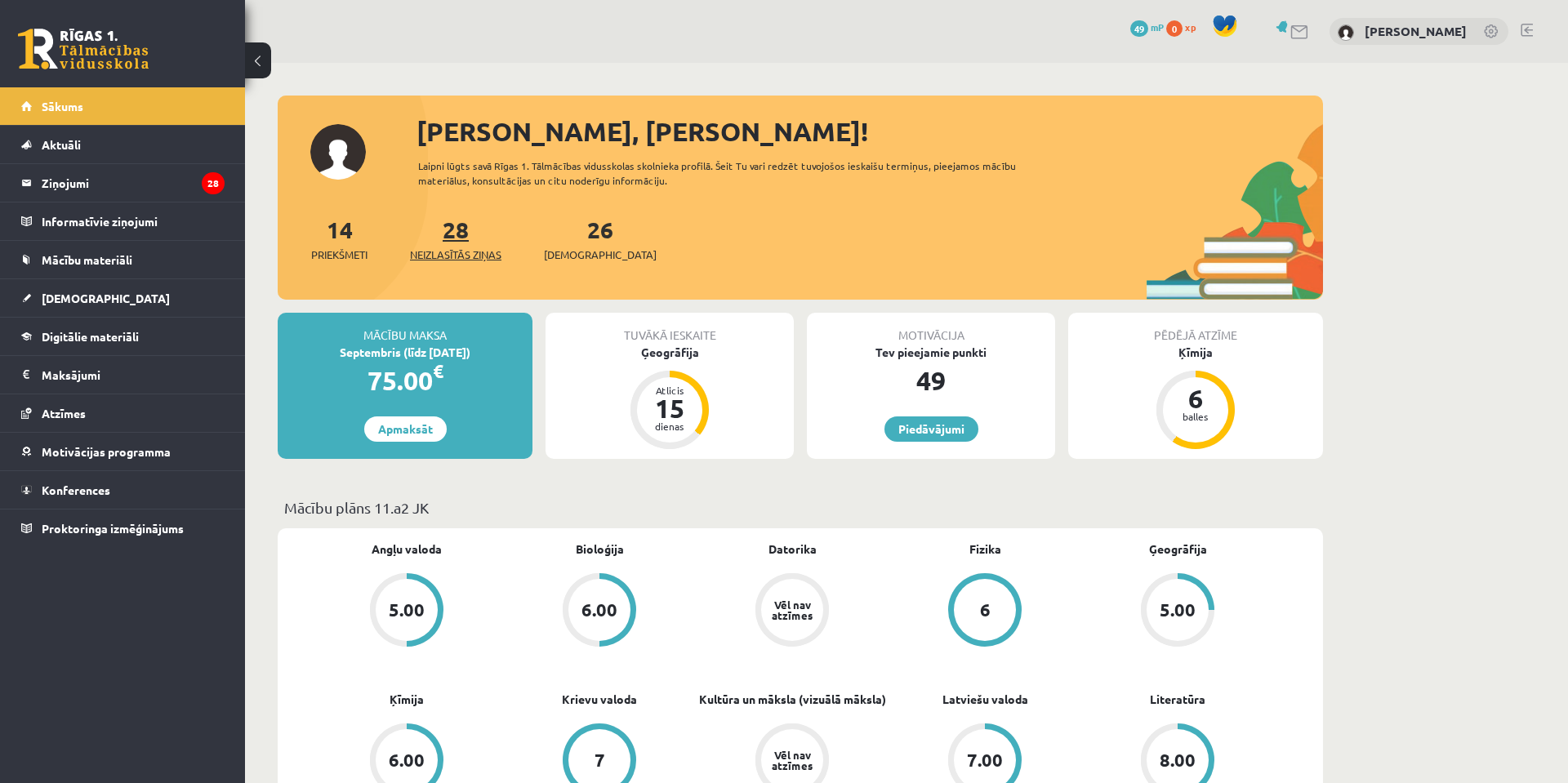
click at [479, 254] on span "Neizlasītās ziņas" at bounding box center [456, 255] width 91 height 17
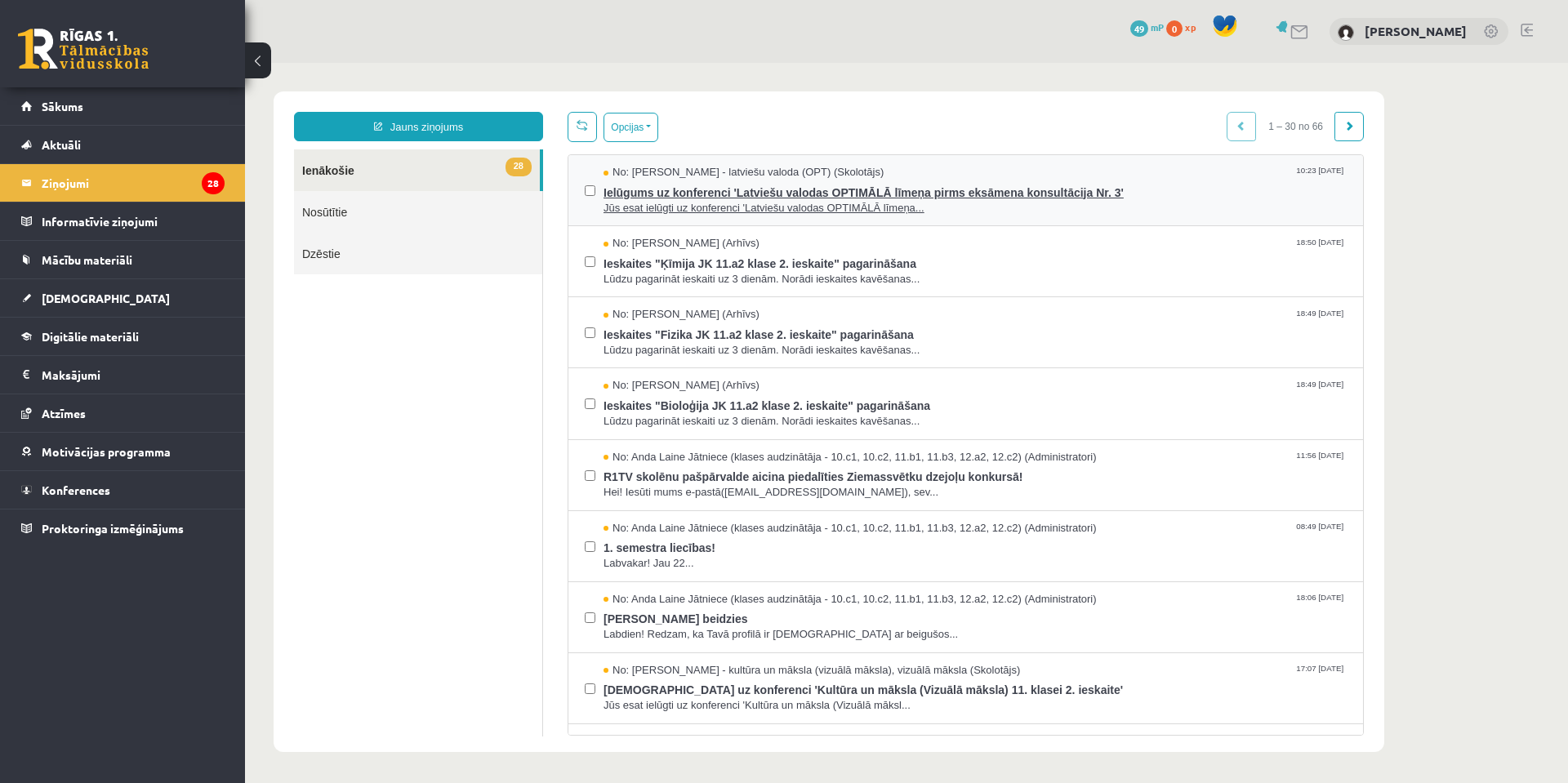
click at [909, 210] on span "Jūs esat ielūgti uz konferenci 'Latviešu valodas OPTIMĀLĀ līmeņa..." at bounding box center [975, 209] width 743 height 16
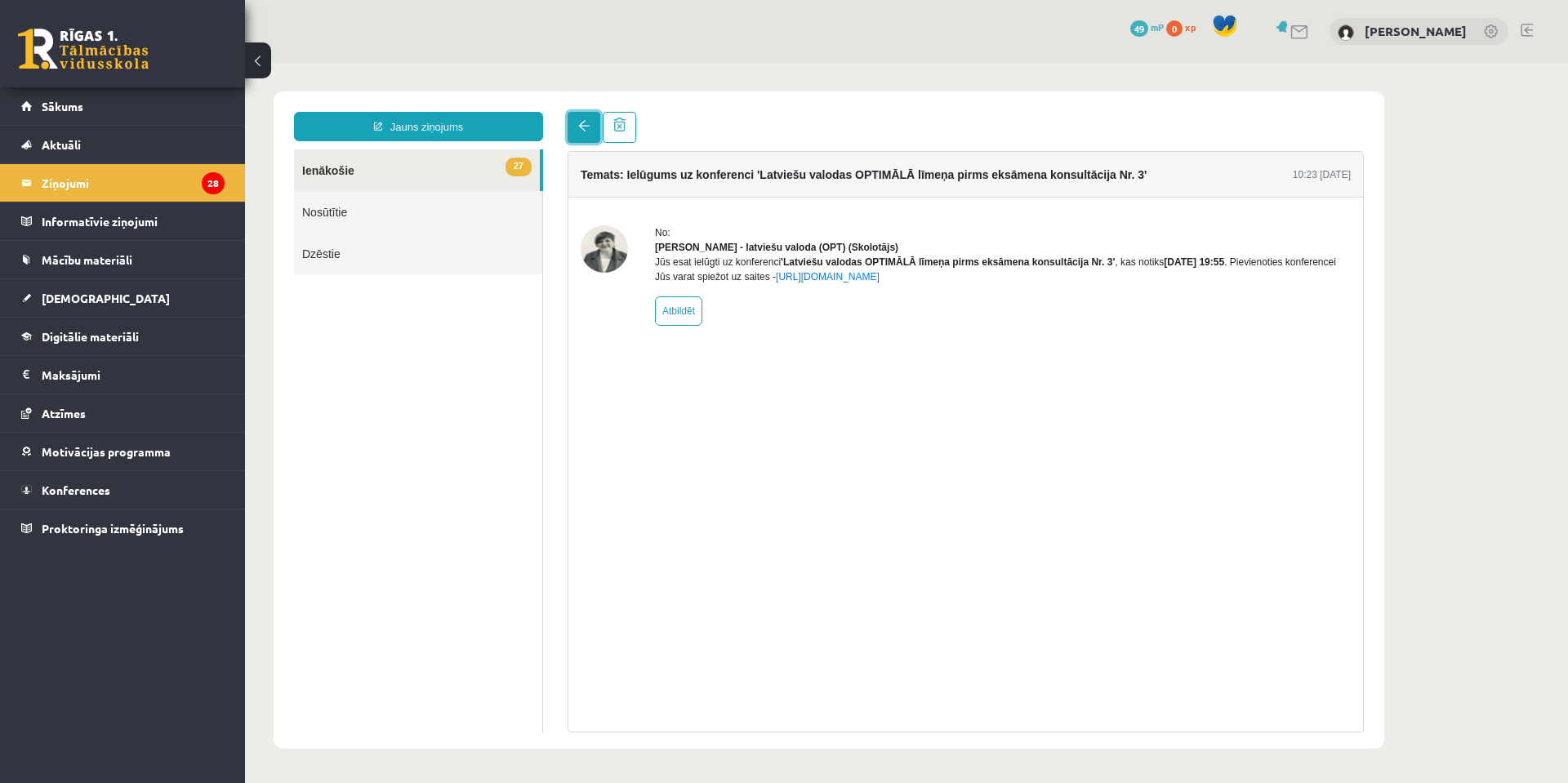
click at [594, 131] on link at bounding box center [584, 127] width 32 height 31
click at [578, 120] on span at bounding box center [584, 126] width 12 height 12
click at [473, 178] on link "27 Ienākošie" at bounding box center [417, 170] width 246 height 42
click at [340, 172] on link "27 Ienākošie" at bounding box center [417, 170] width 246 height 42
click at [586, 131] on link at bounding box center [584, 127] width 32 height 31
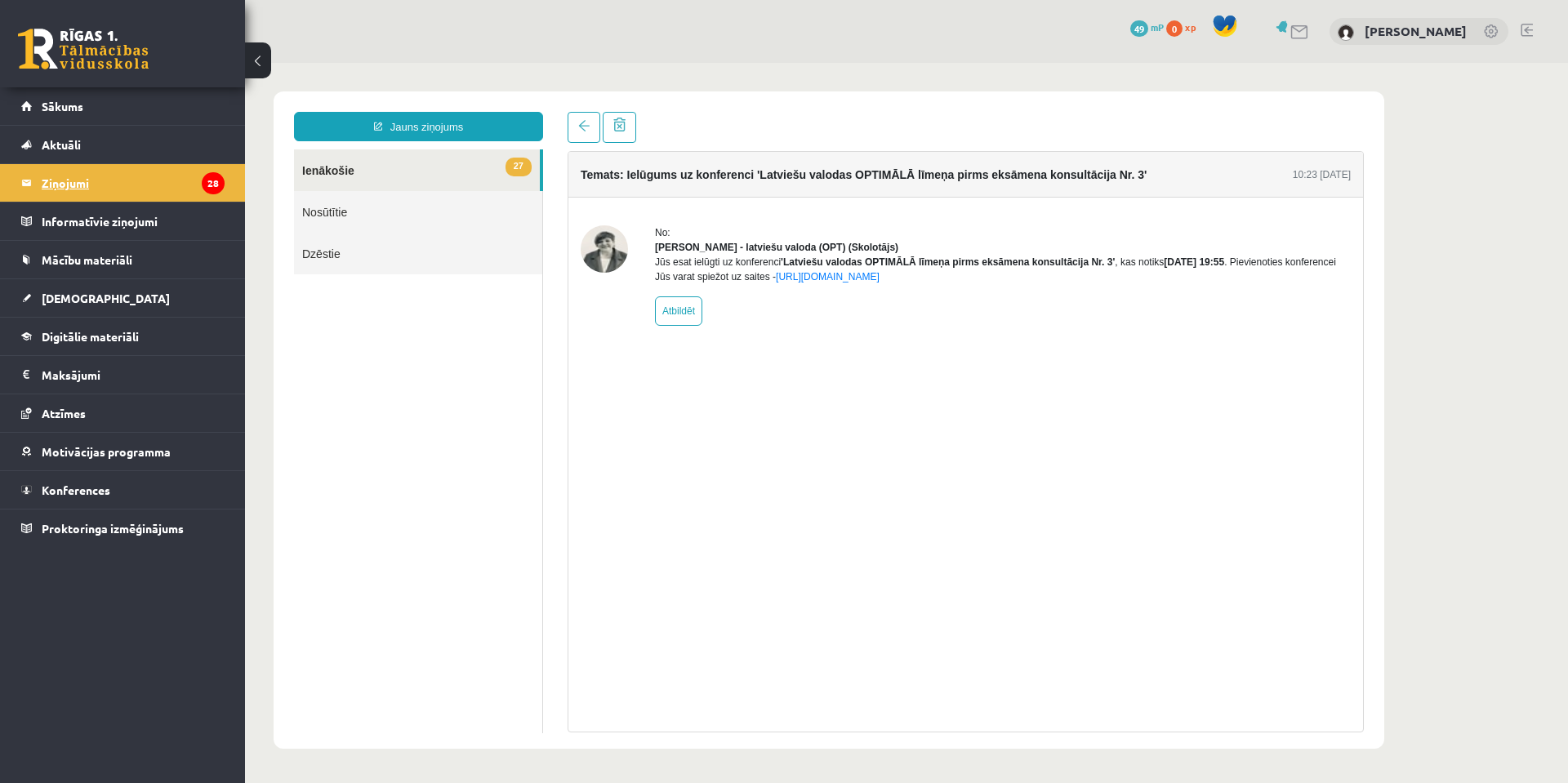
click at [66, 193] on legend "Ziņojumi 28" at bounding box center [133, 182] width 183 height 37
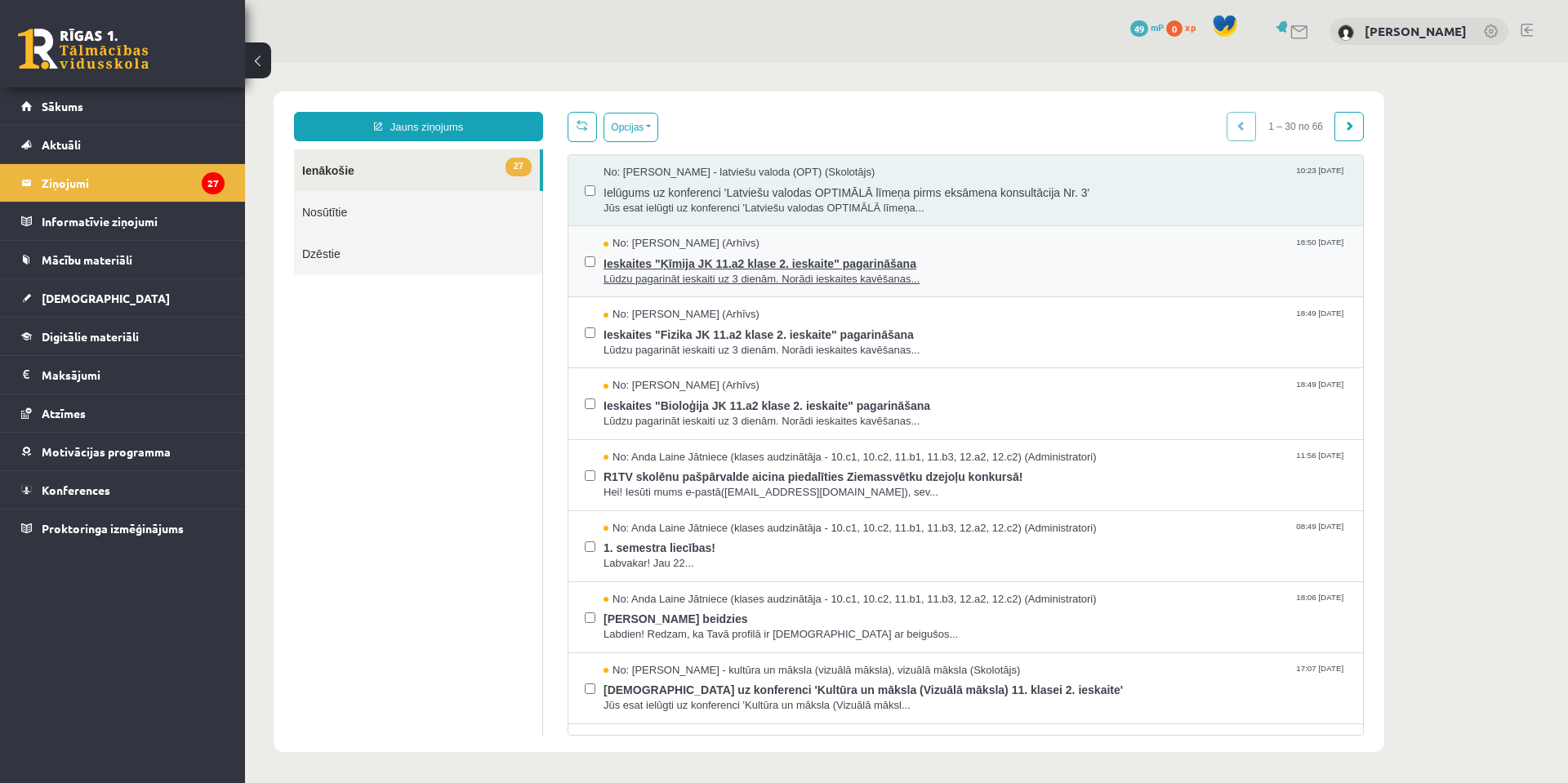
click at [737, 264] on span "Ieskaites "Ķīmija JK 11.a2 klase 2. ieskaite" pagarināšana" at bounding box center [975, 262] width 743 height 21
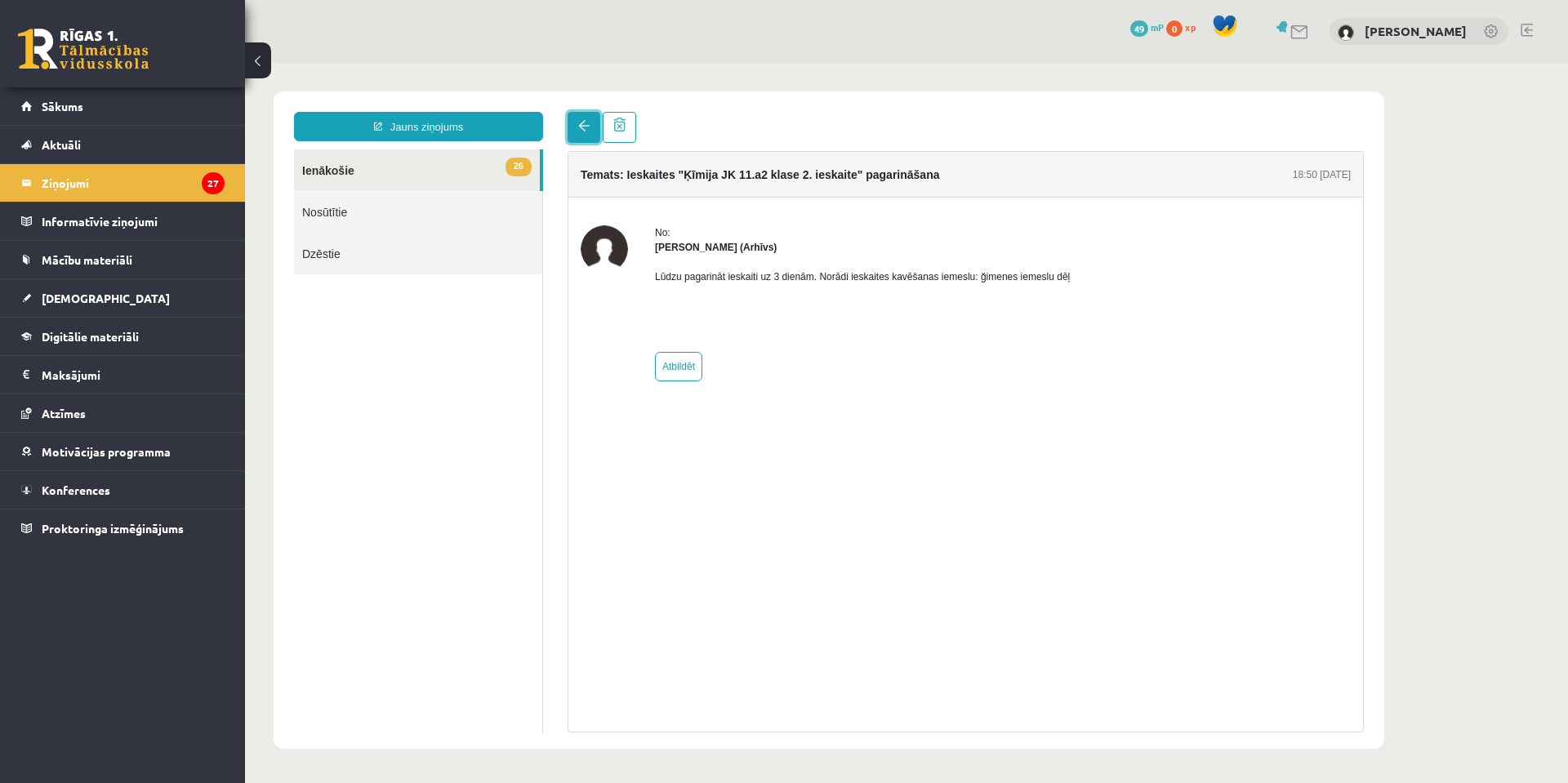
click at [581, 124] on span at bounding box center [584, 126] width 12 height 12
click at [360, 170] on link "26 Ienākošie" at bounding box center [417, 170] width 246 height 42
click at [95, 183] on legend "Ziņojumi 27" at bounding box center [133, 182] width 183 height 37
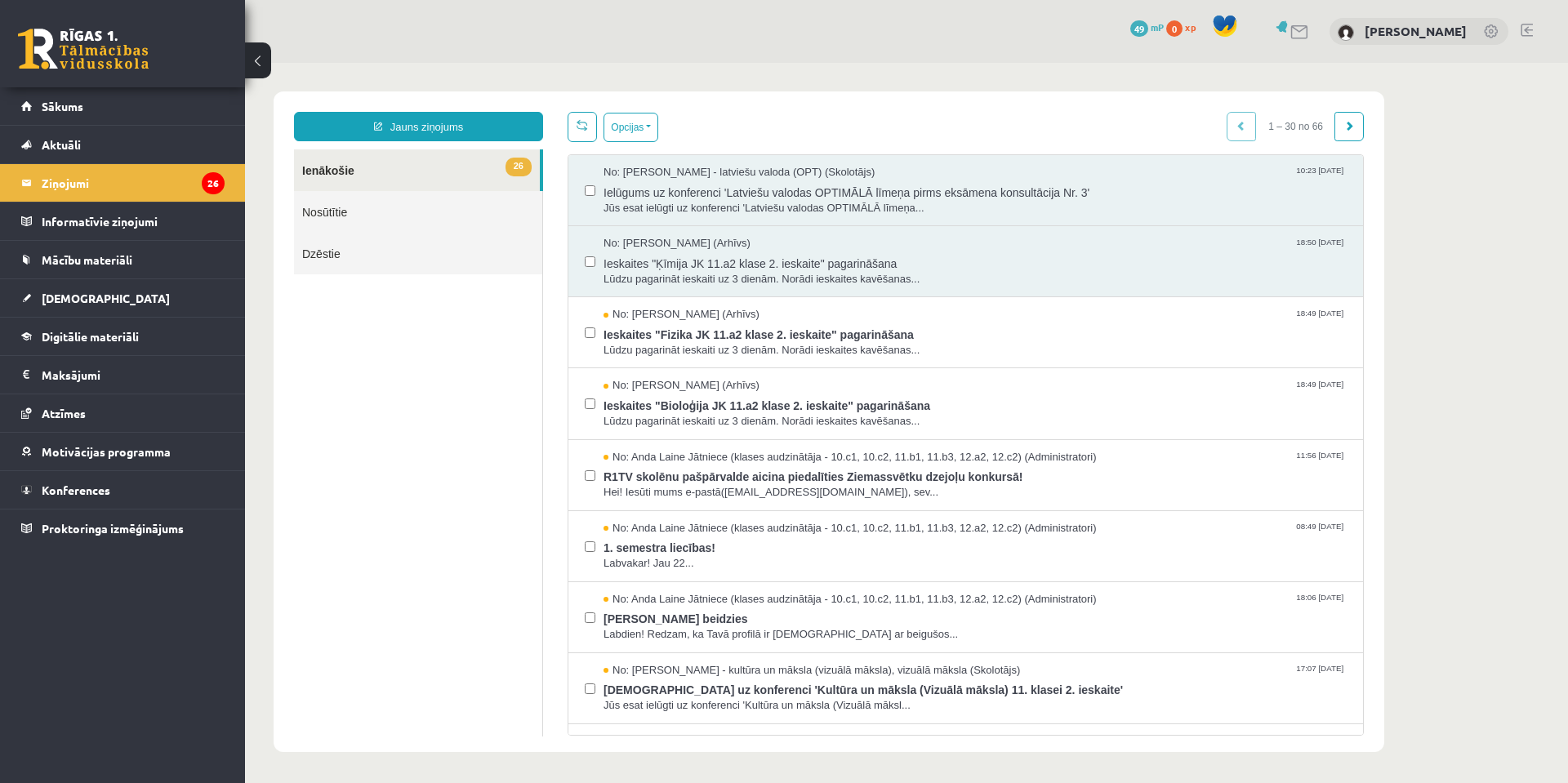
scroll to position [17, 0]
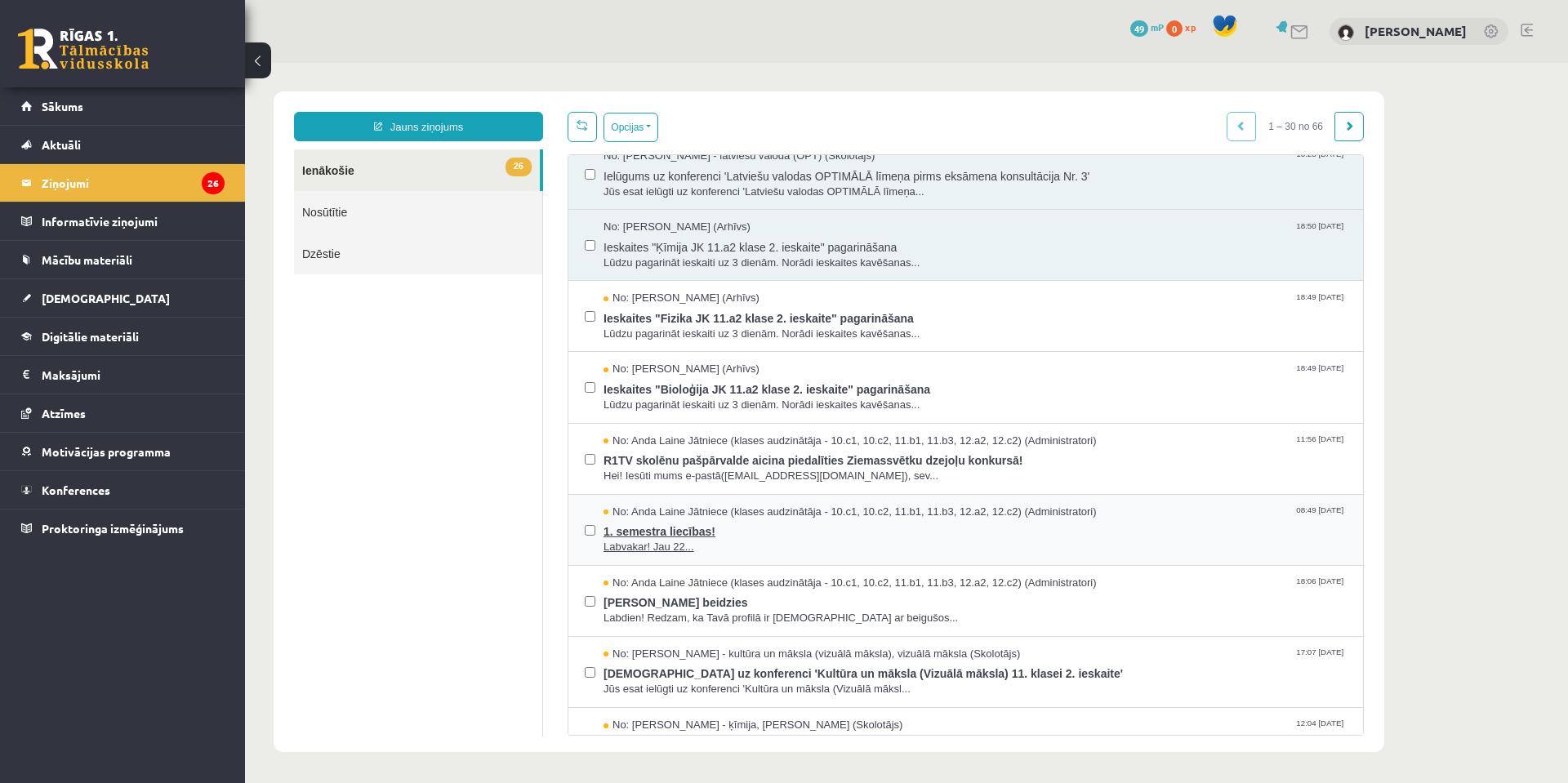
click at [703, 539] on div "1. semestra liecības! Labvakar! Jau 22..." at bounding box center [975, 537] width 743 height 36
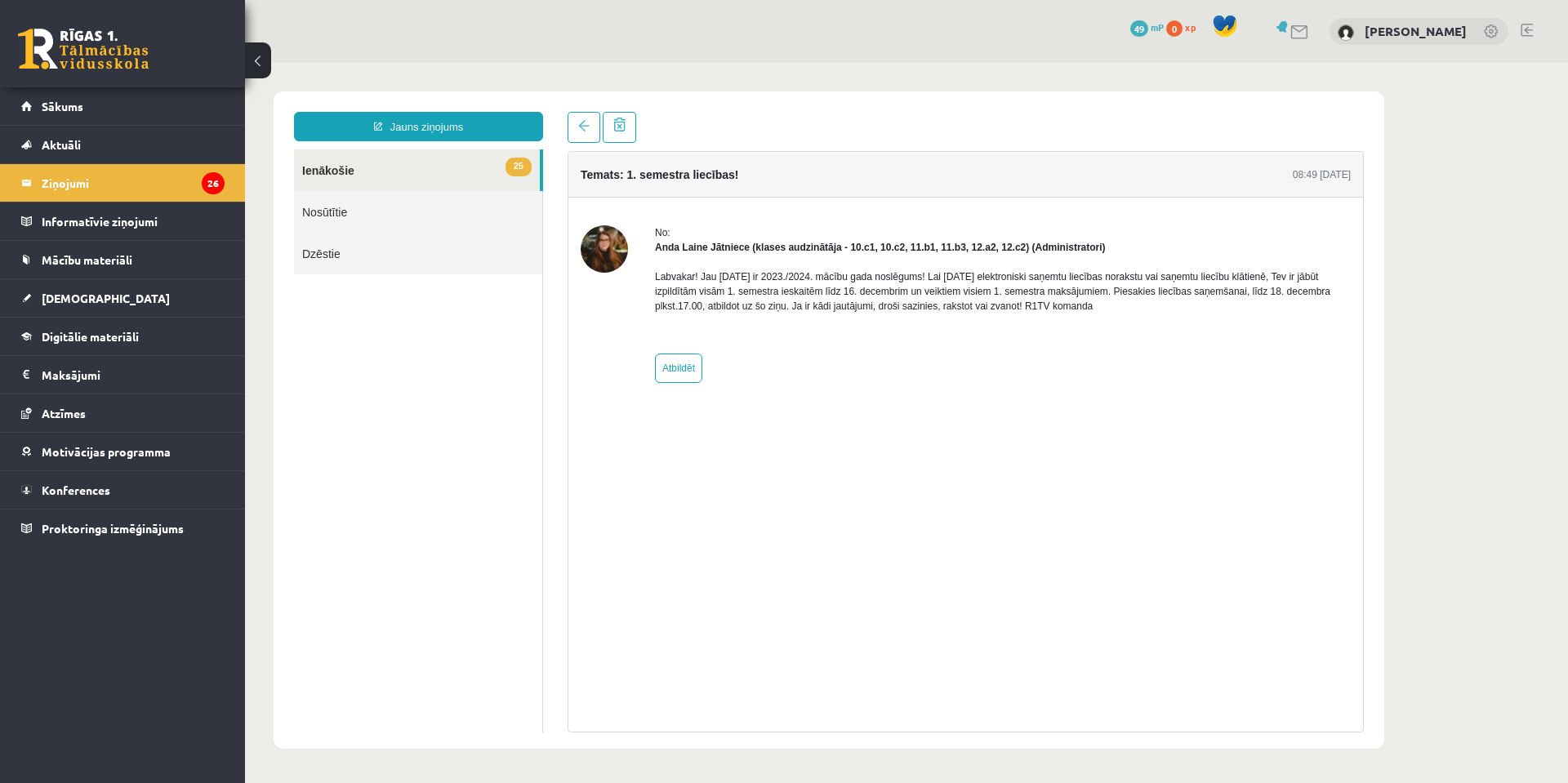
scroll to position [0, 0]
click at [325, 170] on link "25 Ienākošie" at bounding box center [417, 170] width 246 height 42
click at [76, 182] on legend "Ziņojumi 26" at bounding box center [133, 182] width 183 height 37
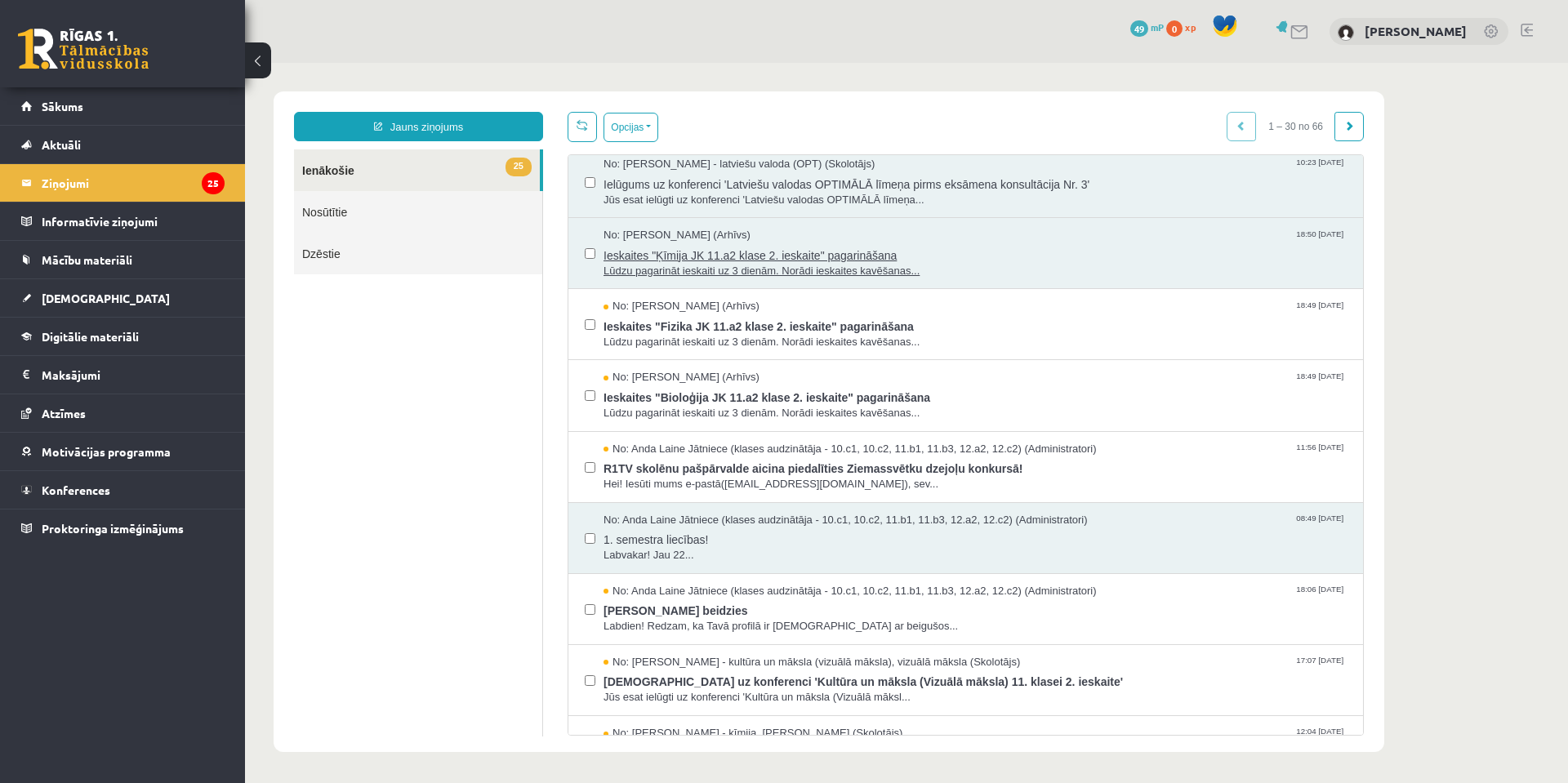
scroll to position [25, 0]
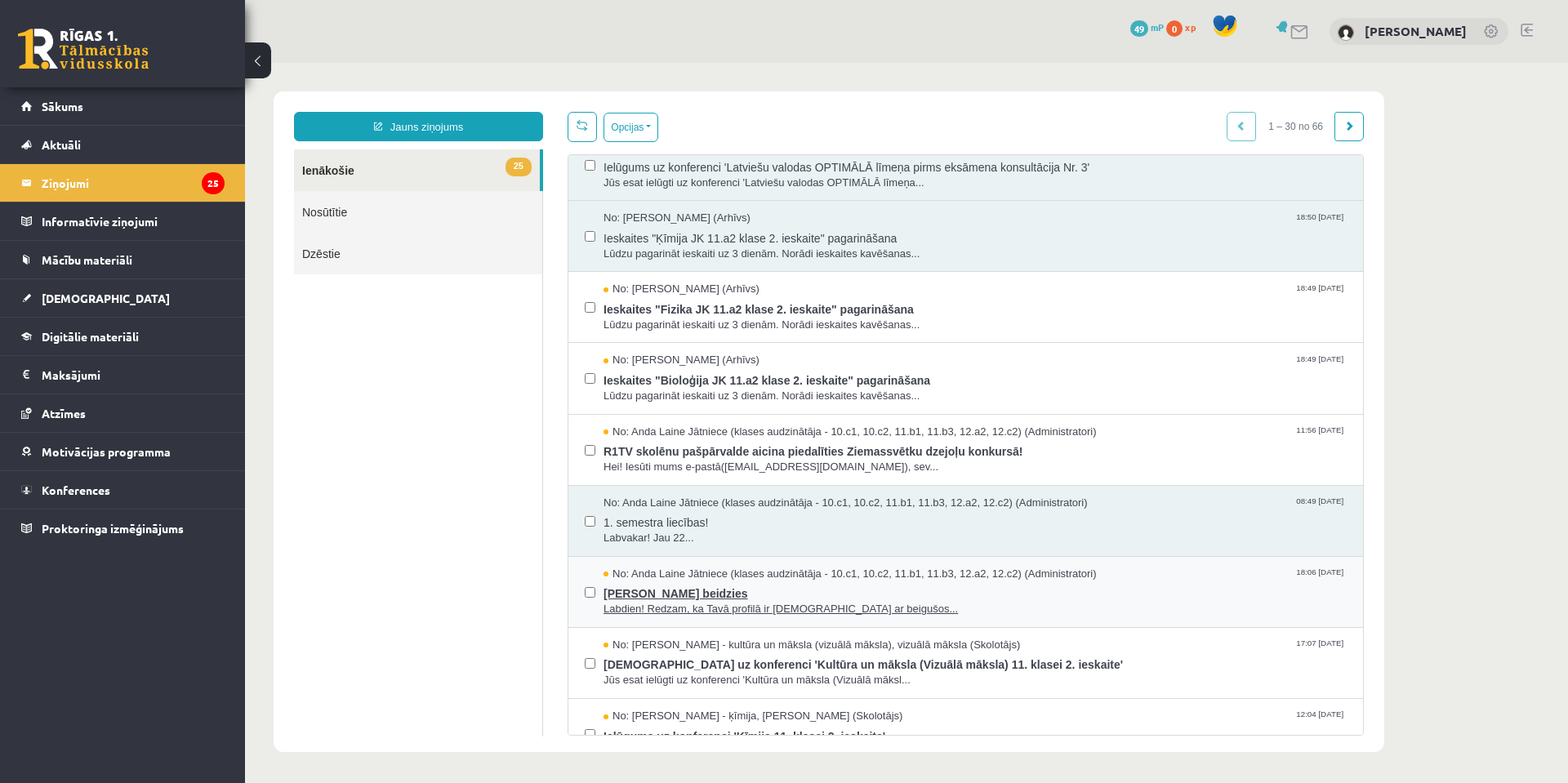
click at [710, 612] on span "Labdien! Redzam, ka Tavā profilā ir ieskaites ar beigušos..." at bounding box center [975, 609] width 743 height 16
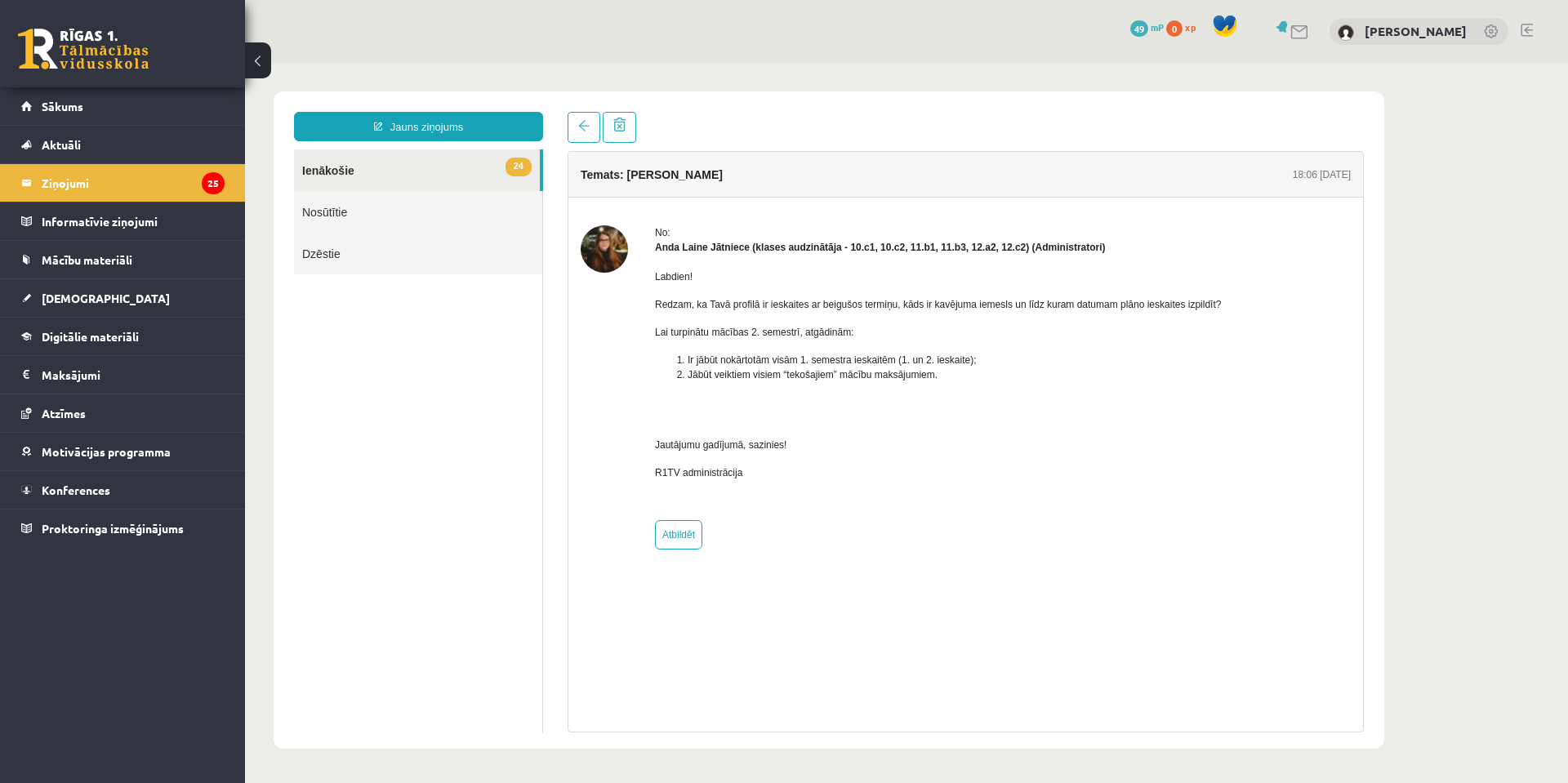
scroll to position [0, 0]
click at [86, 183] on legend "Ziņojumi 25" at bounding box center [133, 182] width 183 height 37
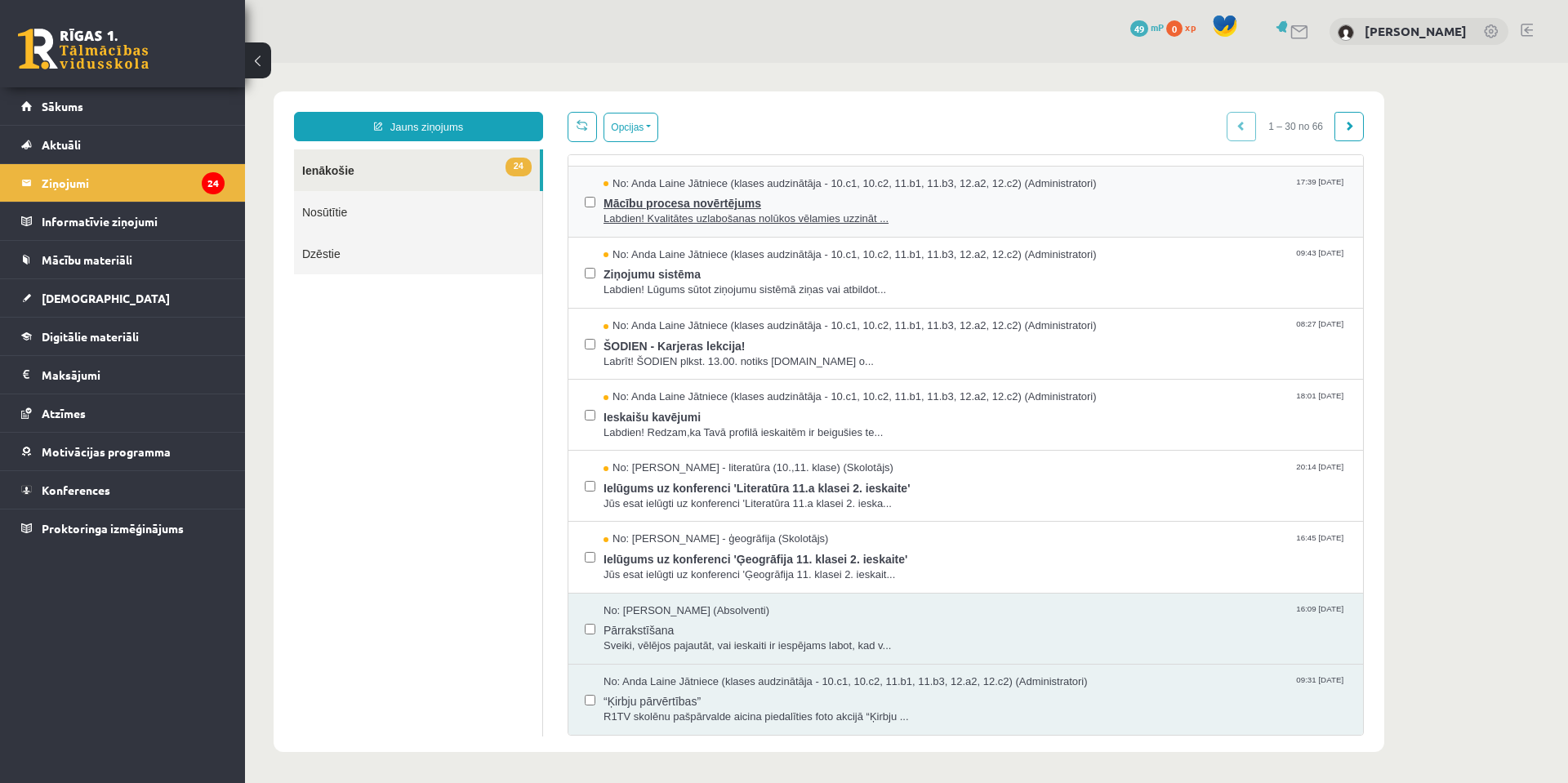
scroll to position [2, 0]
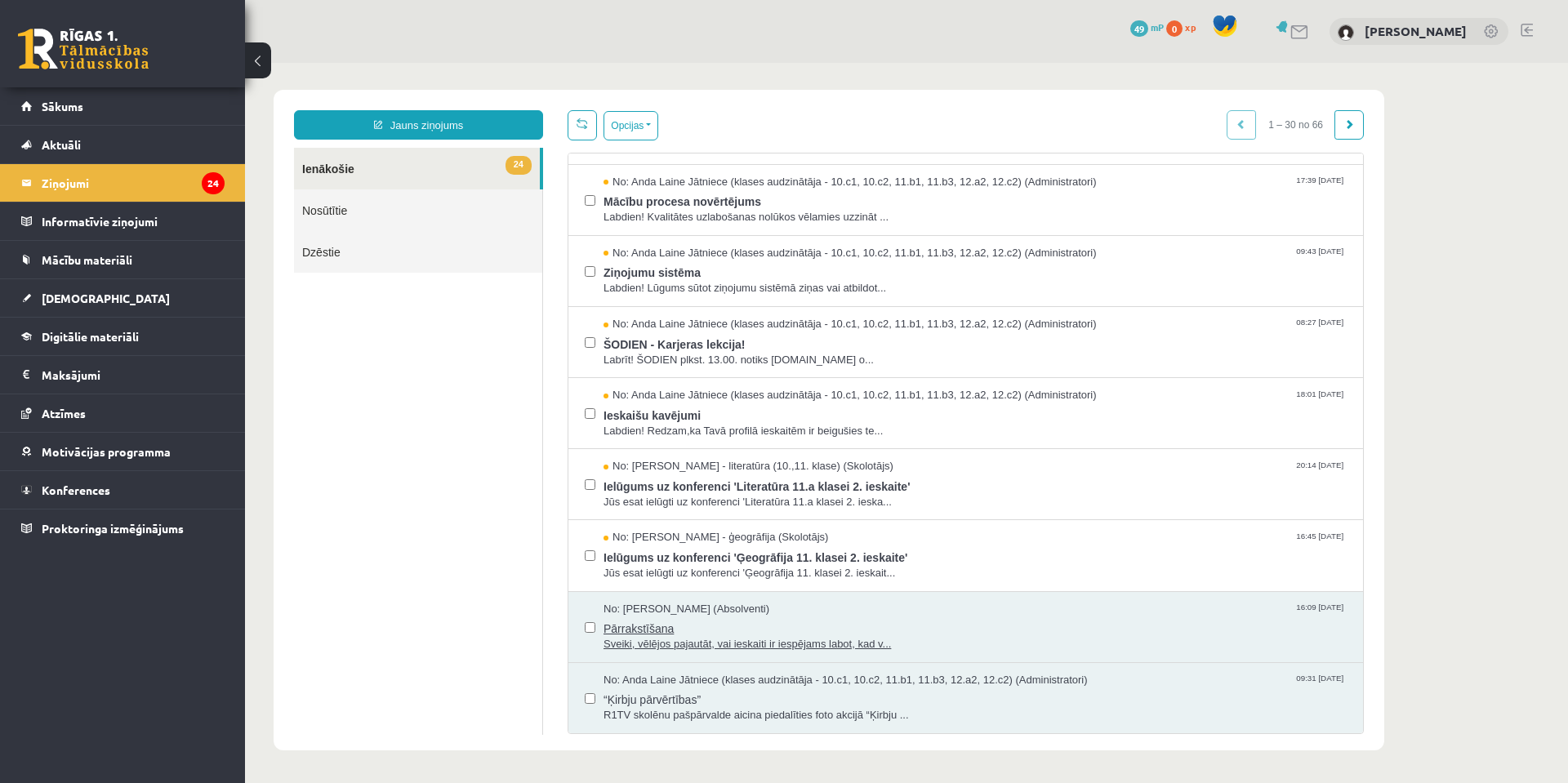
click at [703, 649] on span "Sveiki, vēlējos pajautāt, vai ieskaiti ir iespējams labot, kad v..." at bounding box center [975, 644] width 743 height 16
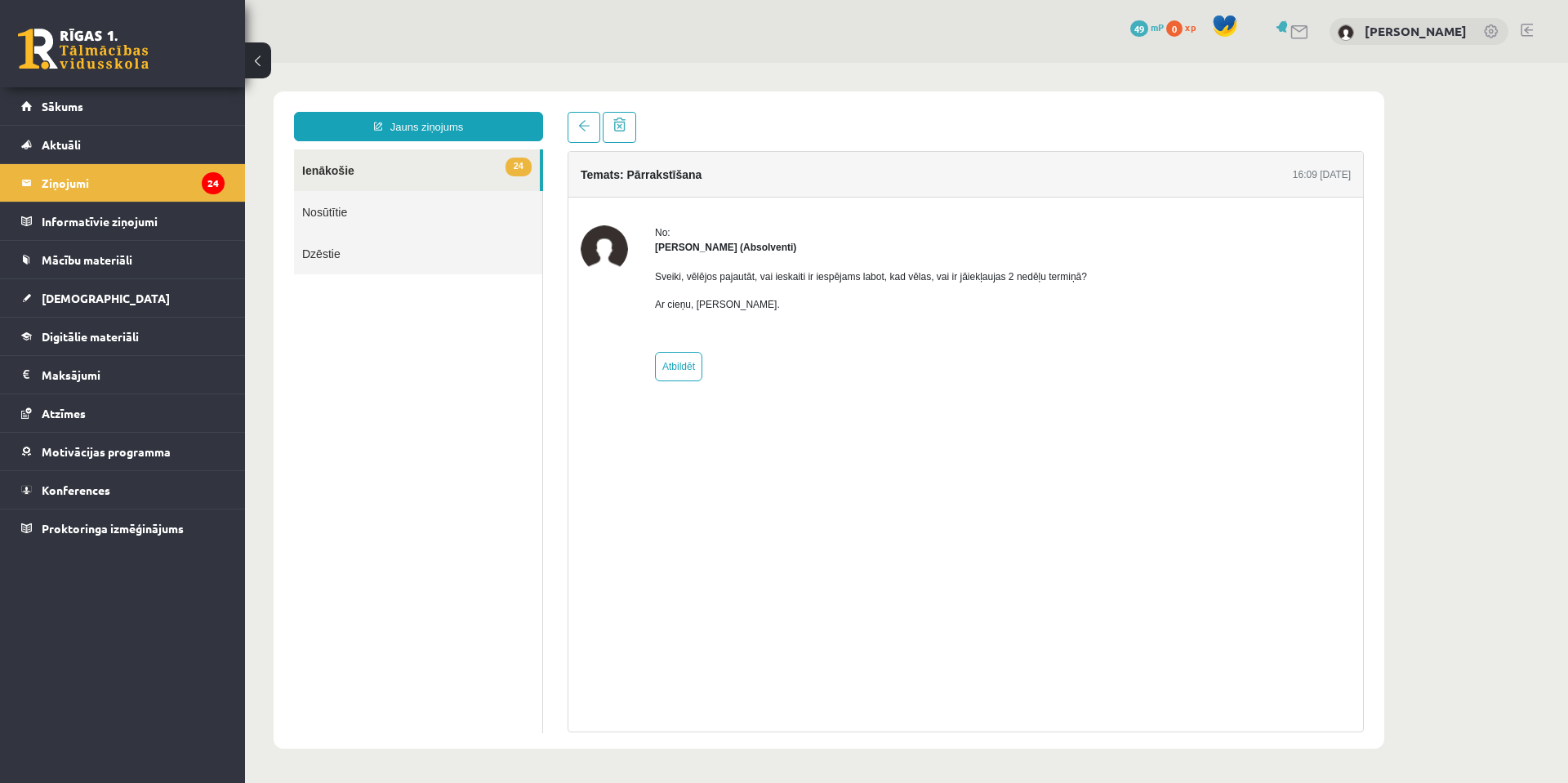
scroll to position [0, 0]
click at [101, 190] on legend "Ziņojumi 24" at bounding box center [133, 182] width 183 height 37
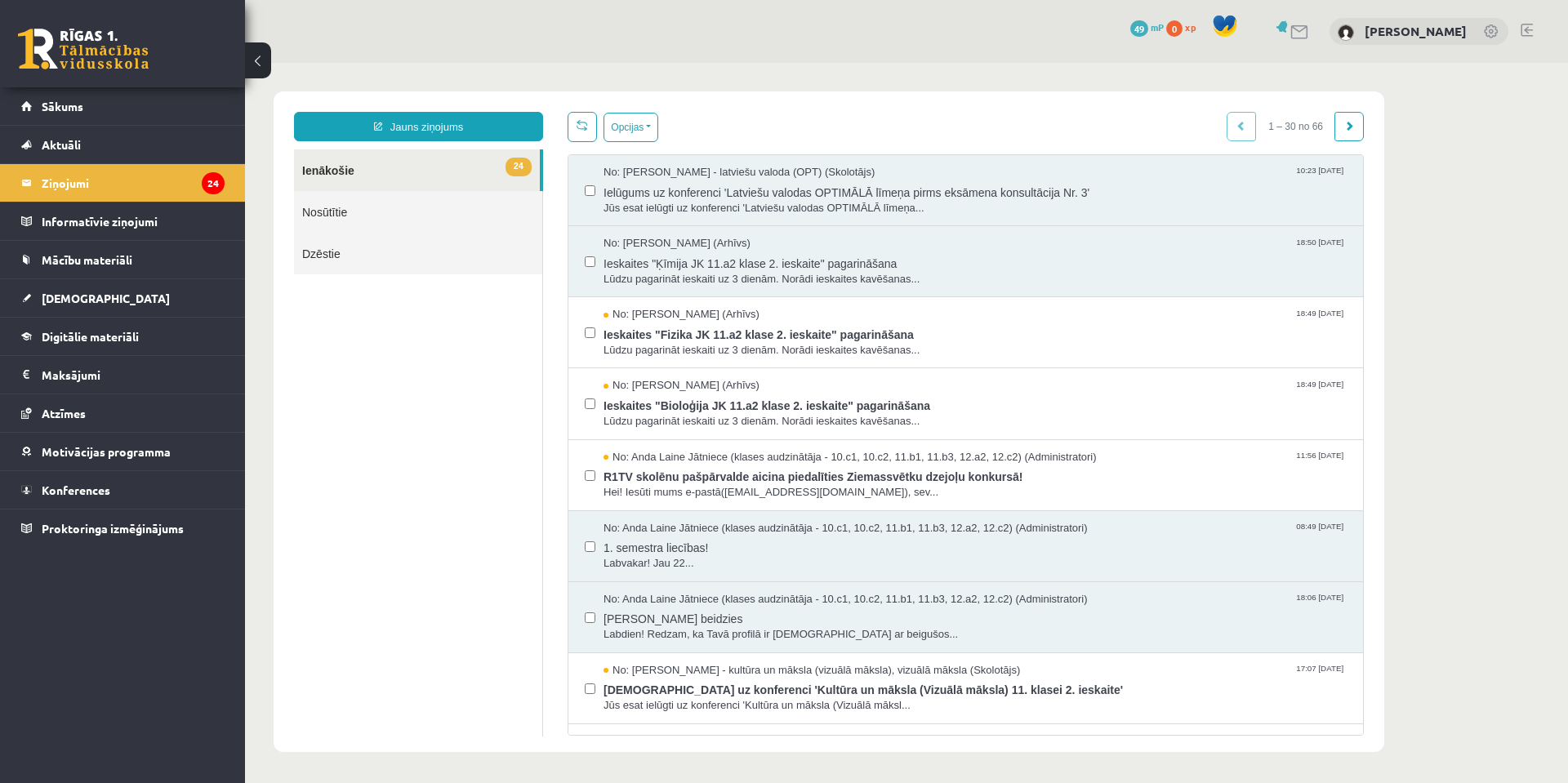
click at [89, 54] on link at bounding box center [83, 48] width 131 height 41
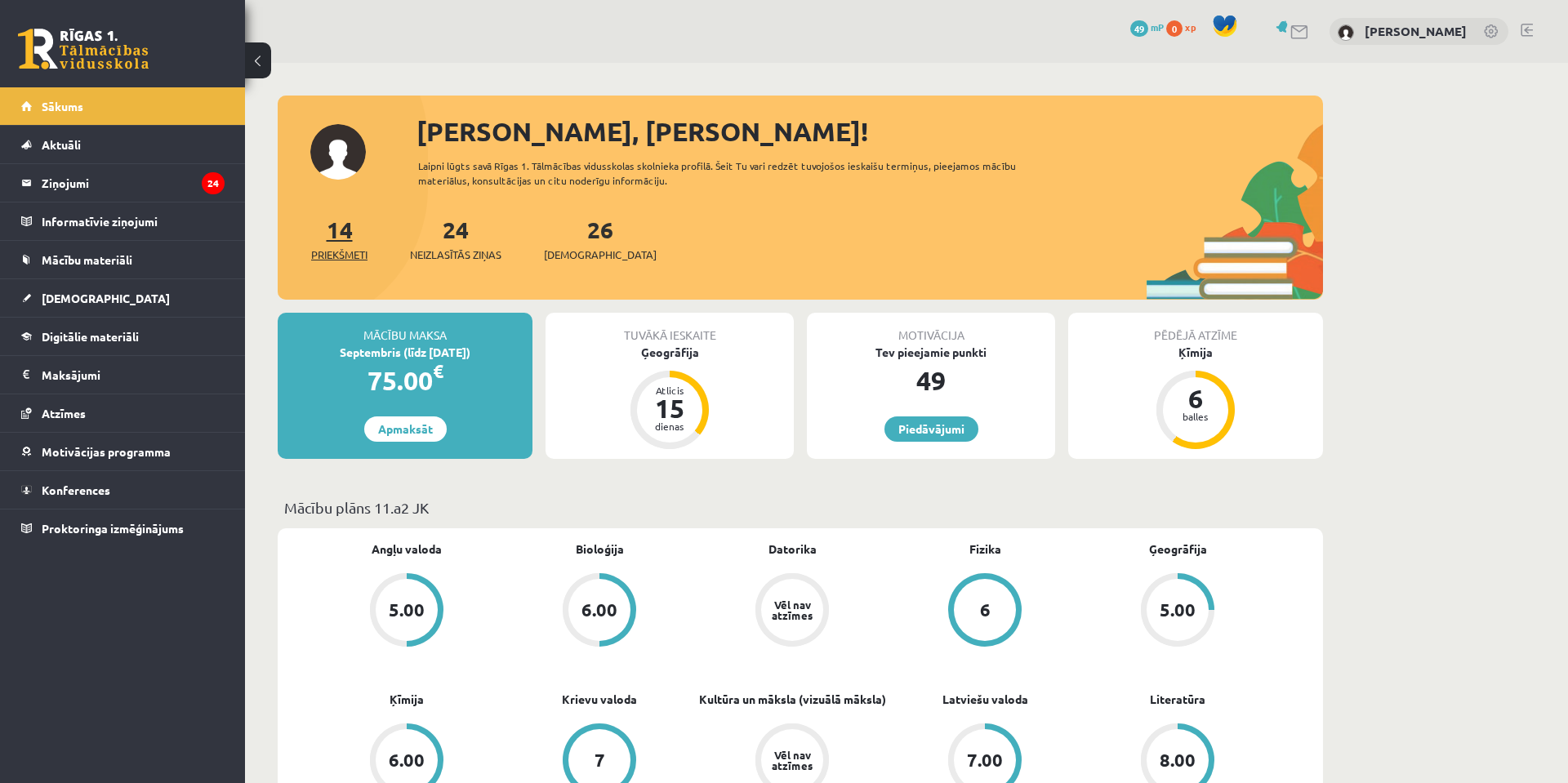
click at [321, 253] on span "Priekšmeti" at bounding box center [339, 255] width 57 height 17
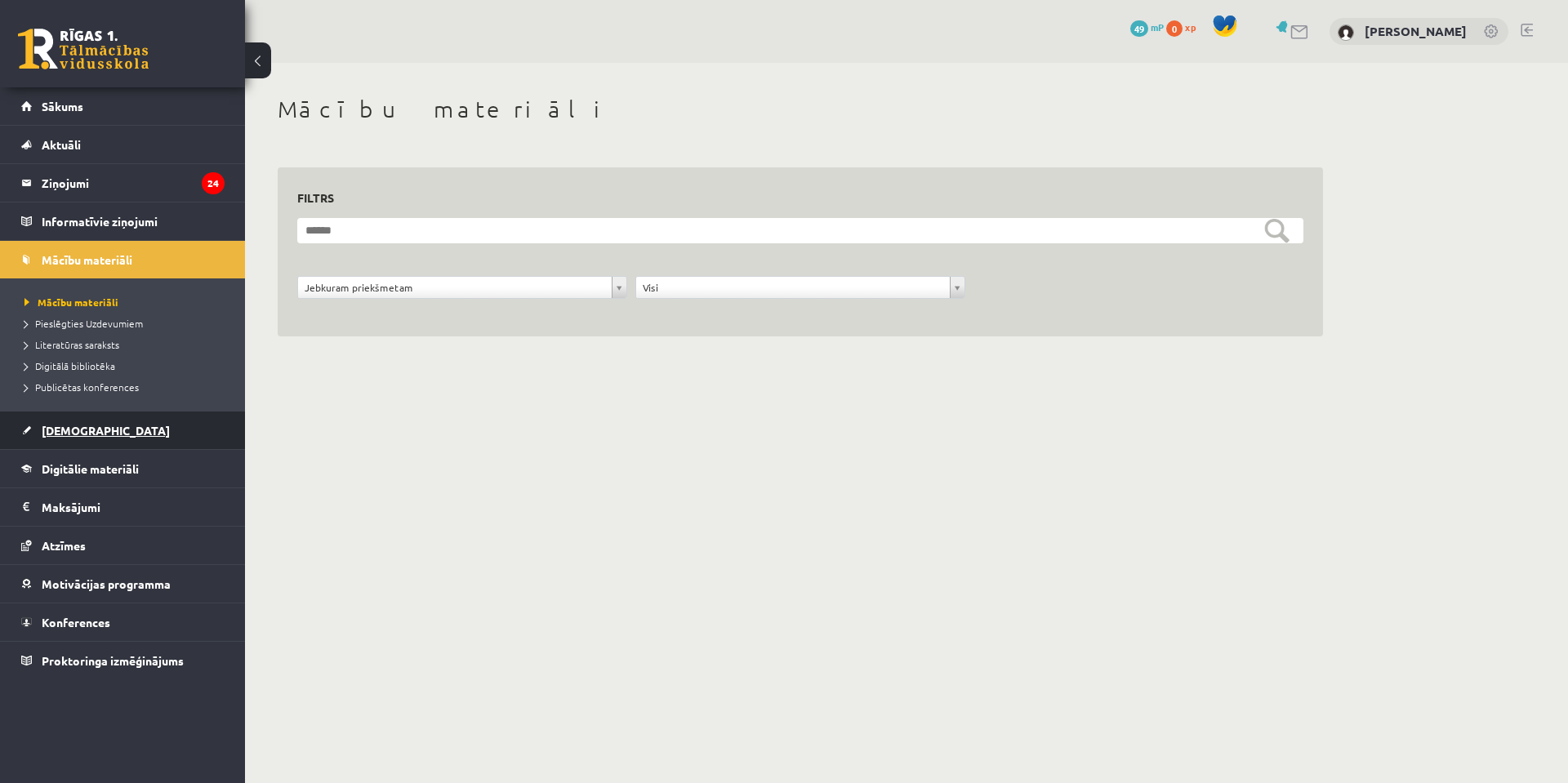
click at [63, 415] on link "[DEMOGRAPHIC_DATA]" at bounding box center [123, 430] width 204 height 37
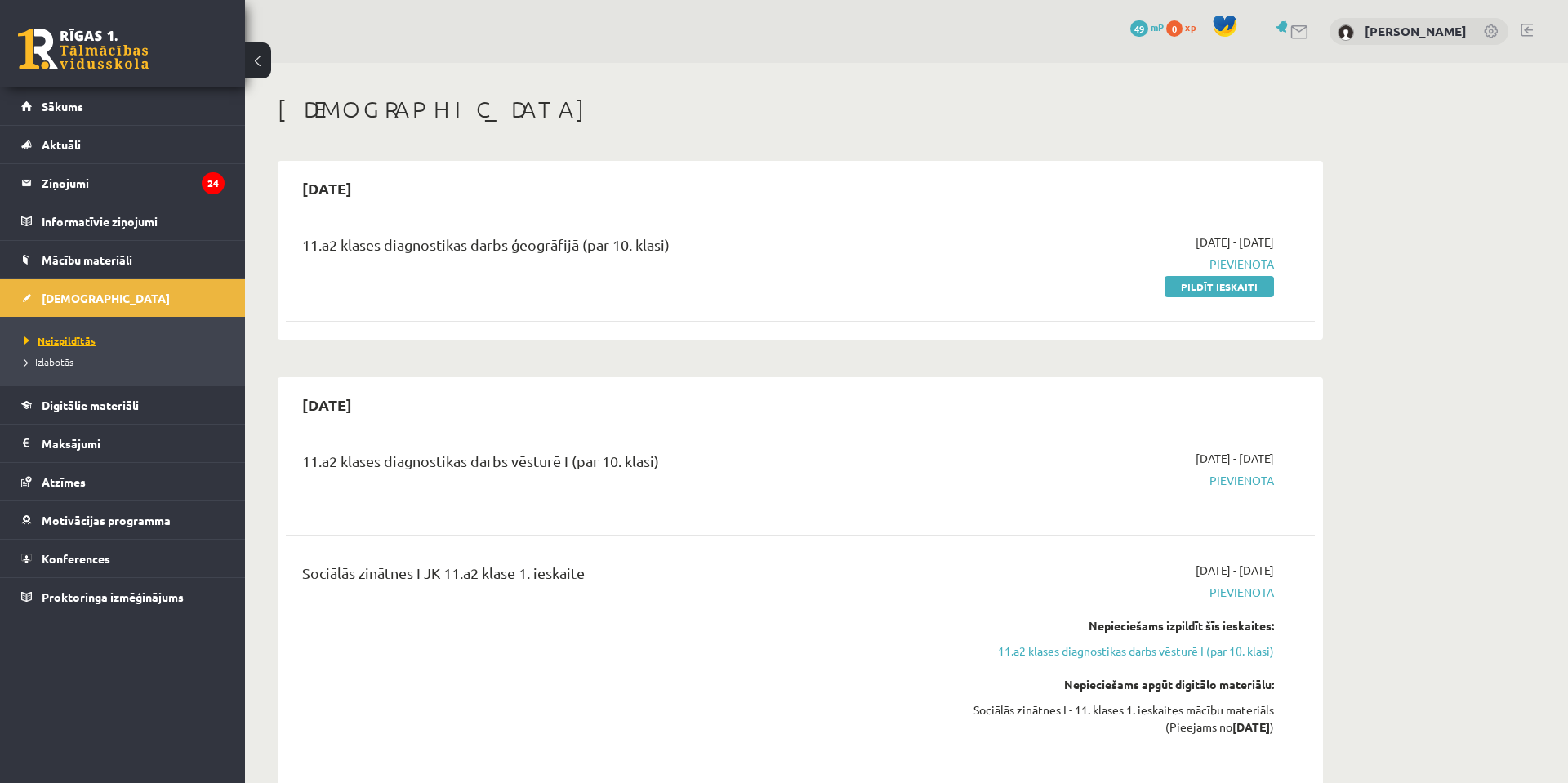
click at [78, 336] on span "Neizpildītās" at bounding box center [59, 341] width 71 height 13
click at [104, 529] on link "Motivācijas programma" at bounding box center [123, 520] width 204 height 37
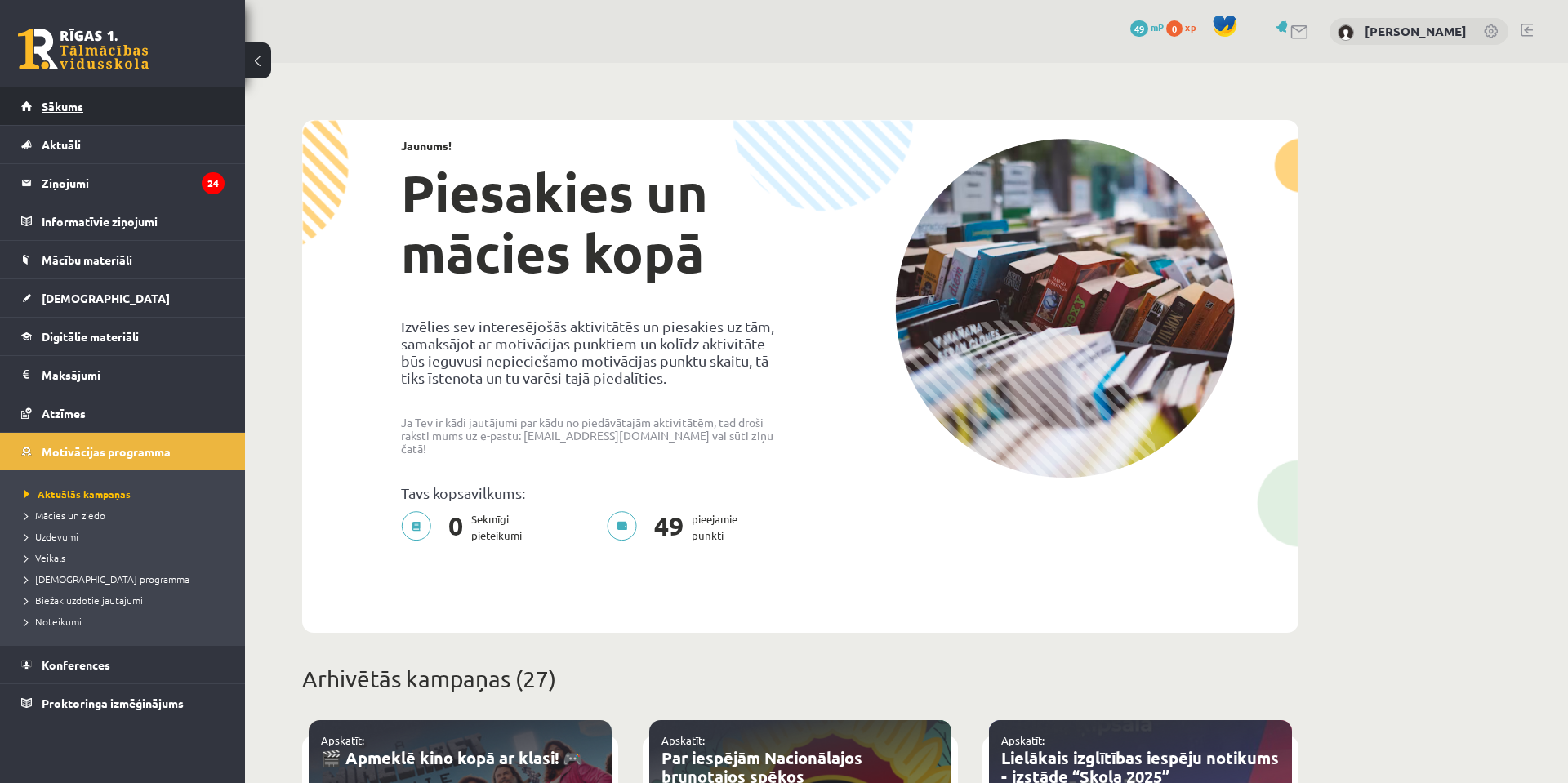
click at [64, 114] on link "Sākums" at bounding box center [123, 106] width 204 height 37
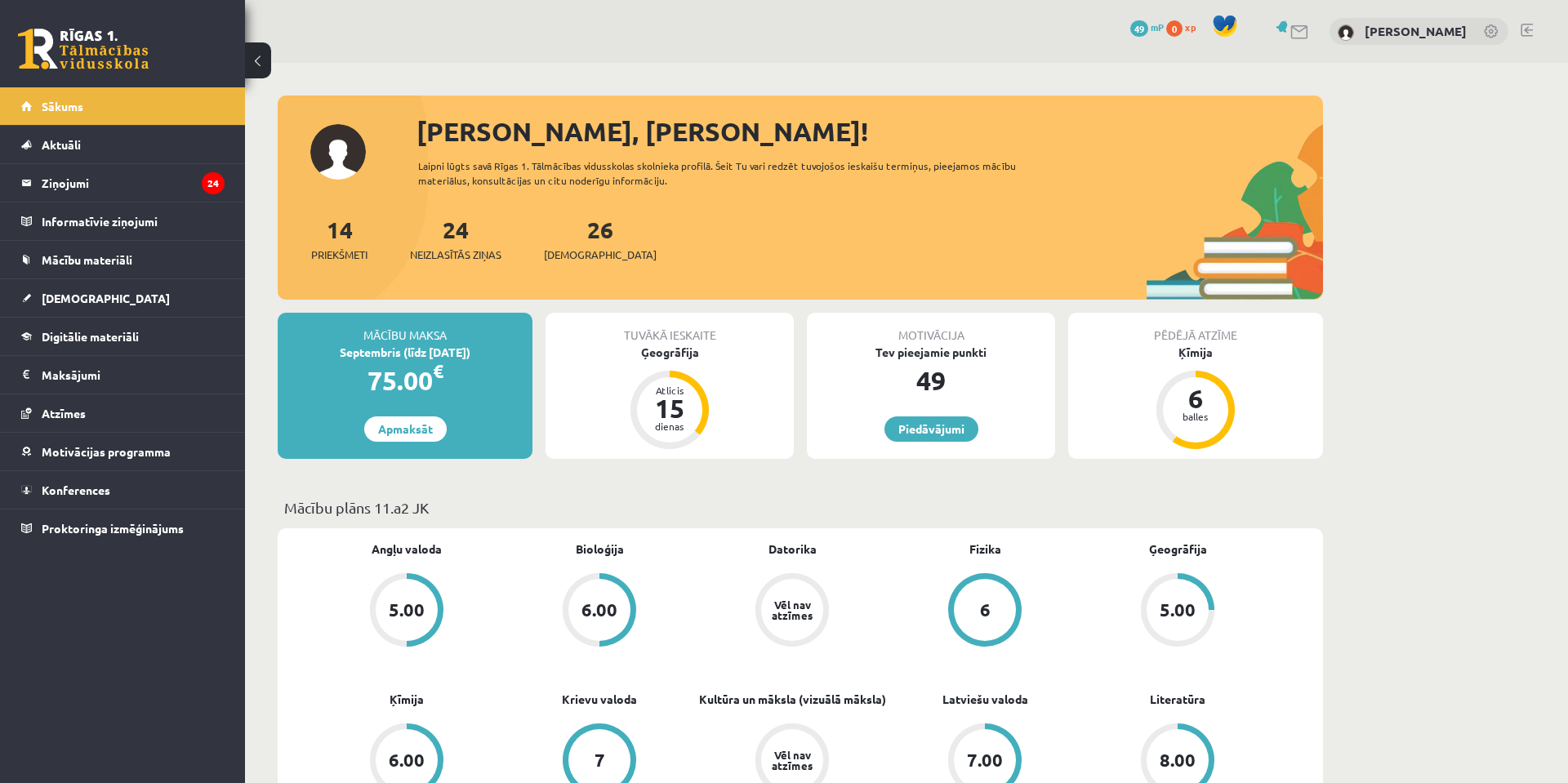
click at [67, 53] on link at bounding box center [83, 48] width 131 height 41
click at [1528, 30] on link at bounding box center [1526, 30] width 12 height 13
